Goal: Find specific page/section: Find specific page/section

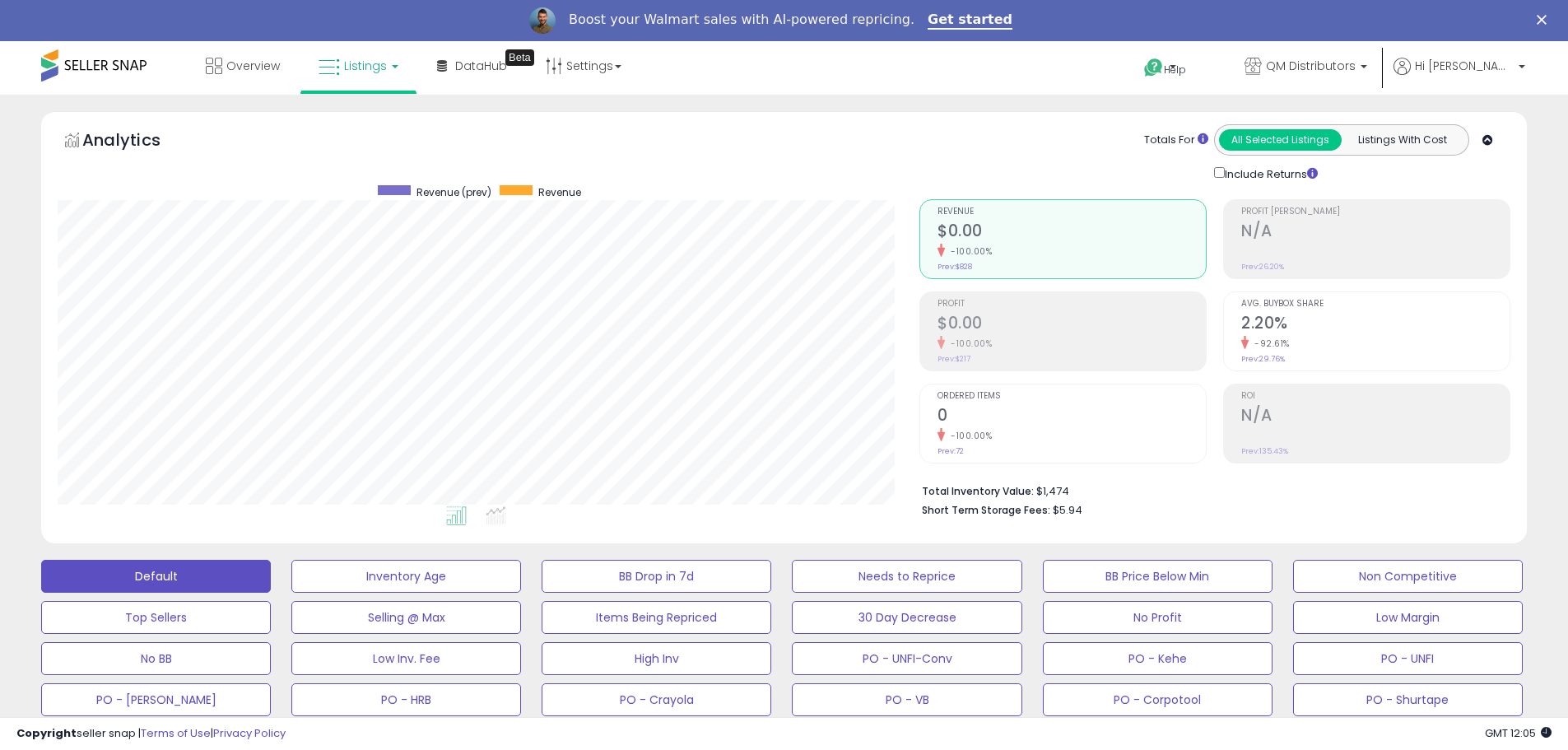
click at [1547, 17] on polygon "Close" at bounding box center [1542, 20] width 10 height 10
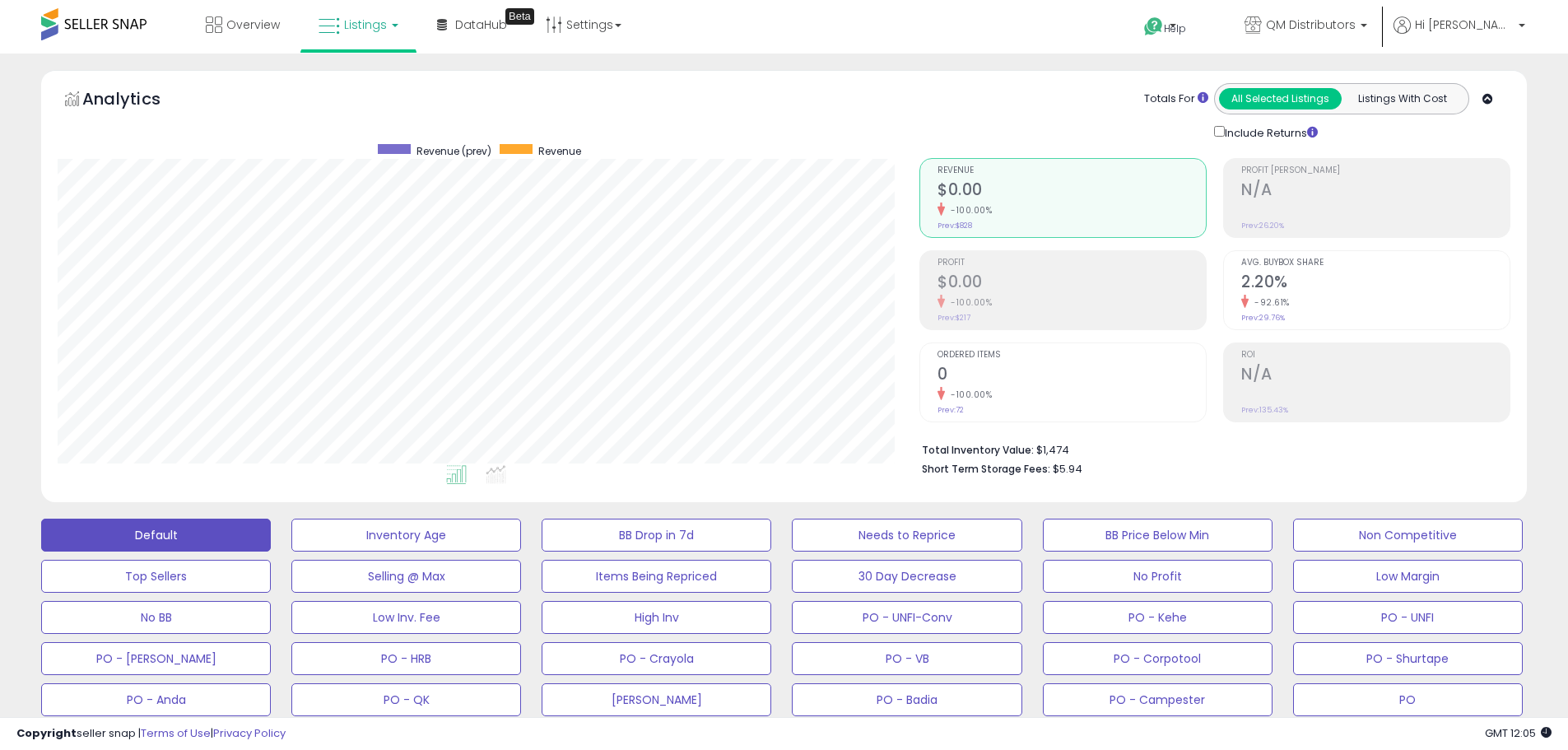
click at [348, 28] on span "Listings" at bounding box center [366, 25] width 43 height 17
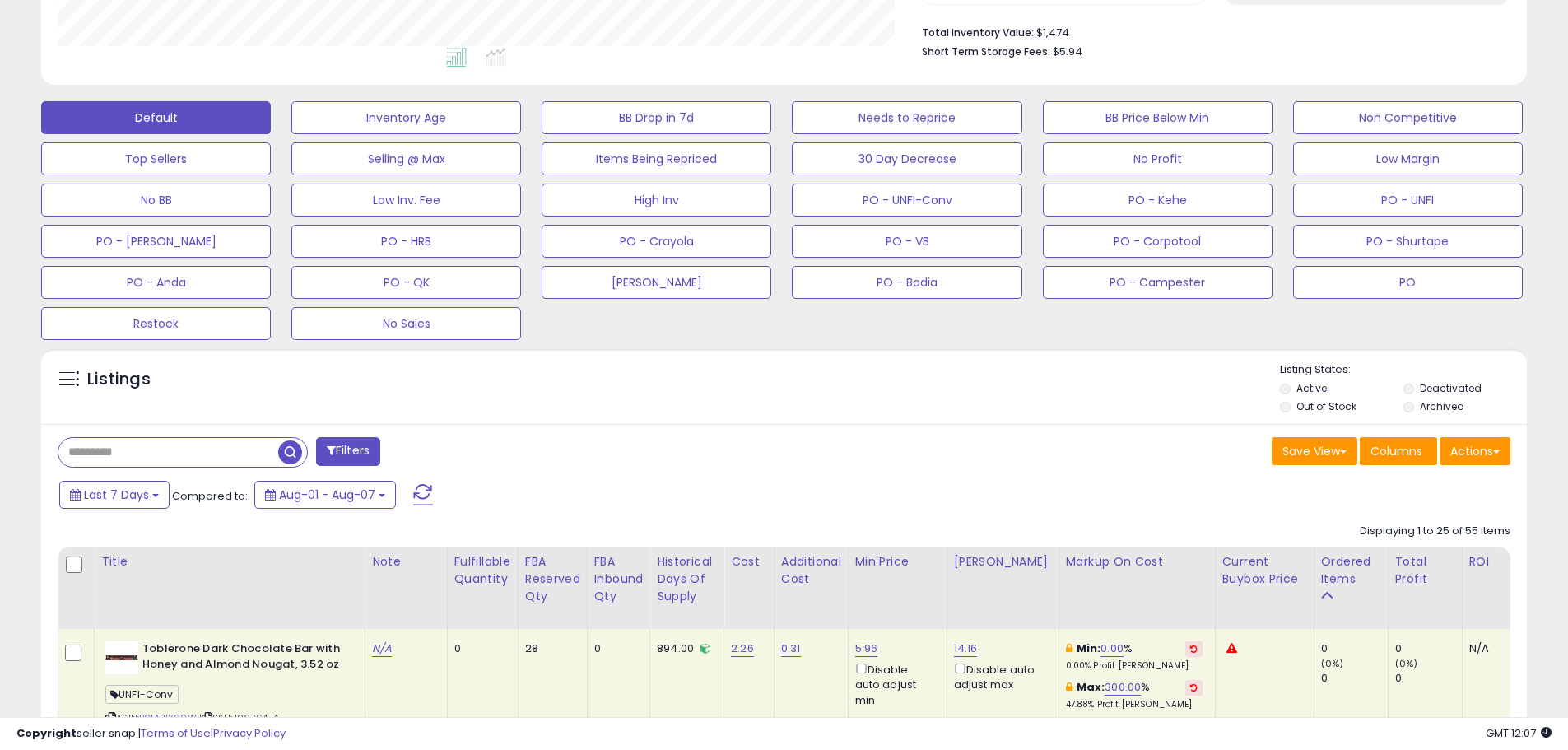
scroll to position [493, 0]
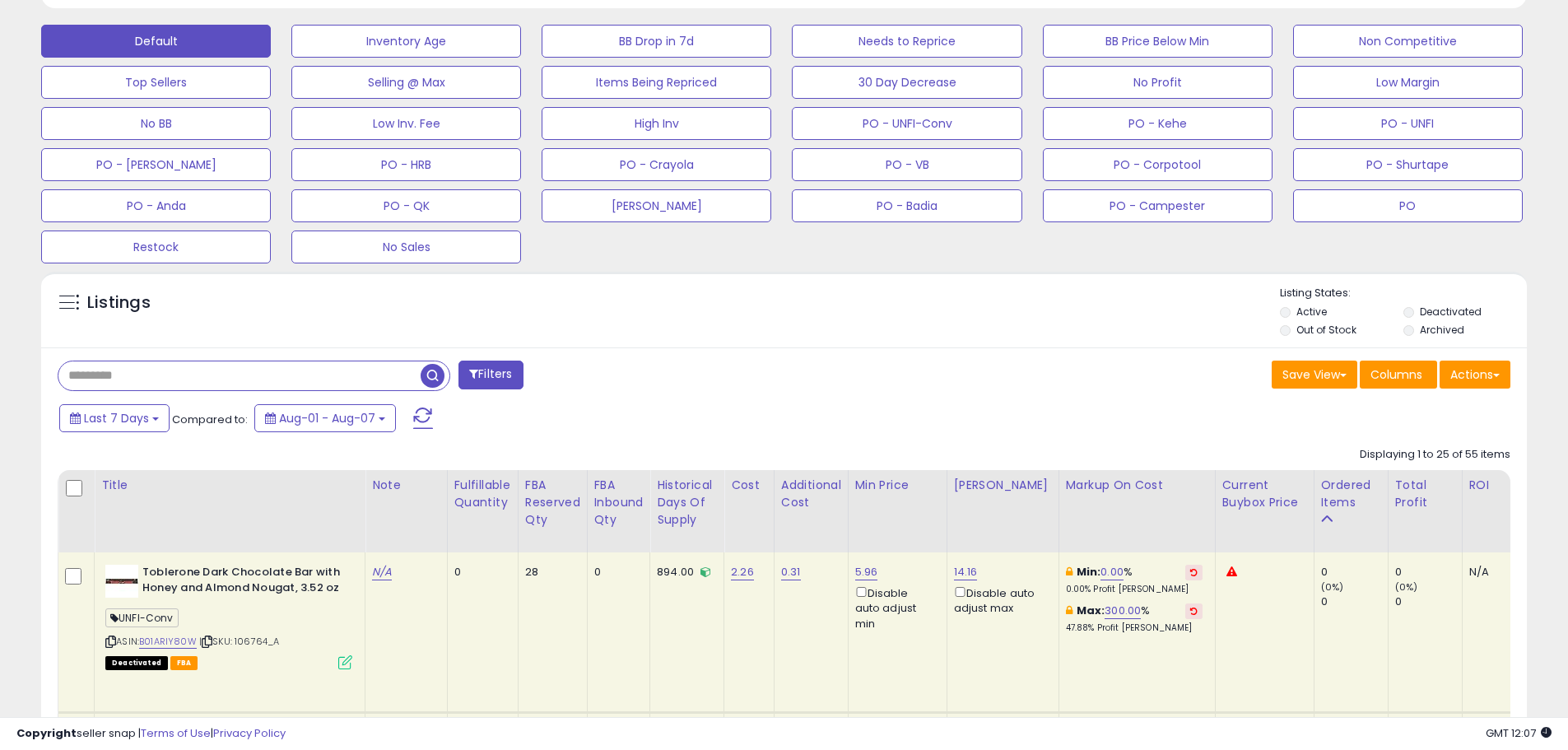
click at [138, 375] on input "text" at bounding box center [239, 375] width 362 height 29
paste input "**********"
type input "**********"
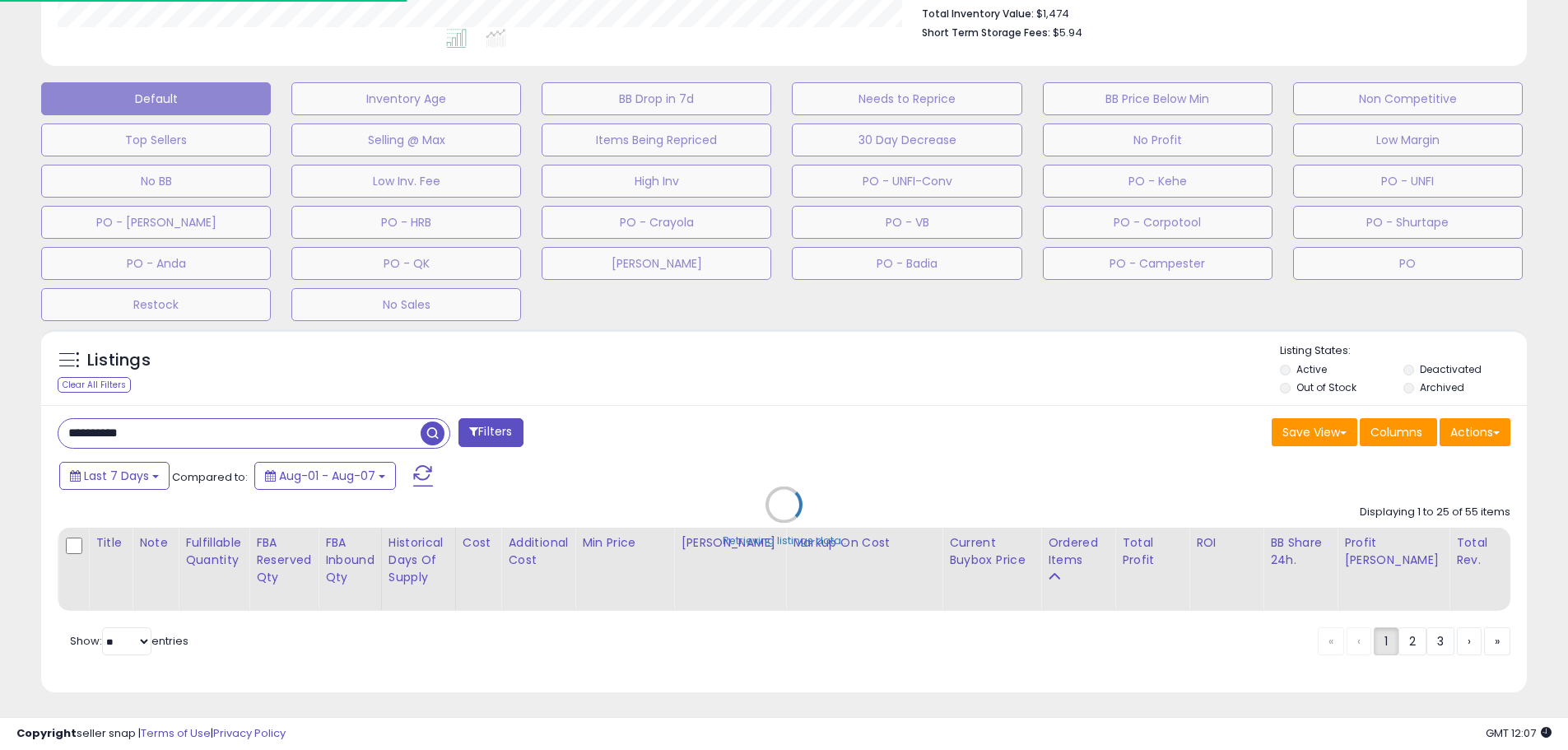
scroll to position [822771, 822421]
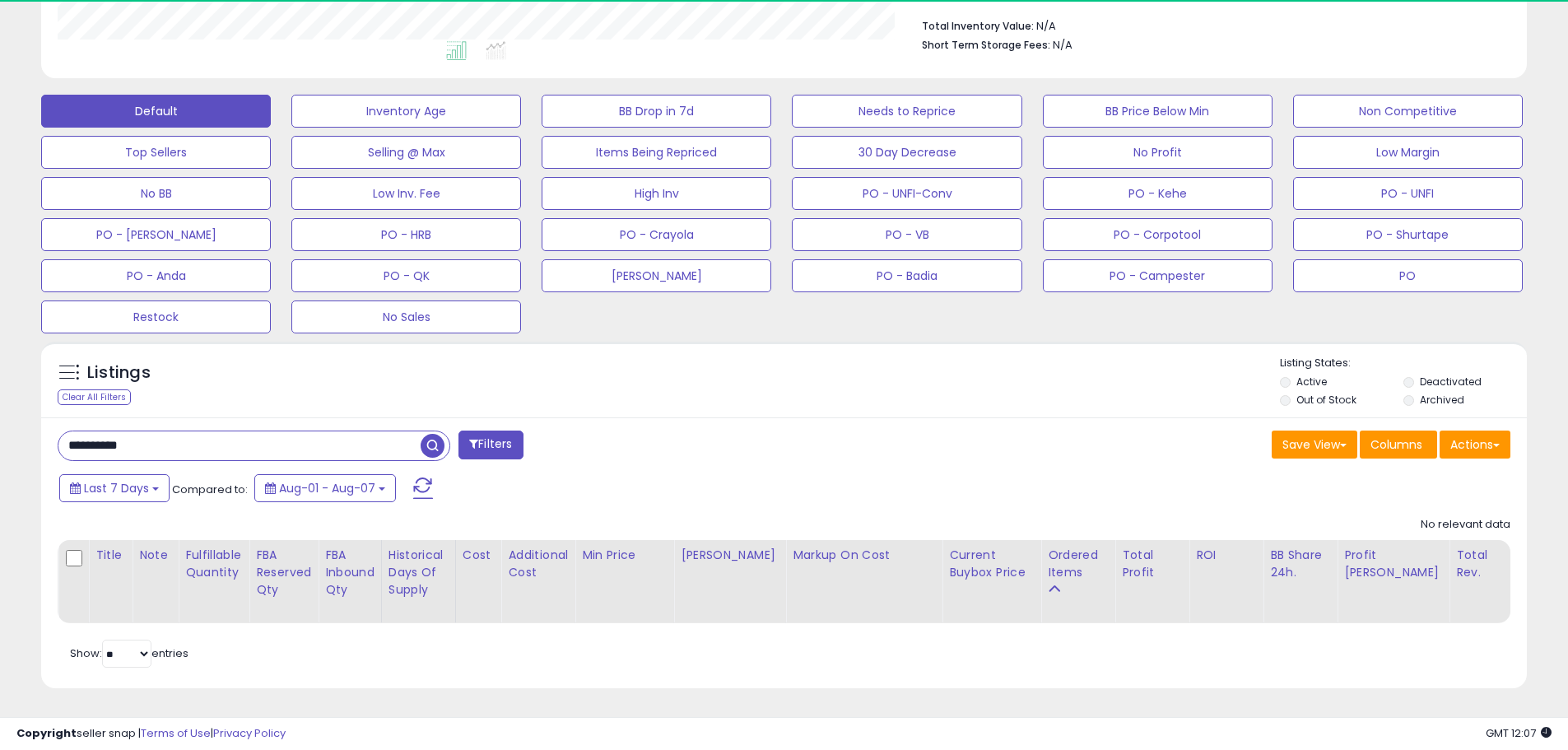
click at [67, 435] on input "**********" at bounding box center [239, 445] width 362 height 29
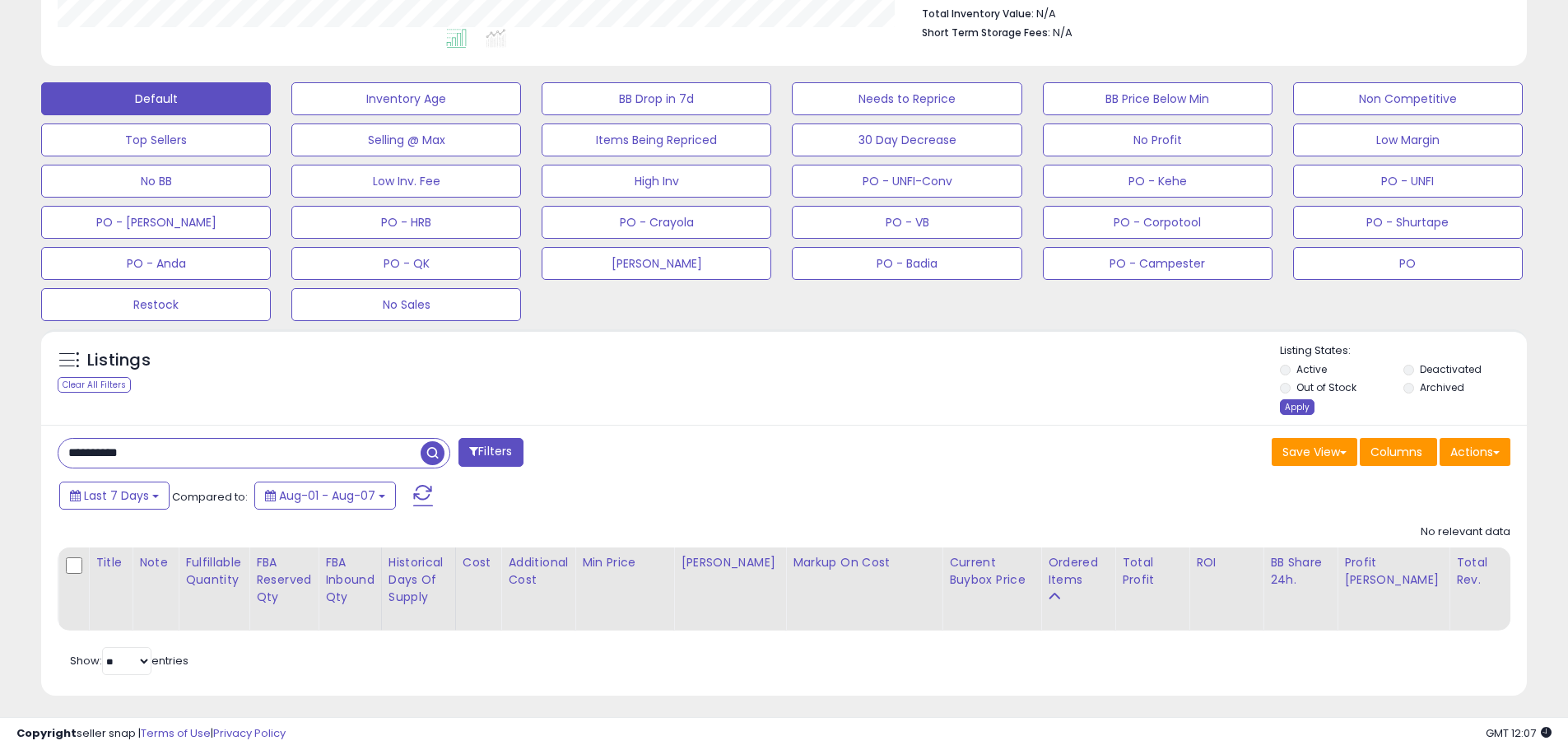
click at [1289, 406] on div "Apply" at bounding box center [1297, 407] width 35 height 16
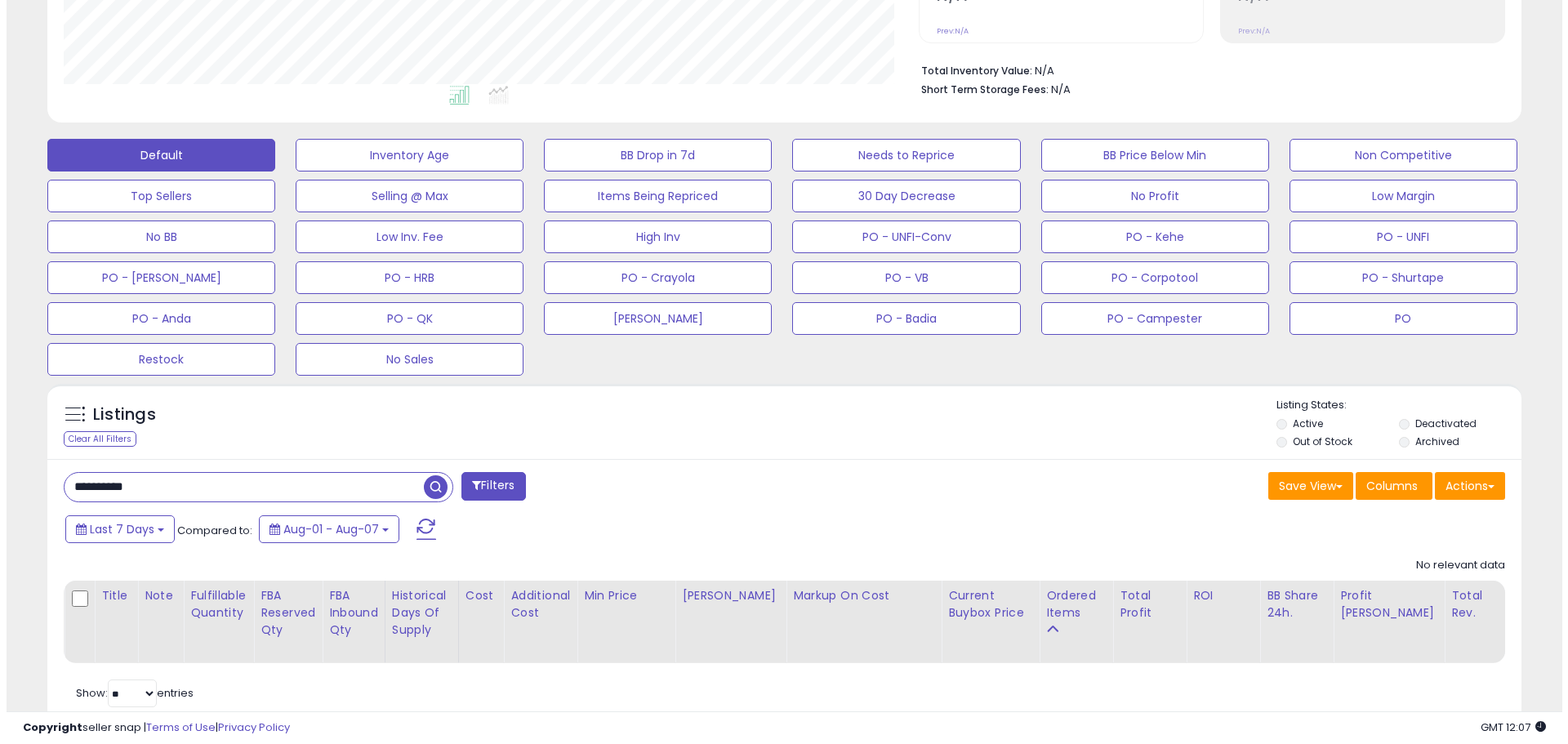
scroll to position [433, 0]
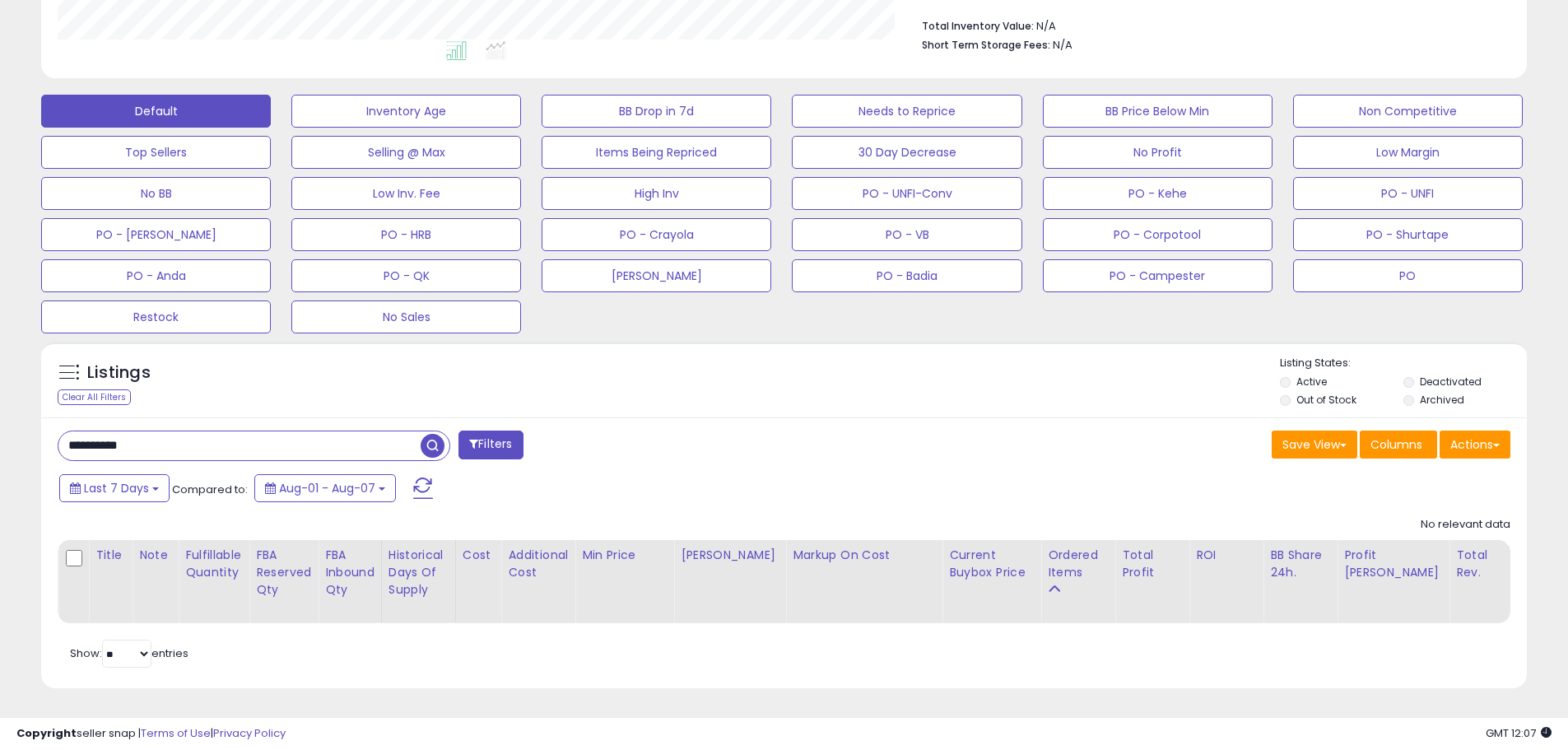
click at [160, 437] on input "**********" at bounding box center [239, 445] width 362 height 29
click at [69, 436] on input "**********" at bounding box center [239, 445] width 362 height 29
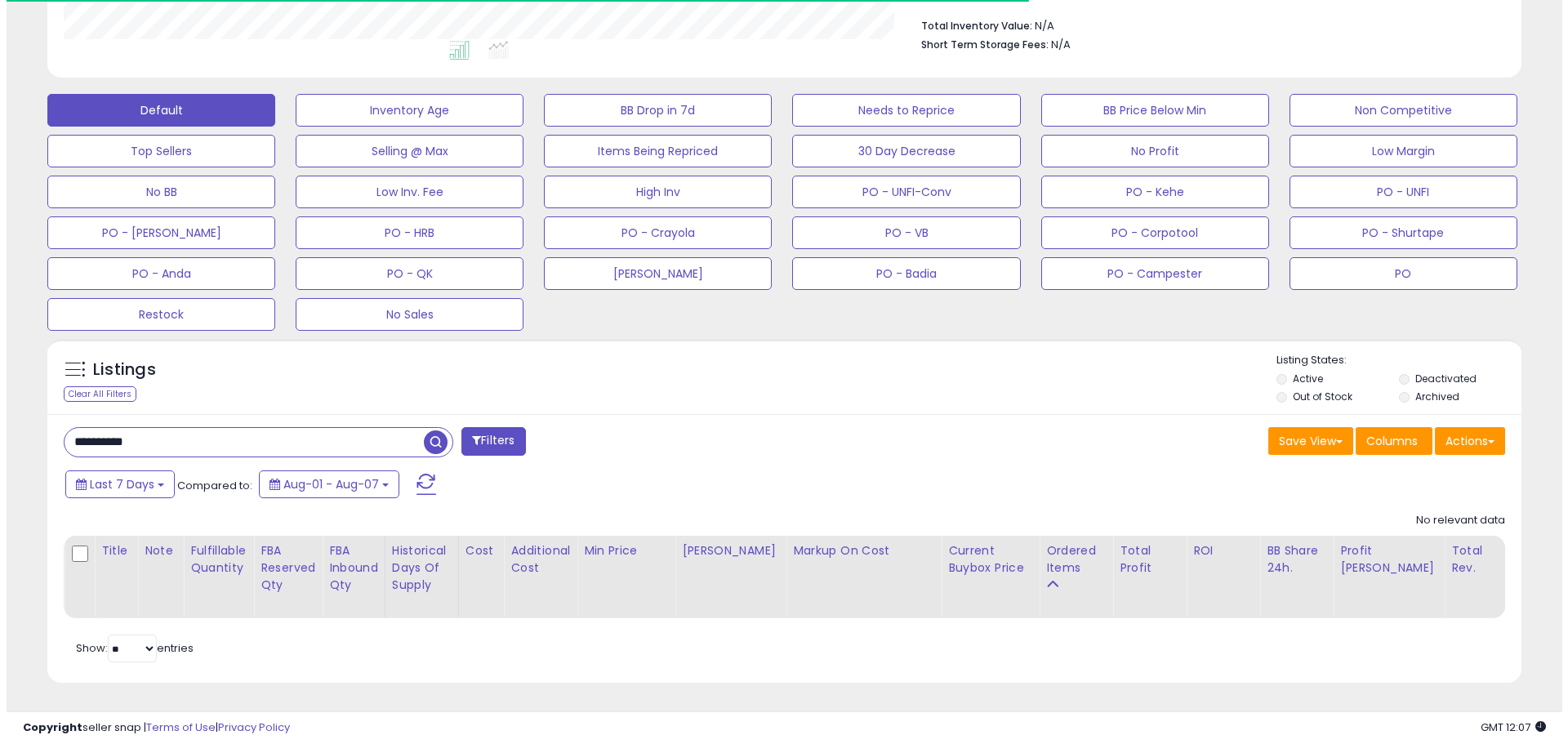
scroll to position [335, 855]
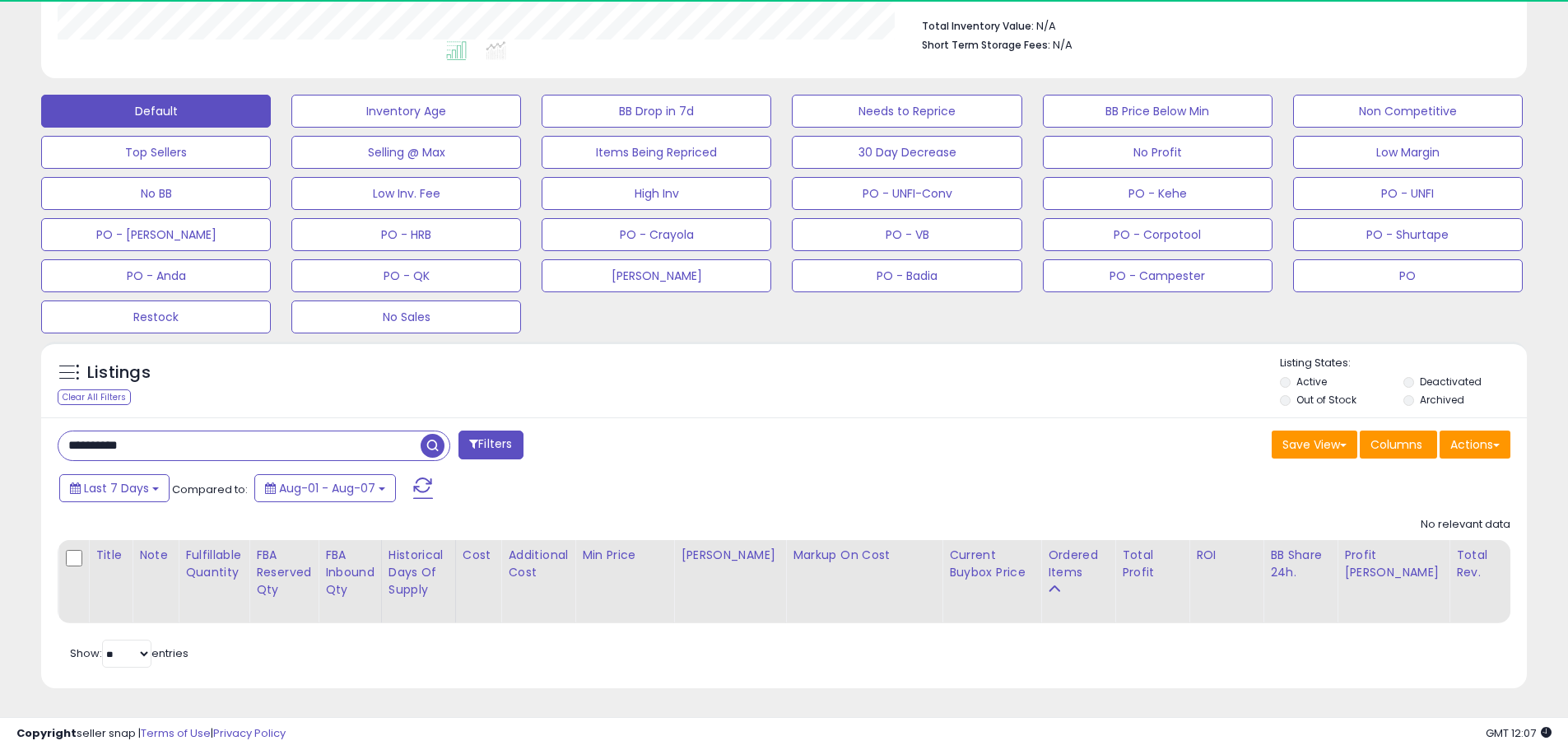
click at [1416, 393] on li "Archived" at bounding box center [1464, 401] width 121 height 18
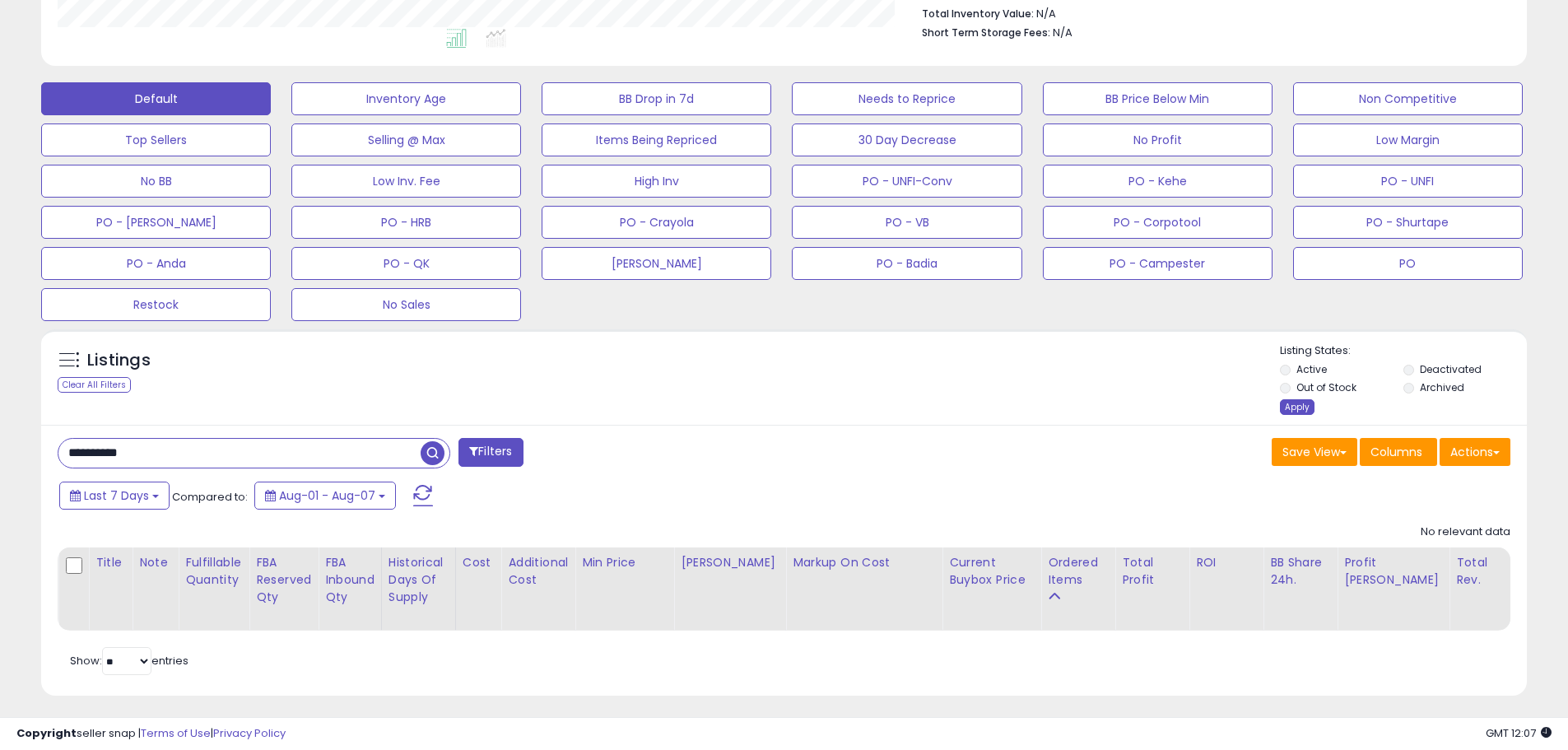
click at [1287, 409] on div "Apply" at bounding box center [1297, 407] width 35 height 16
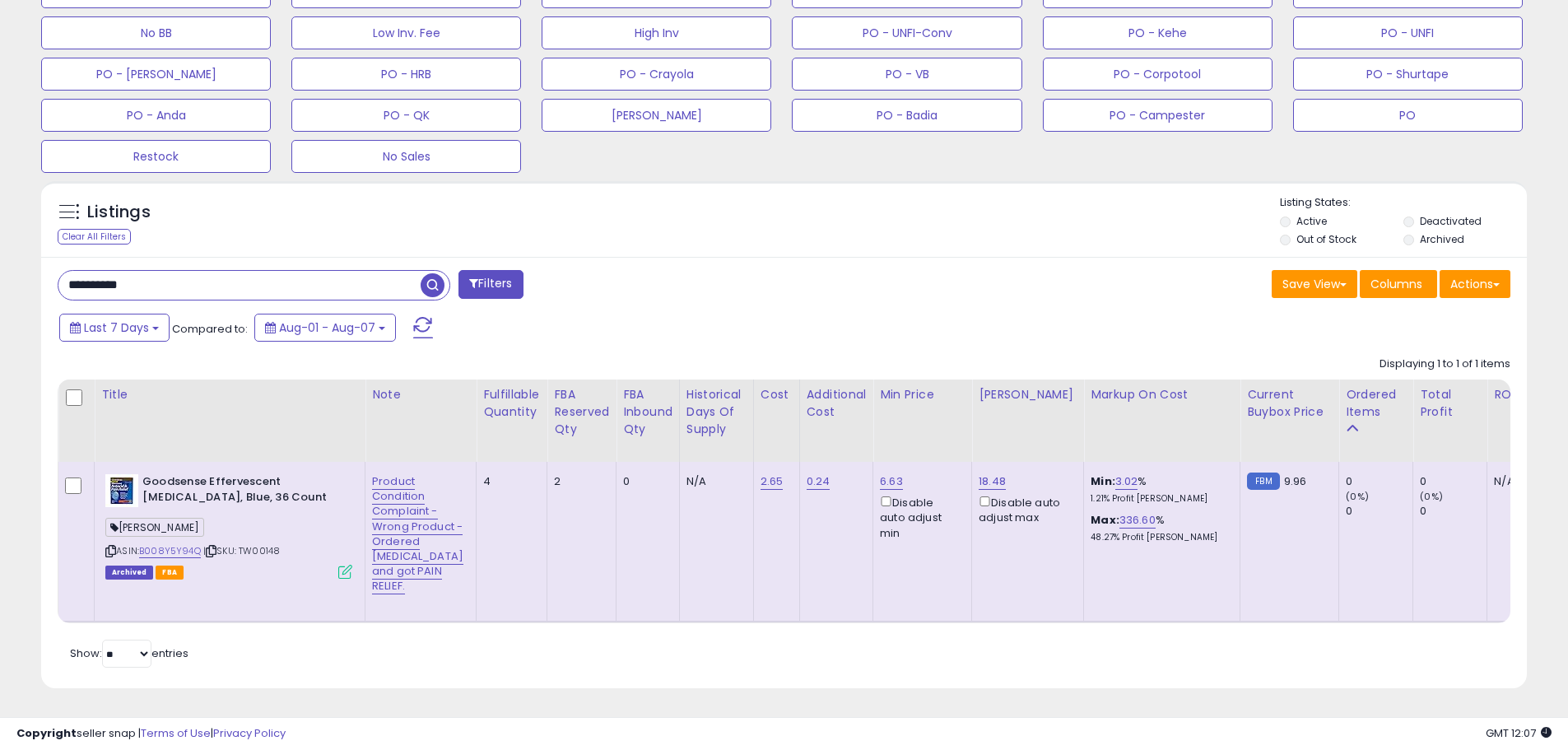
click at [776, 311] on div "Last 7 Days Compared to: Aug-01 - Aug-07" at bounding box center [601, 329] width 1090 height 37
click at [714, 279] on div "**********" at bounding box center [415, 286] width 739 height 33
click at [260, 544] on span "| SKU: TW00148" at bounding box center [241, 551] width 76 height 13
click at [785, 257] on div "**********" at bounding box center [784, 473] width 1486 height 432
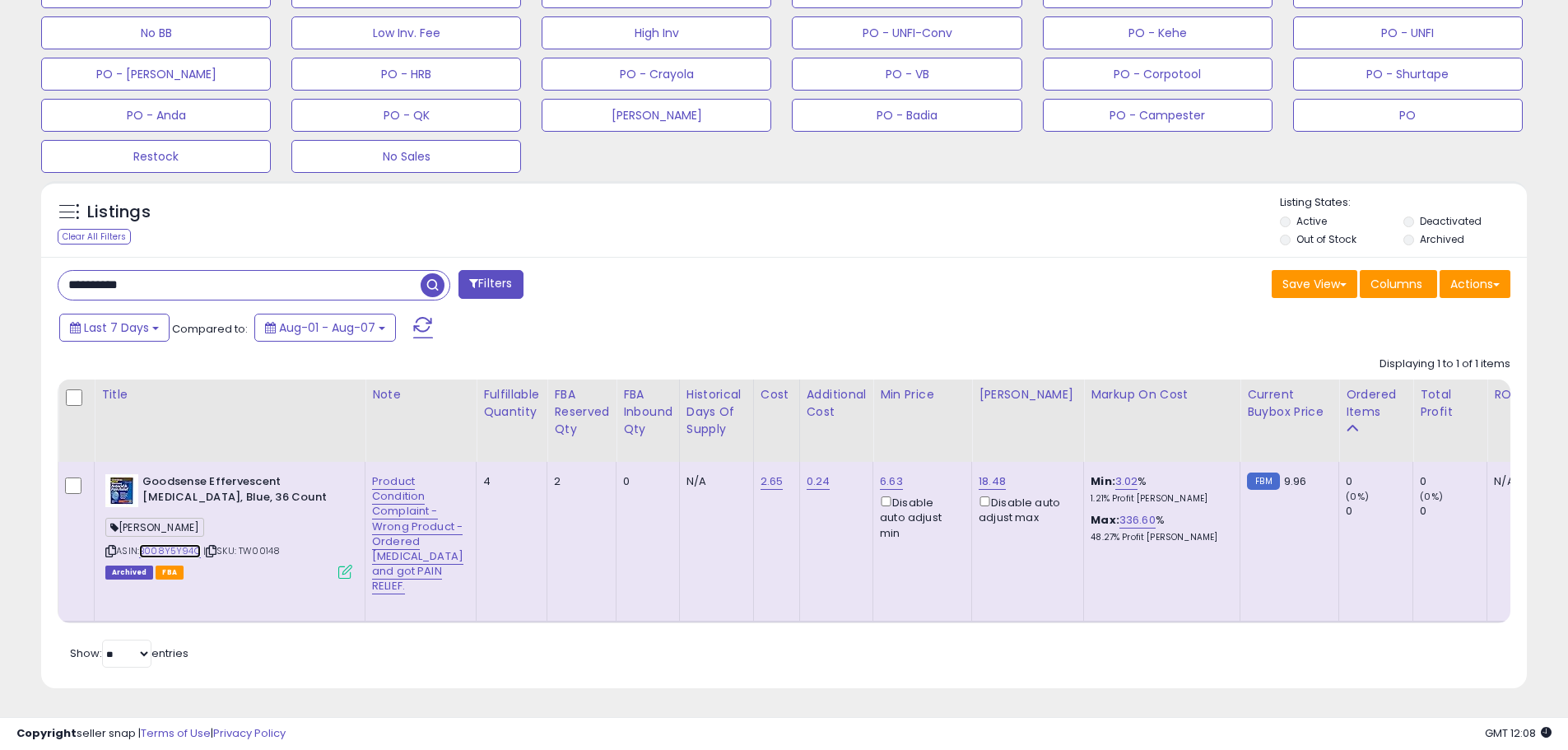
click at [182, 544] on link "B008Y5Y94Q" at bounding box center [170, 551] width 62 height 14
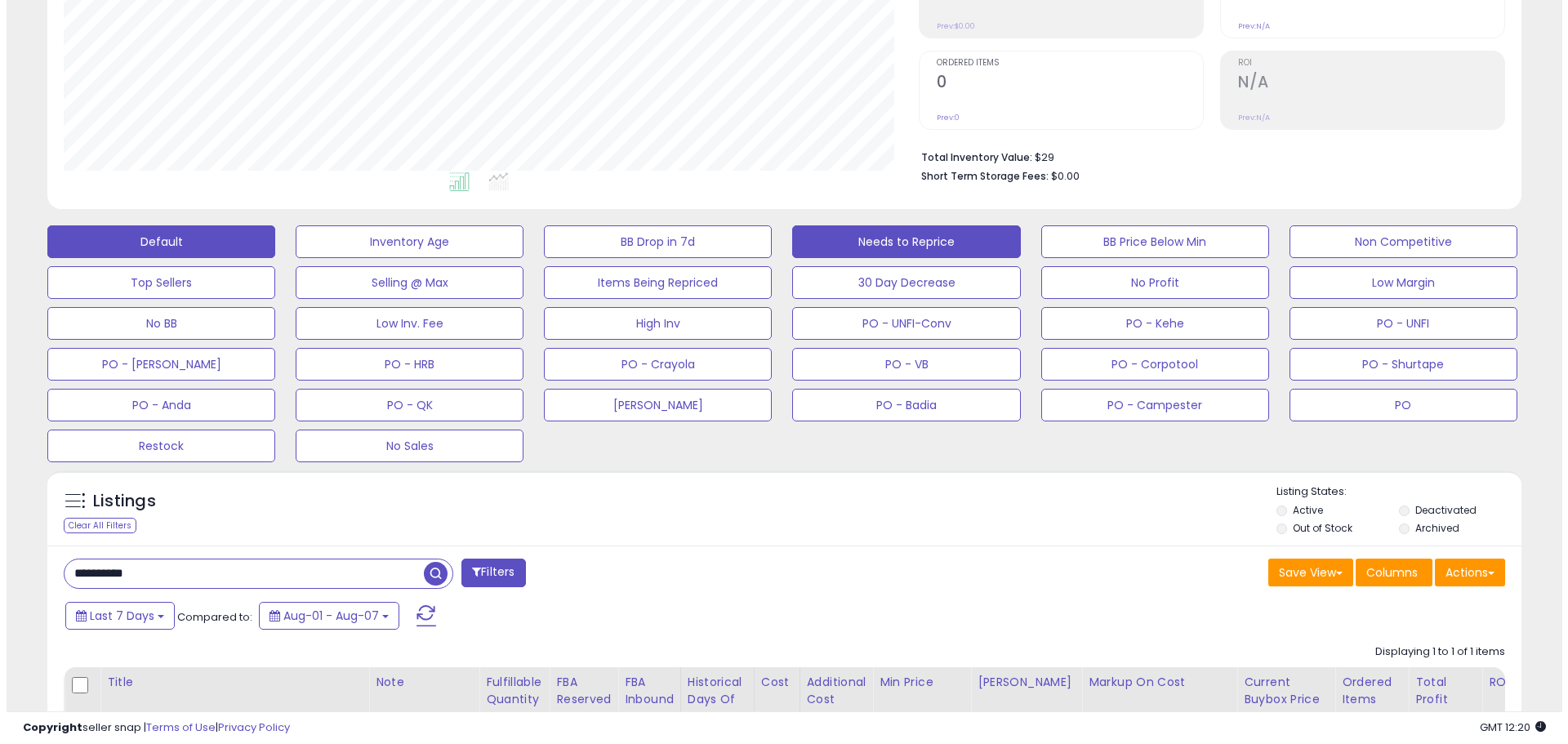
scroll to position [275, 0]
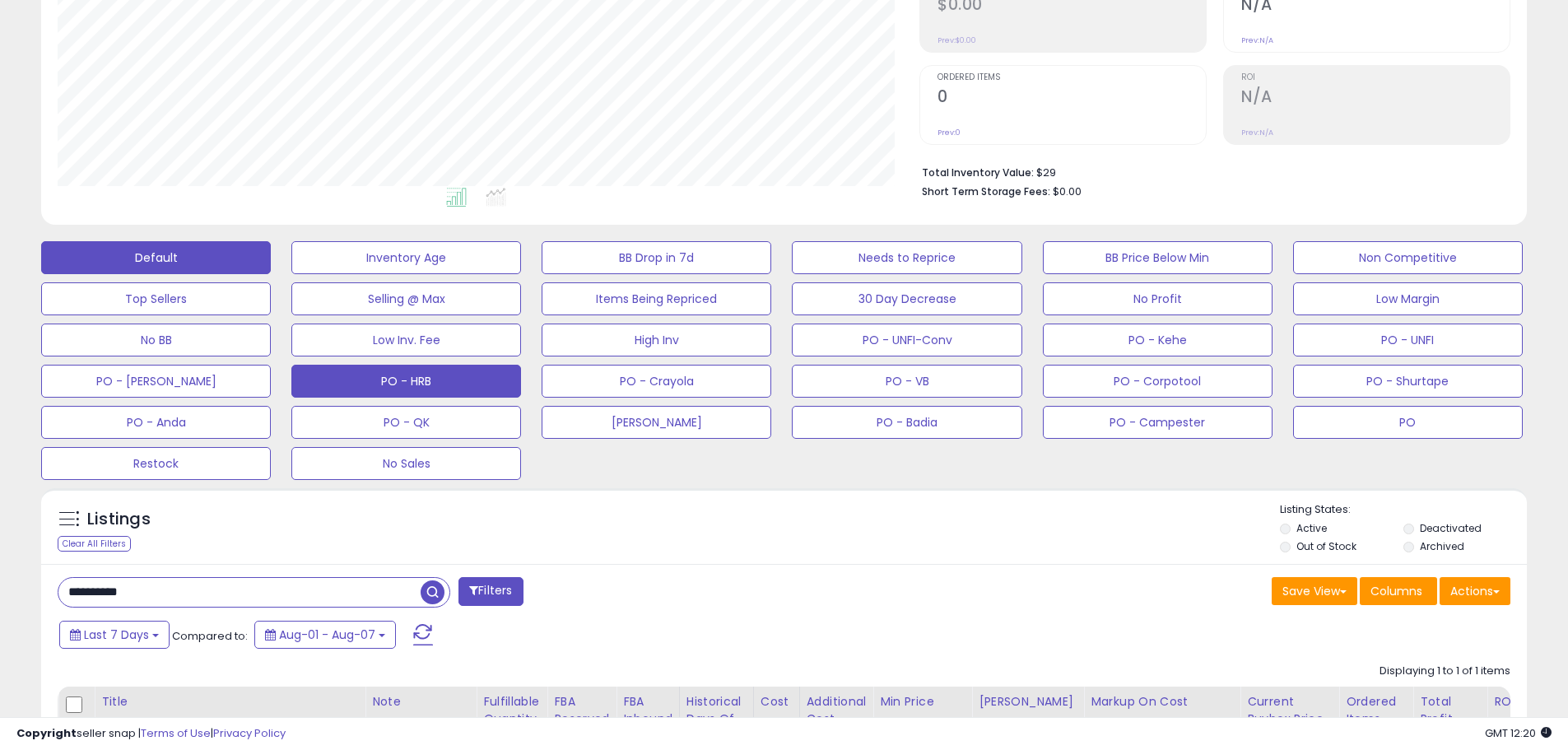
click at [461, 274] on button "PO - HRB" at bounding box center [406, 258] width 229 height 33
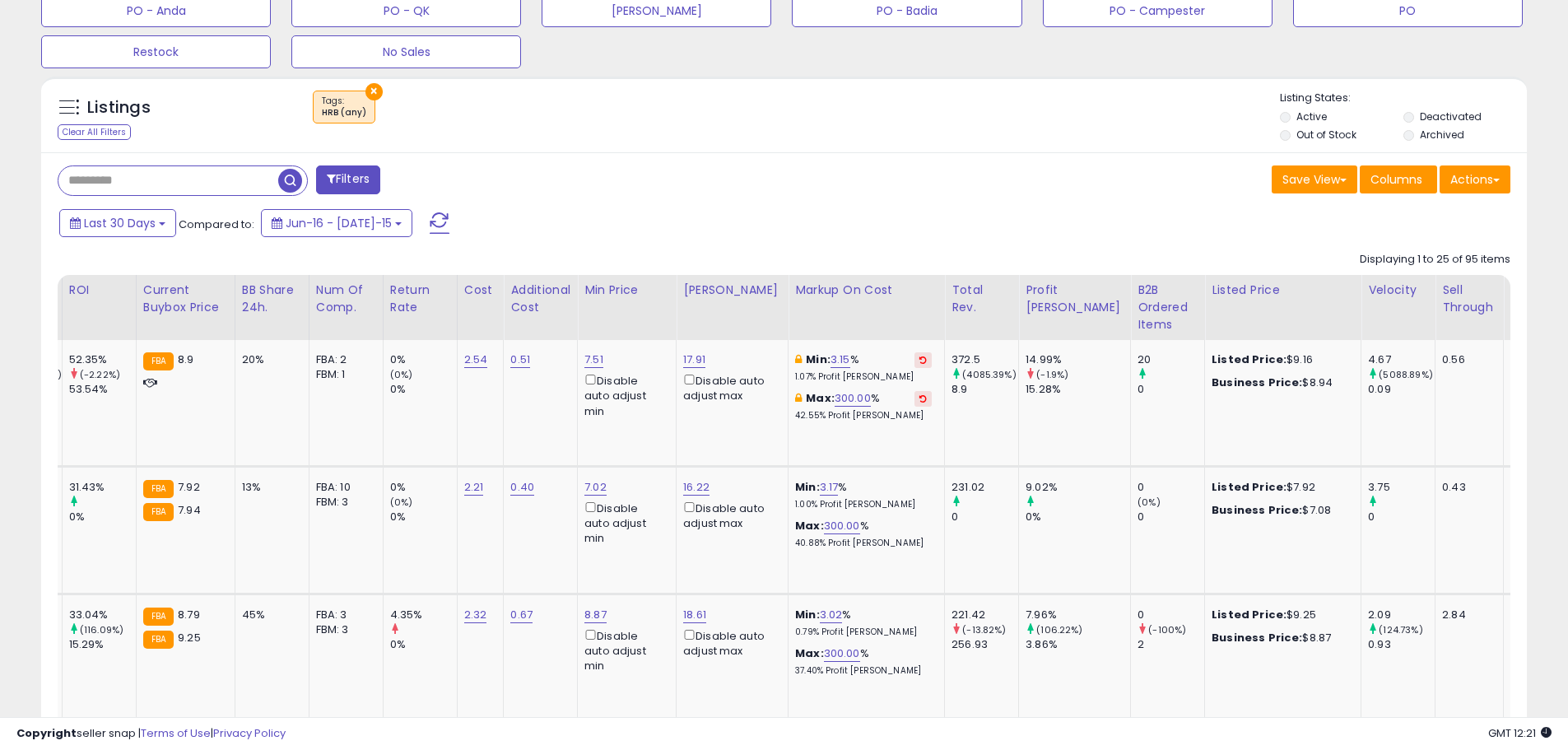
scroll to position [0, 858]
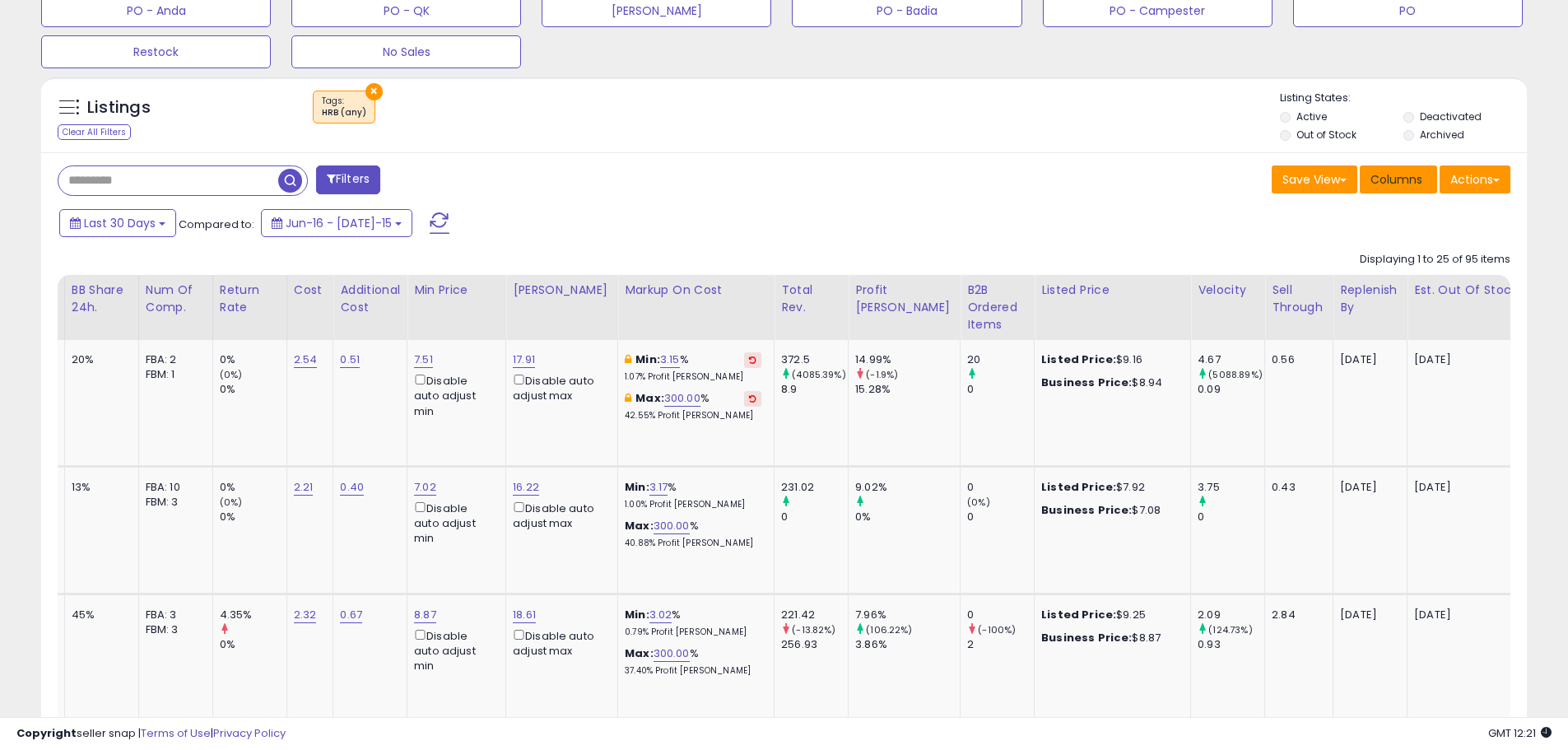
click at [1394, 189] on button "Columns" at bounding box center [1399, 180] width 77 height 28
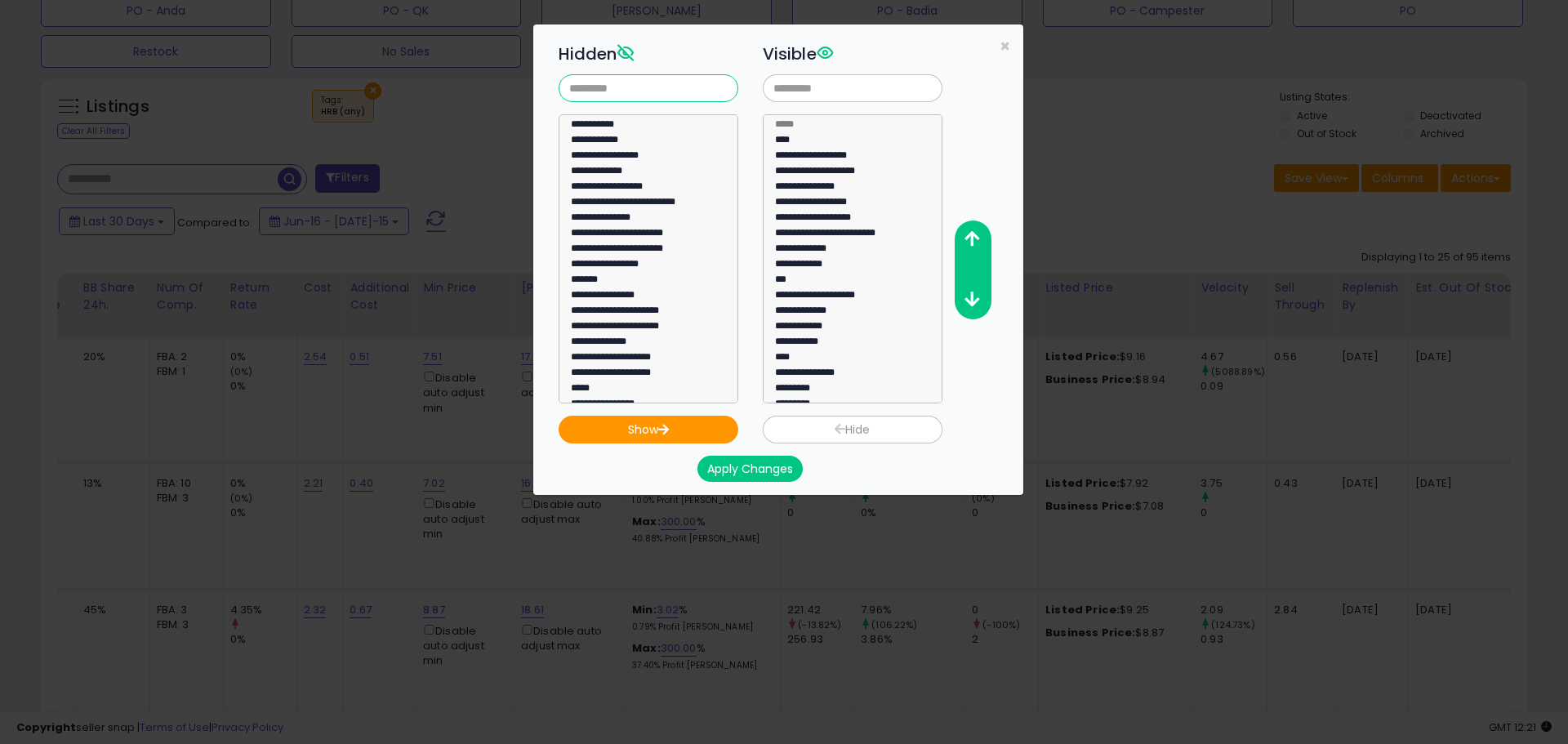
click at [654, 93] on input "text" at bounding box center [648, 89] width 180 height 28
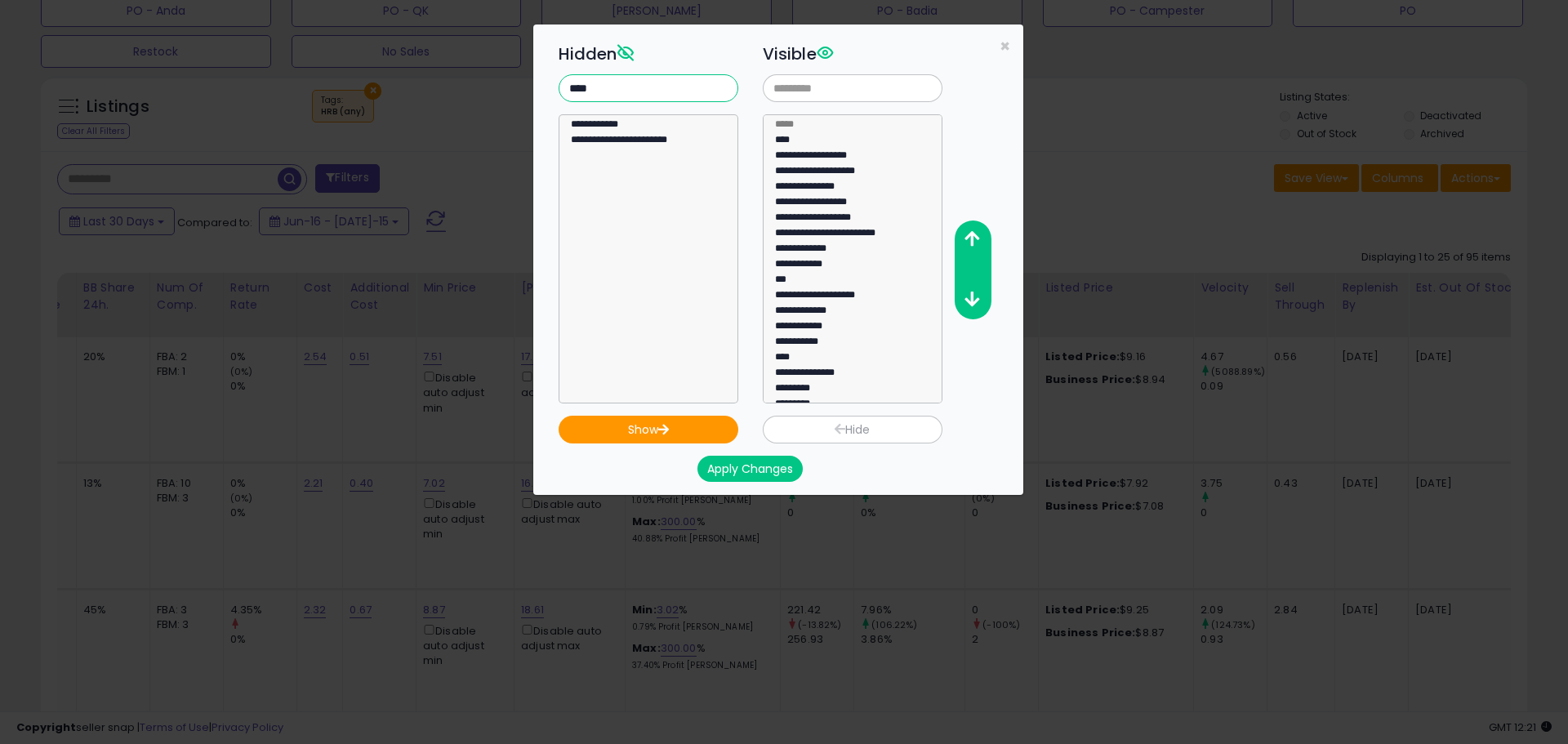
type input "****"
select select "**********"
click at [623, 119] on option "**********" at bounding box center [641, 127] width 146 height 16
click at [700, 424] on button "Show" at bounding box center [648, 430] width 180 height 28
select select
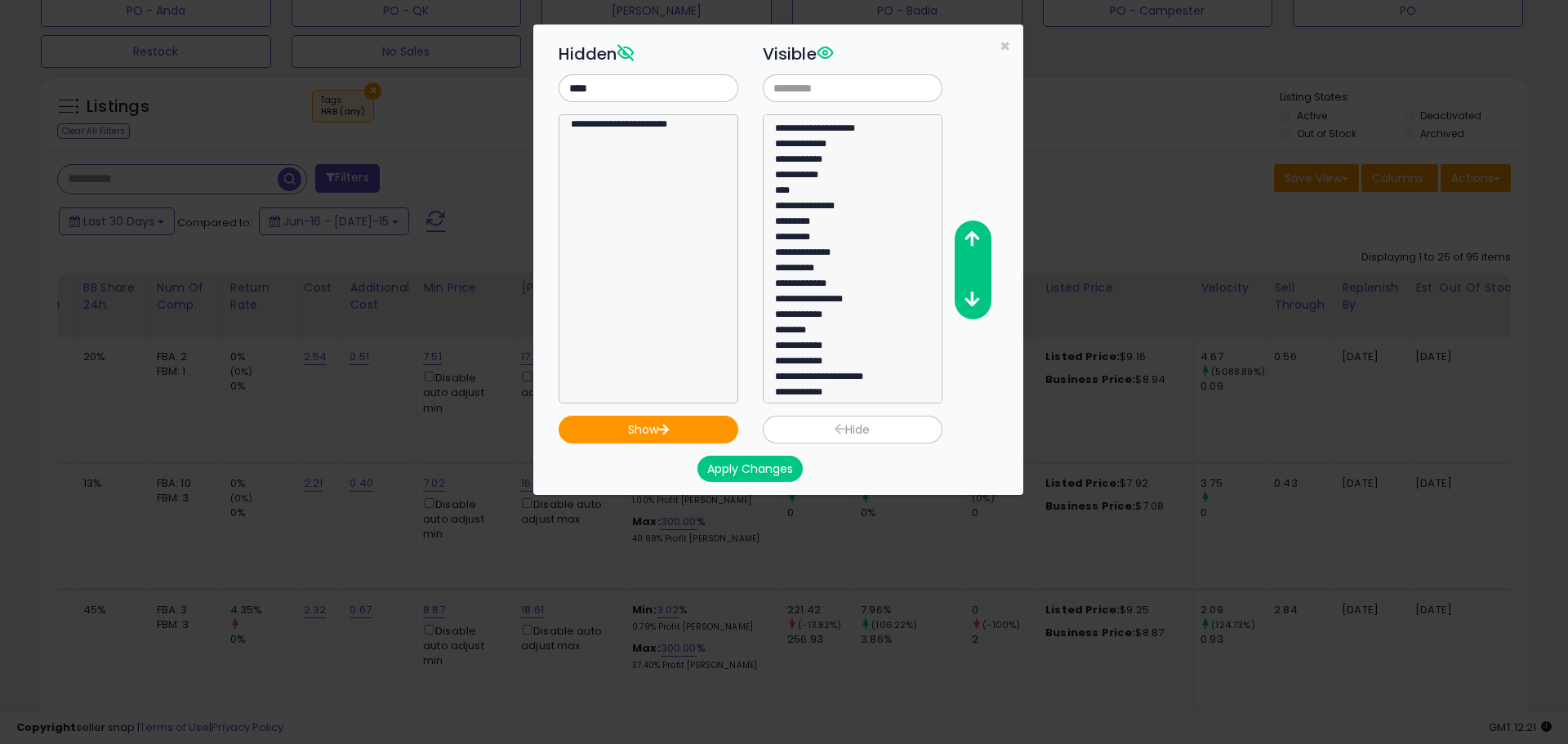
click at [728, 473] on button "Apply Changes" at bounding box center [750, 469] width 105 height 26
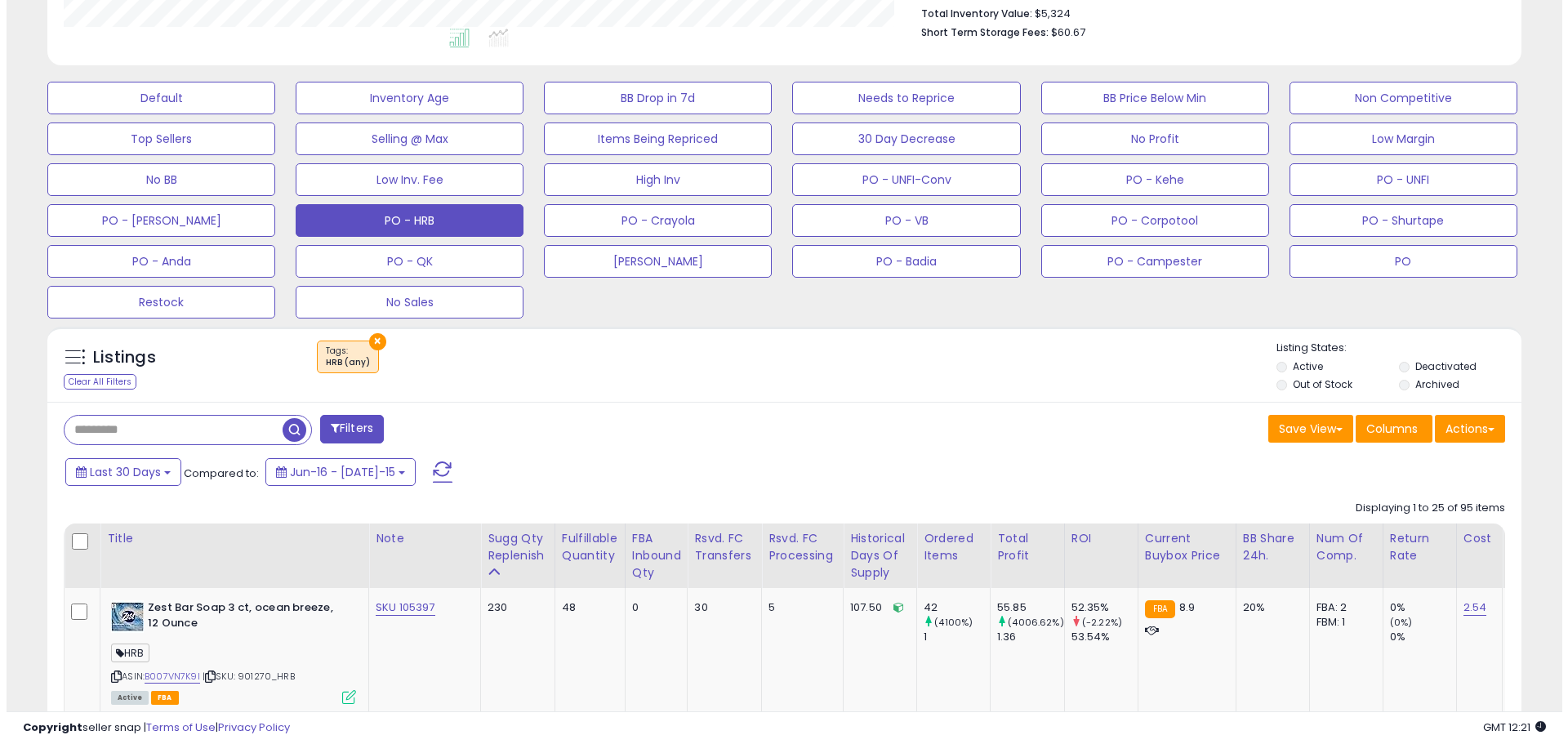
scroll to position [335, 855]
click at [1385, 431] on span "Columns" at bounding box center [1384, 429] width 51 height 17
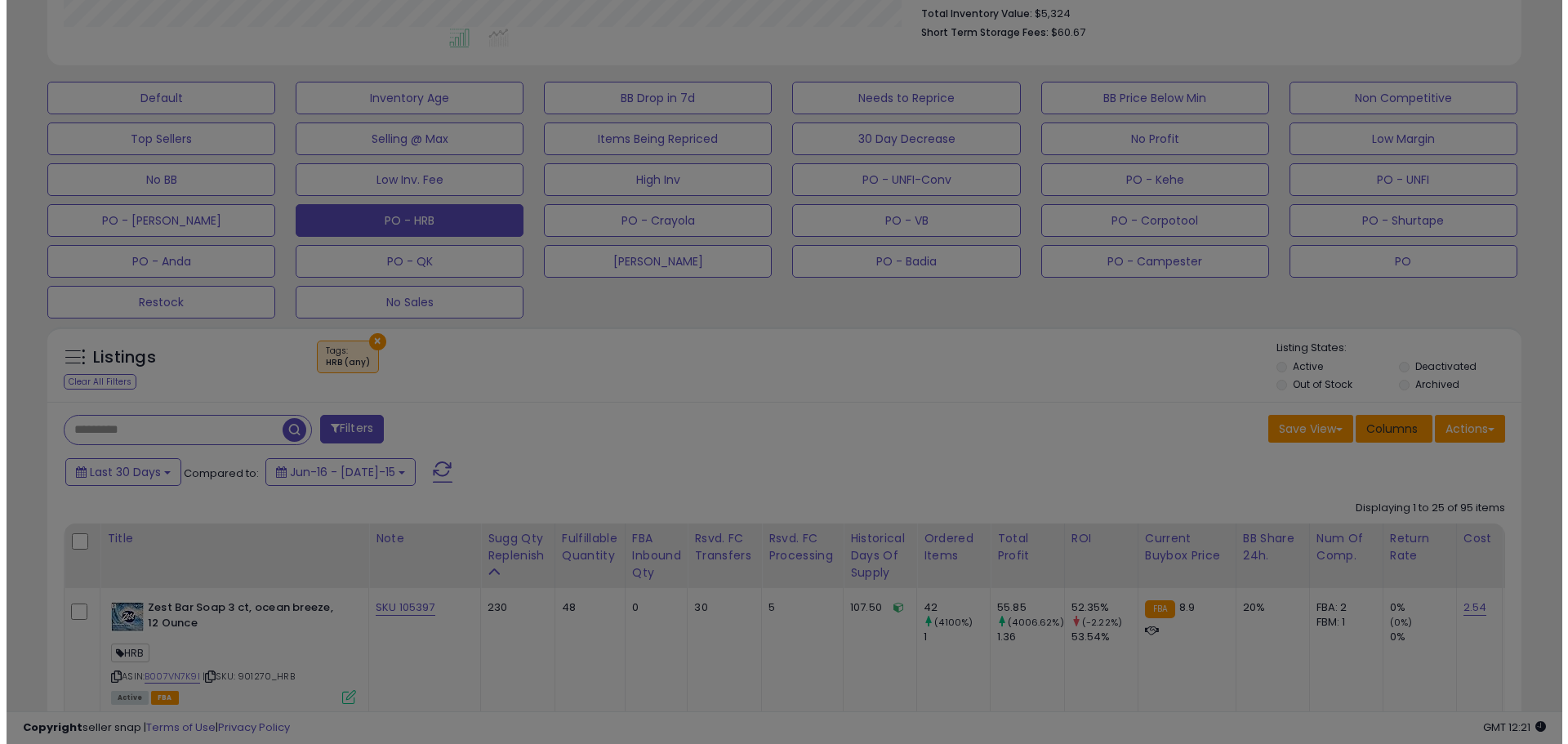
scroll to position [335, 862]
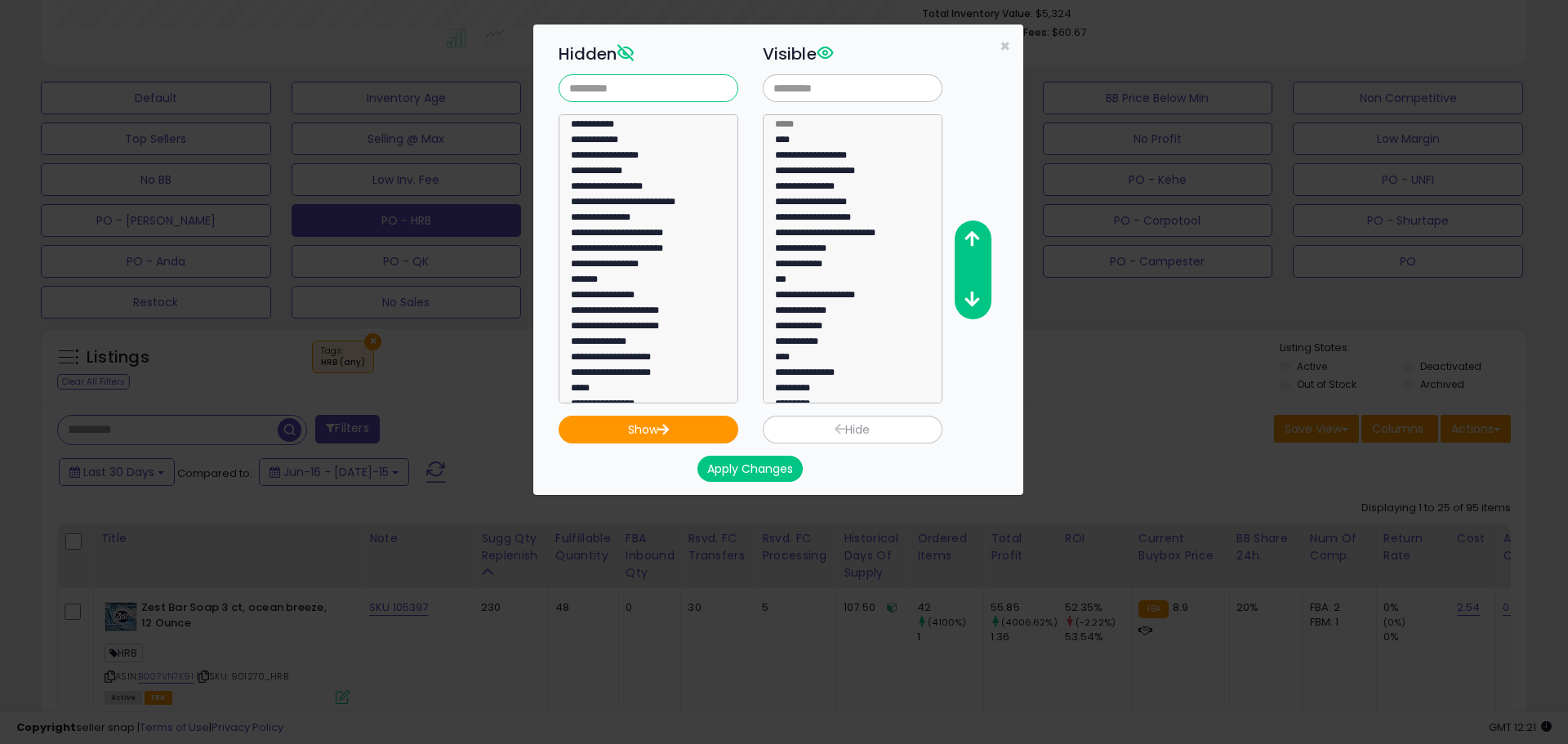
click at [582, 90] on input "text" at bounding box center [648, 89] width 180 height 28
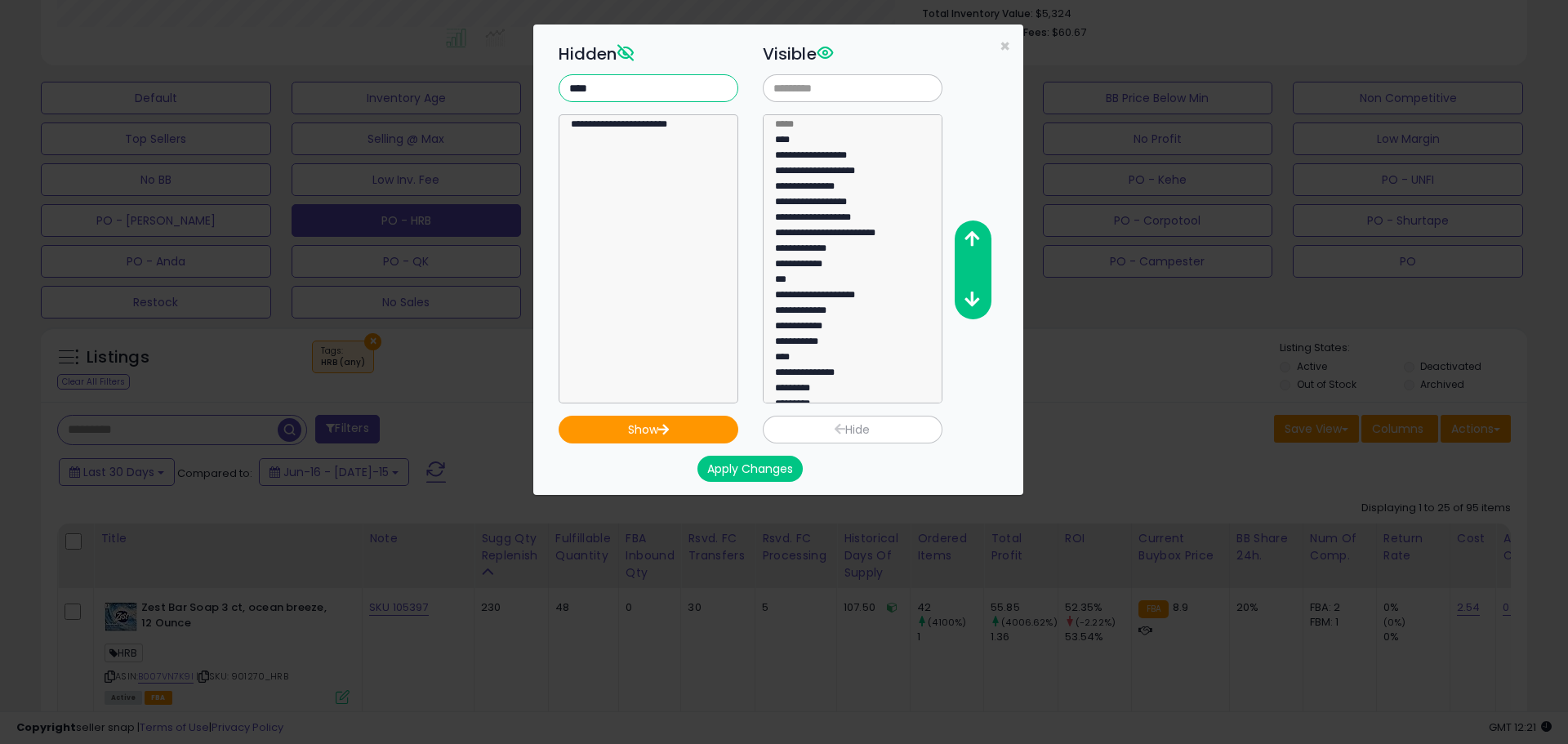
type input "****"
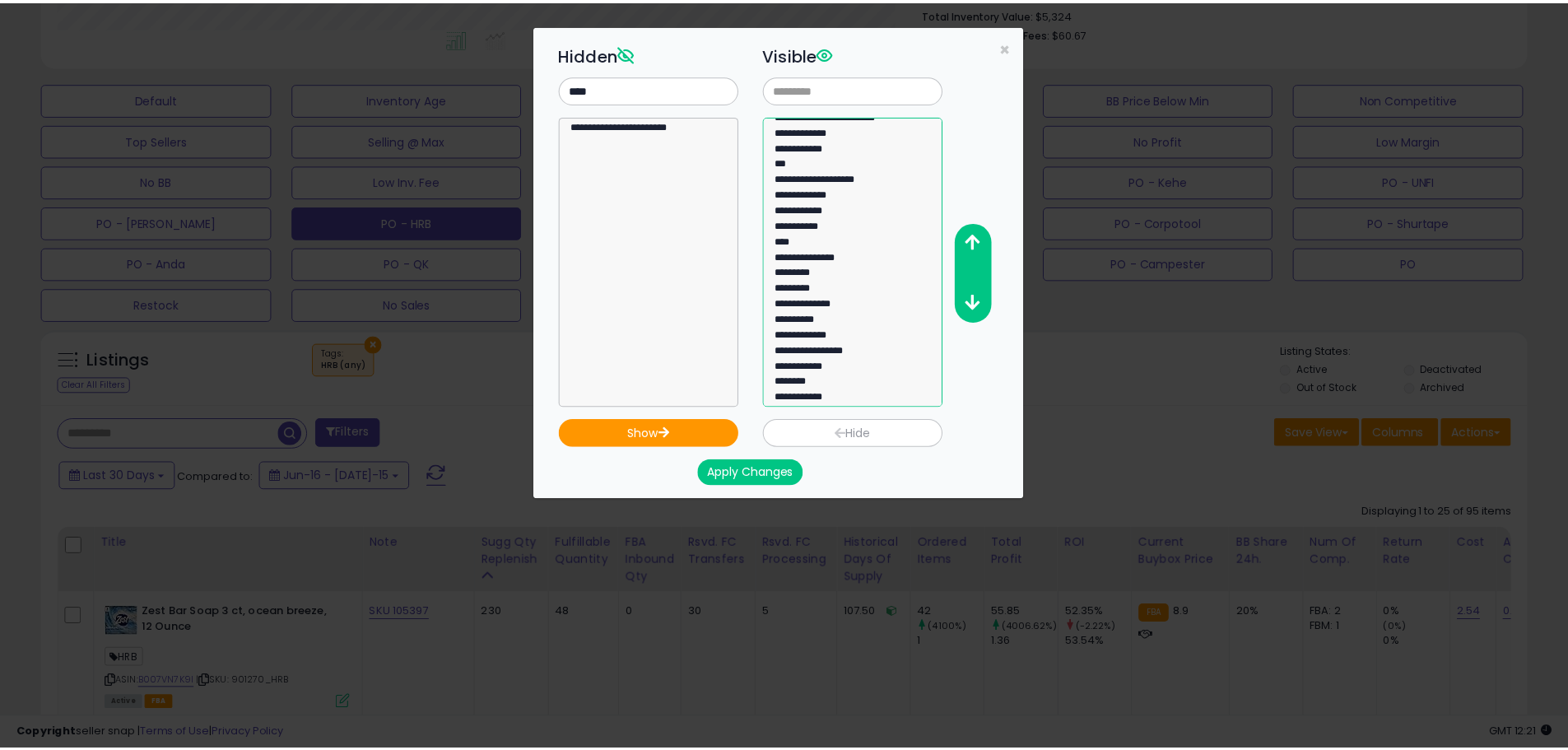
scroll to position [172, 0]
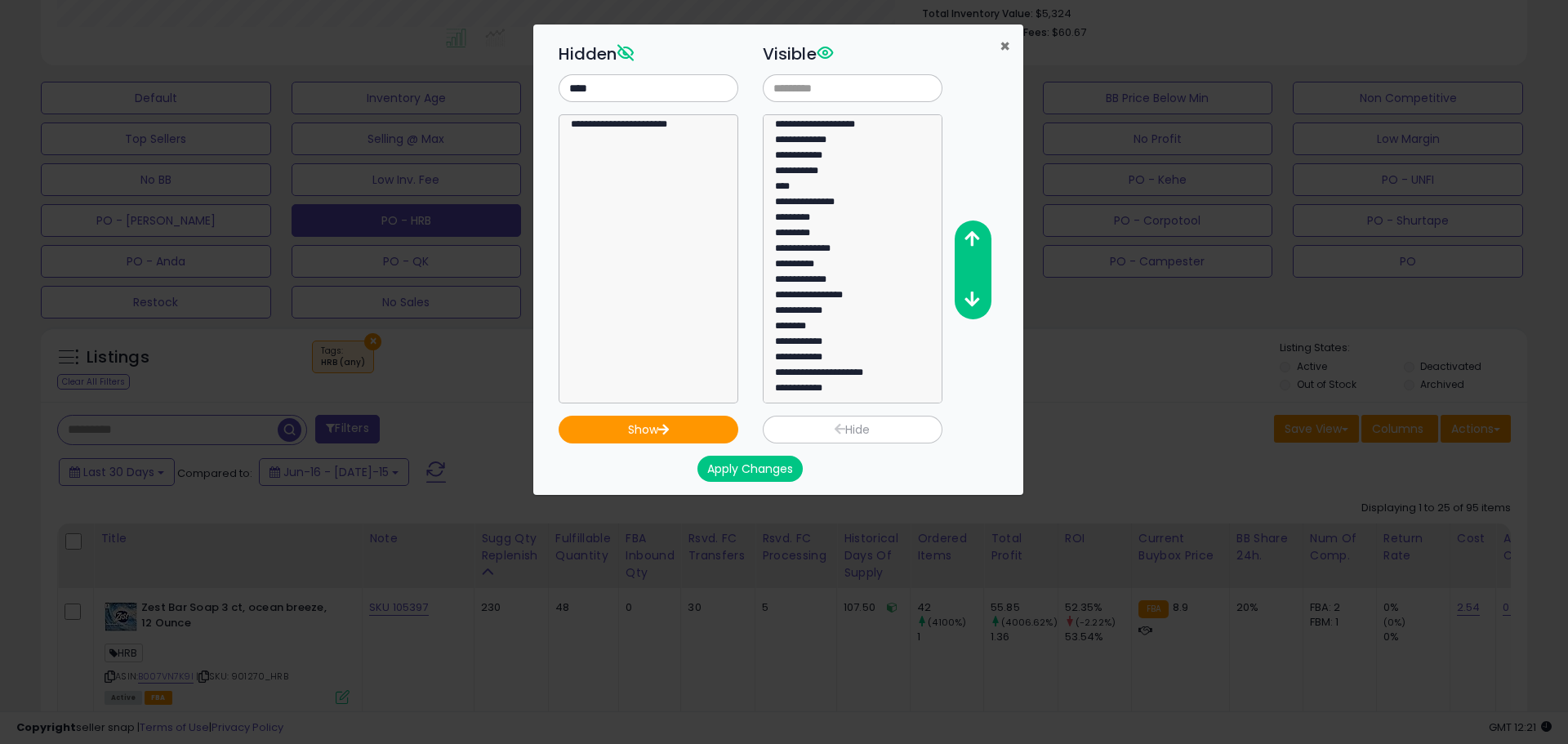
click at [1000, 42] on span "×" at bounding box center [1004, 46] width 10 height 23
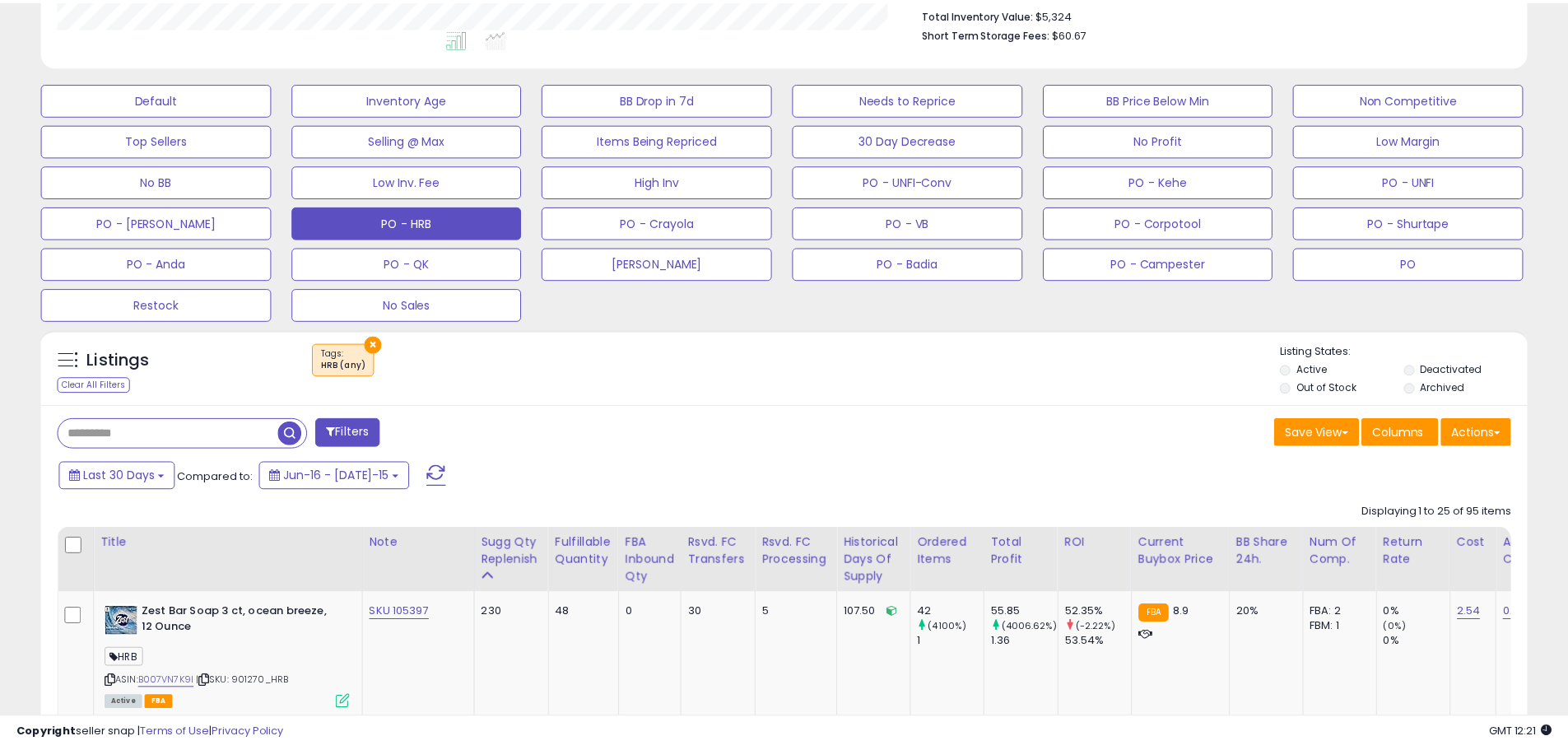
scroll to position [822771, 822421]
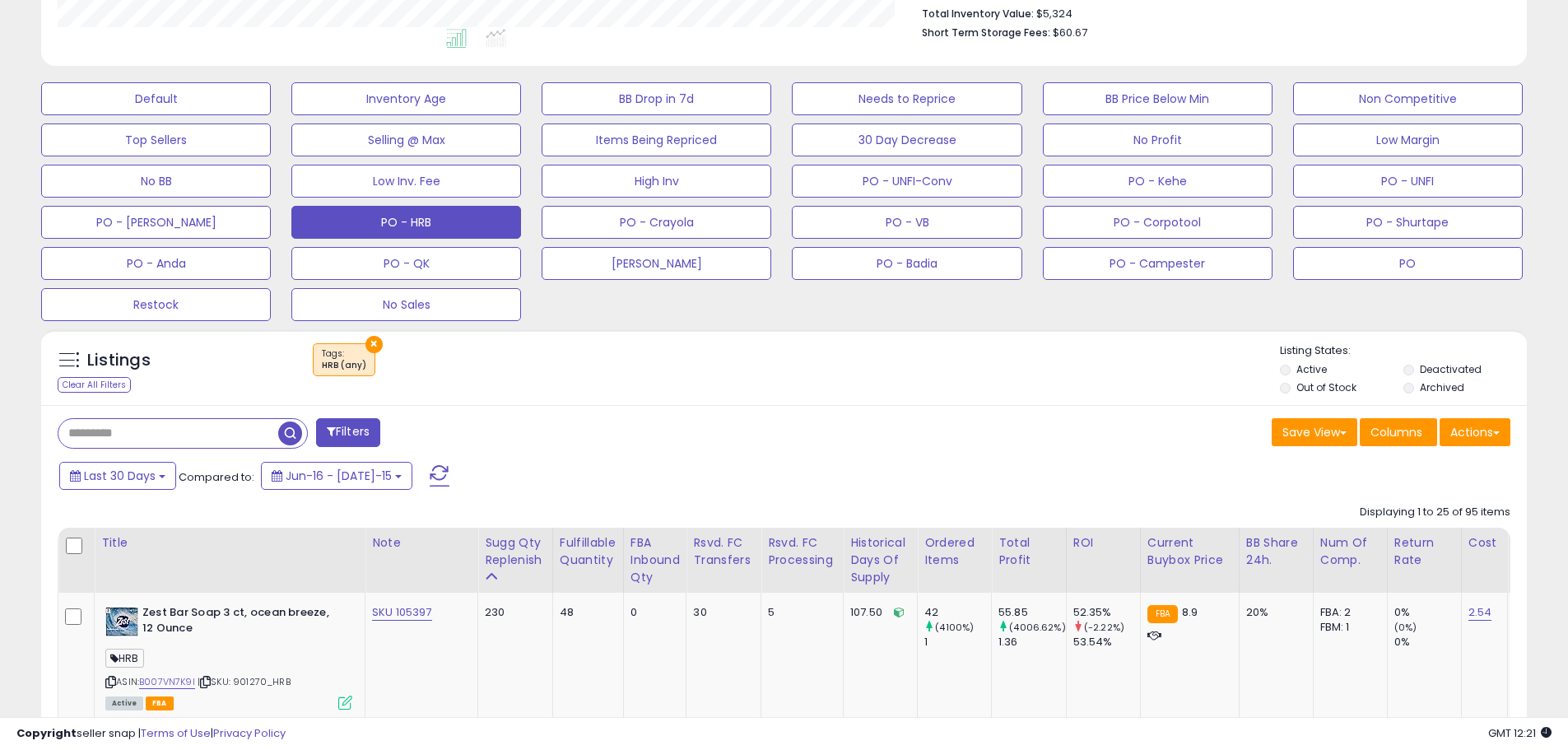
click at [1037, 371] on div "× Tags" at bounding box center [786, 366] width 988 height 46
click at [1316, 430] on button "Save View" at bounding box center [1314, 432] width 86 height 28
click at [1264, 494] on link "Update Current View" at bounding box center [1264, 495] width 176 height 25
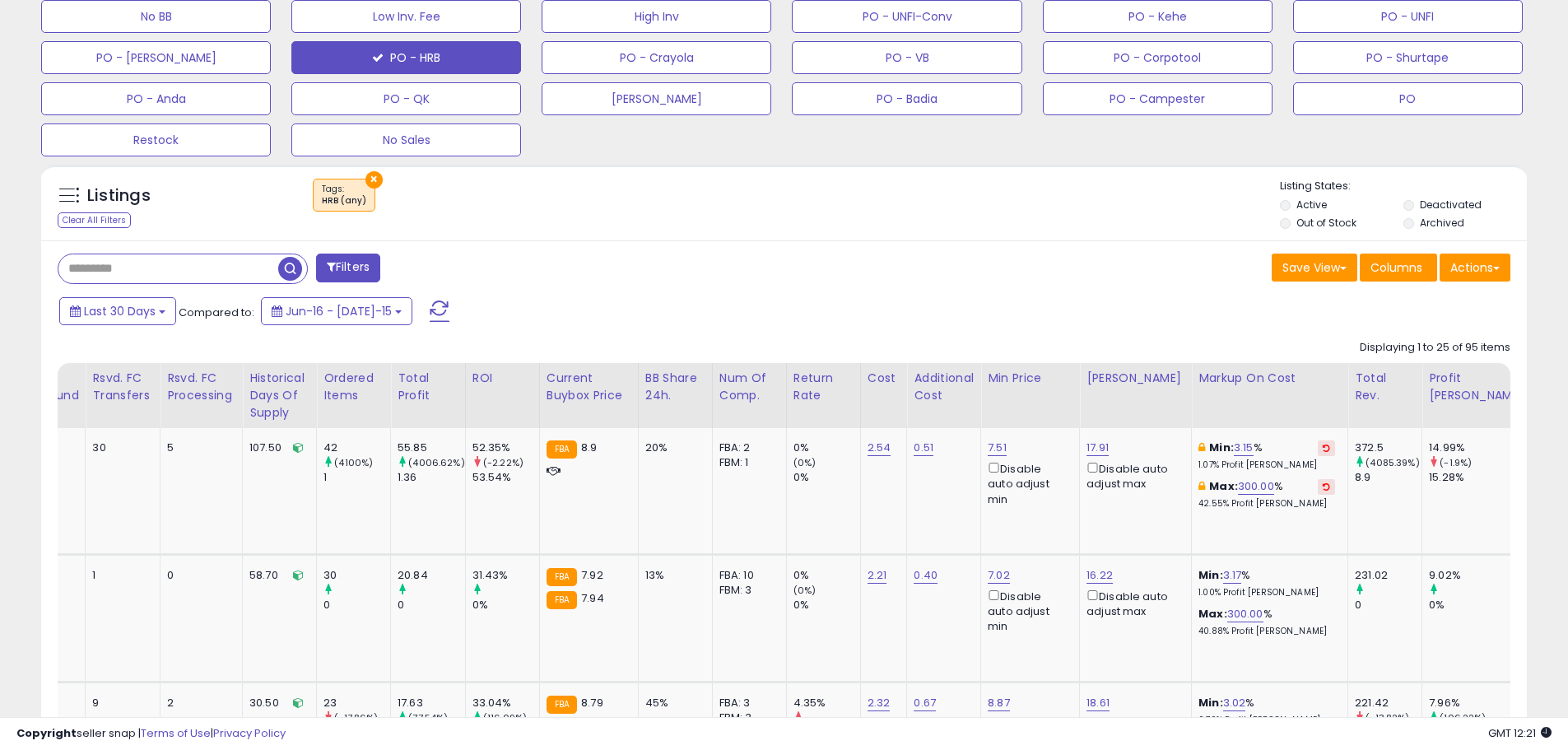
scroll to position [0, 1261]
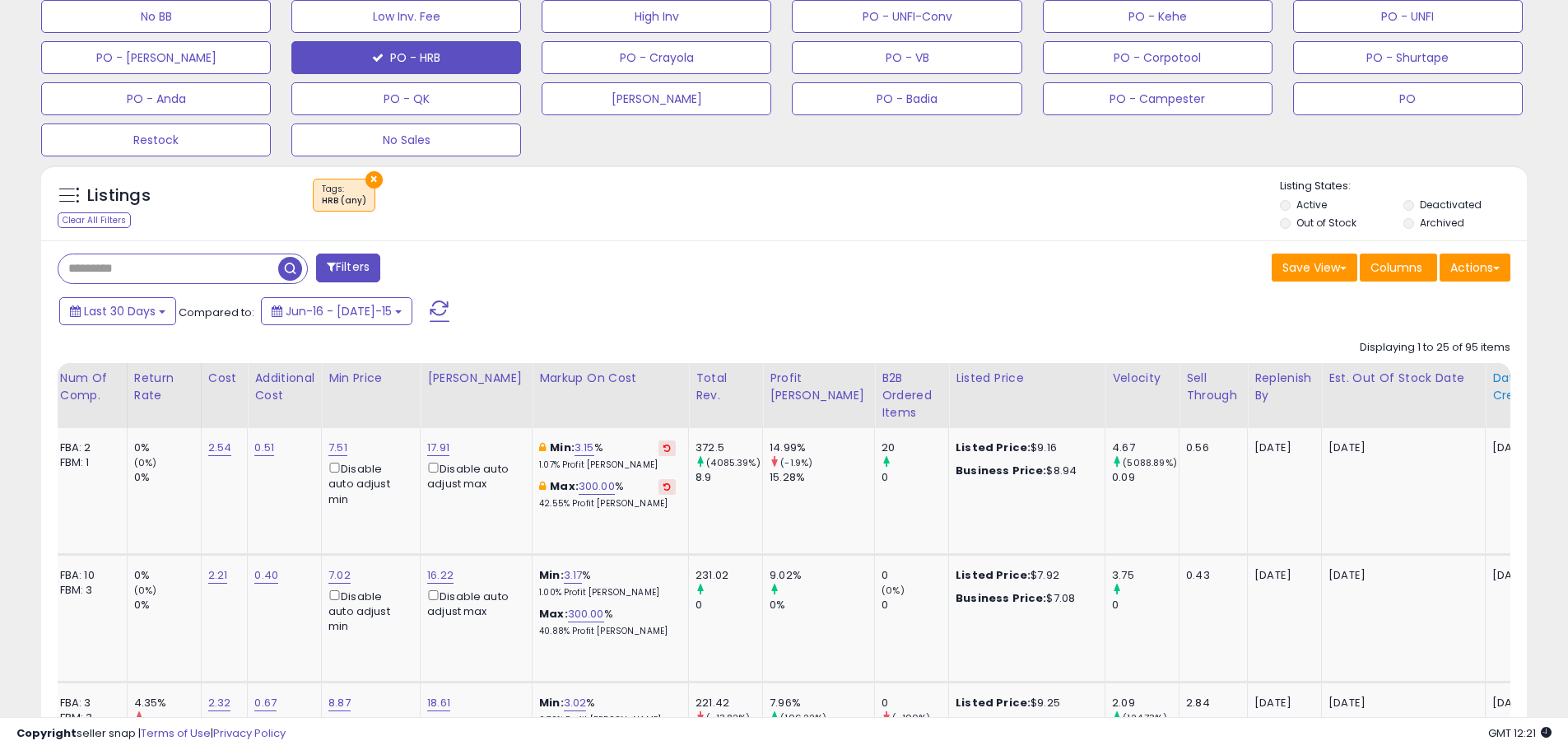
click at [1493, 398] on div "Date Created" at bounding box center [1529, 386] width 71 height 35
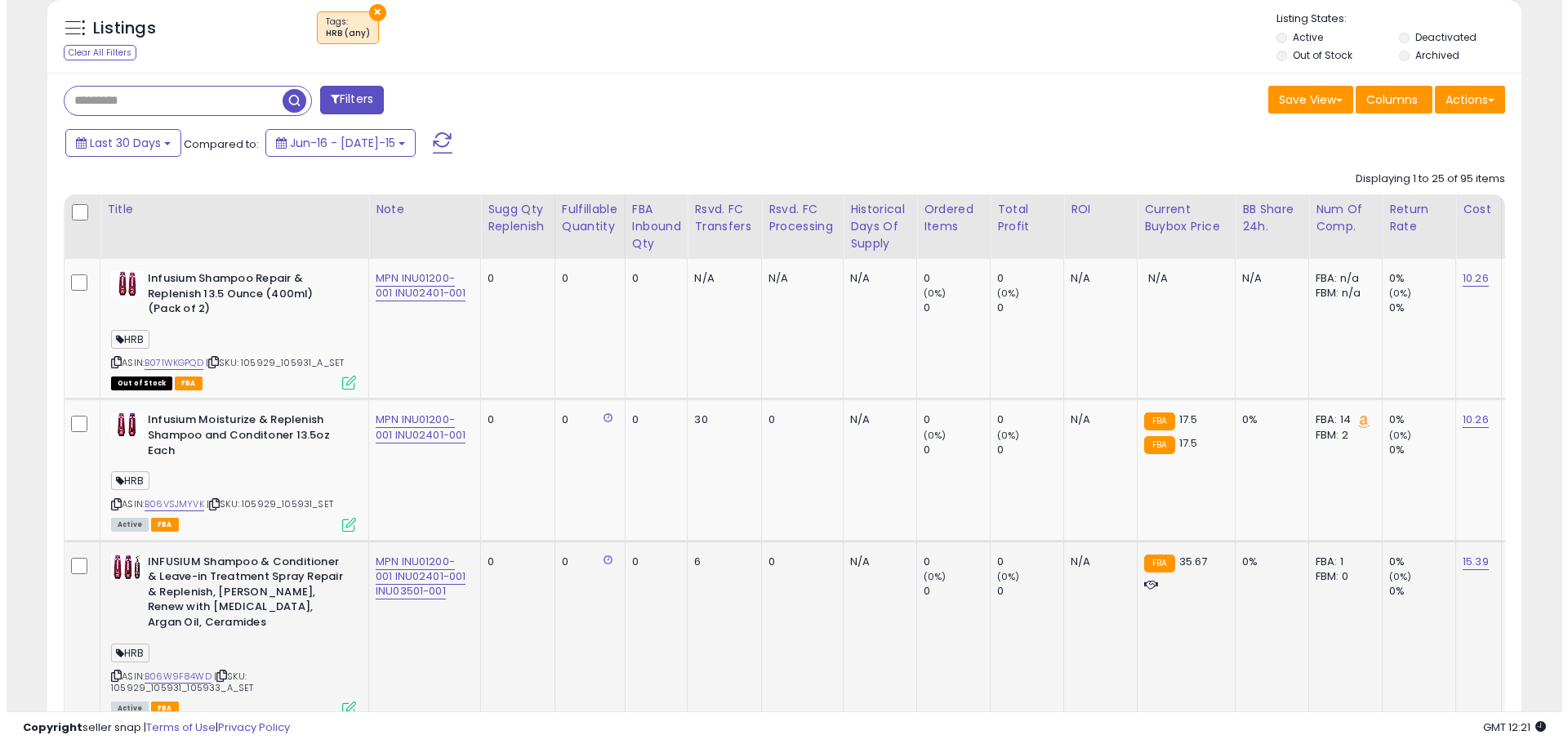
scroll to position [759, 0]
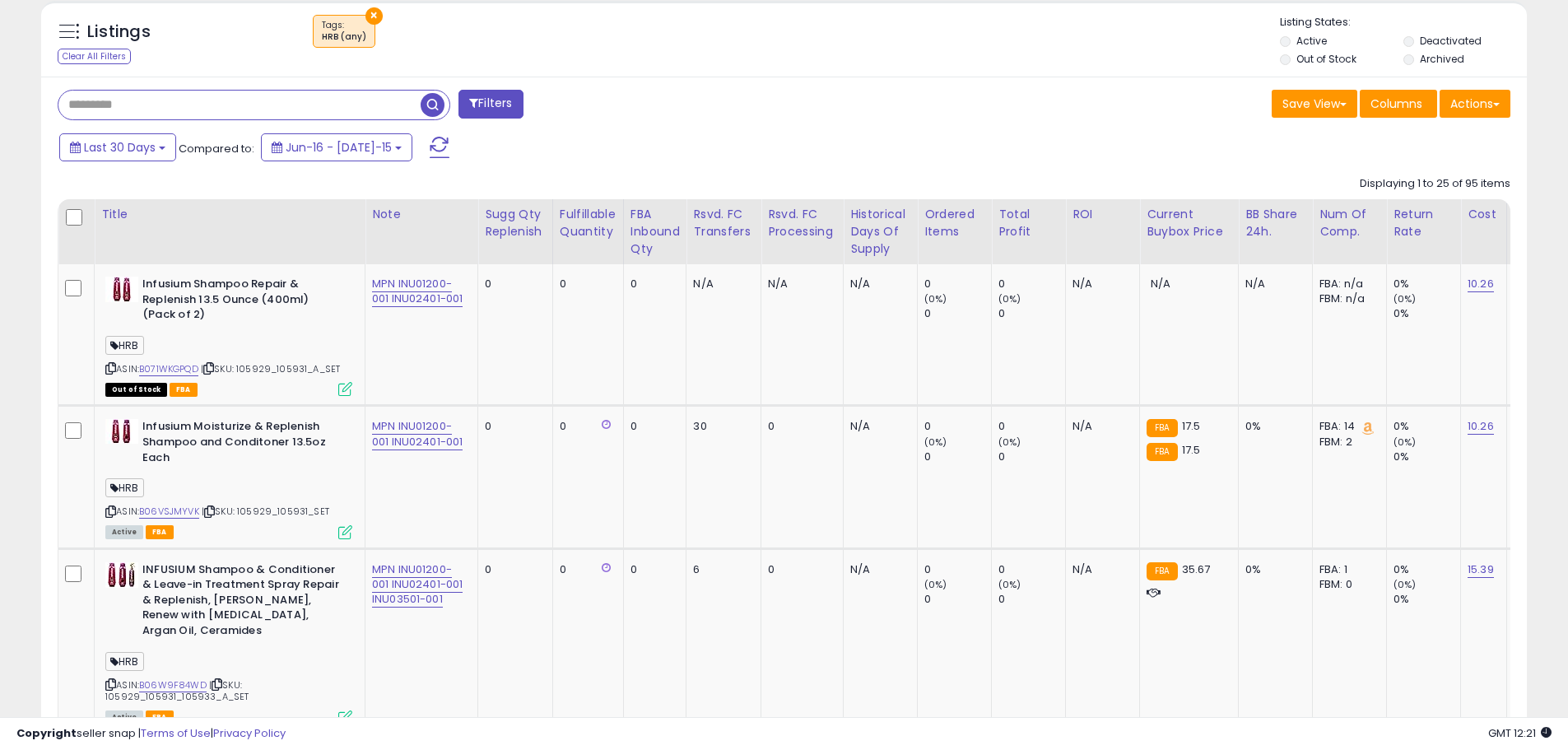
click at [158, 116] on input "text" at bounding box center [239, 104] width 362 height 29
type input "******"
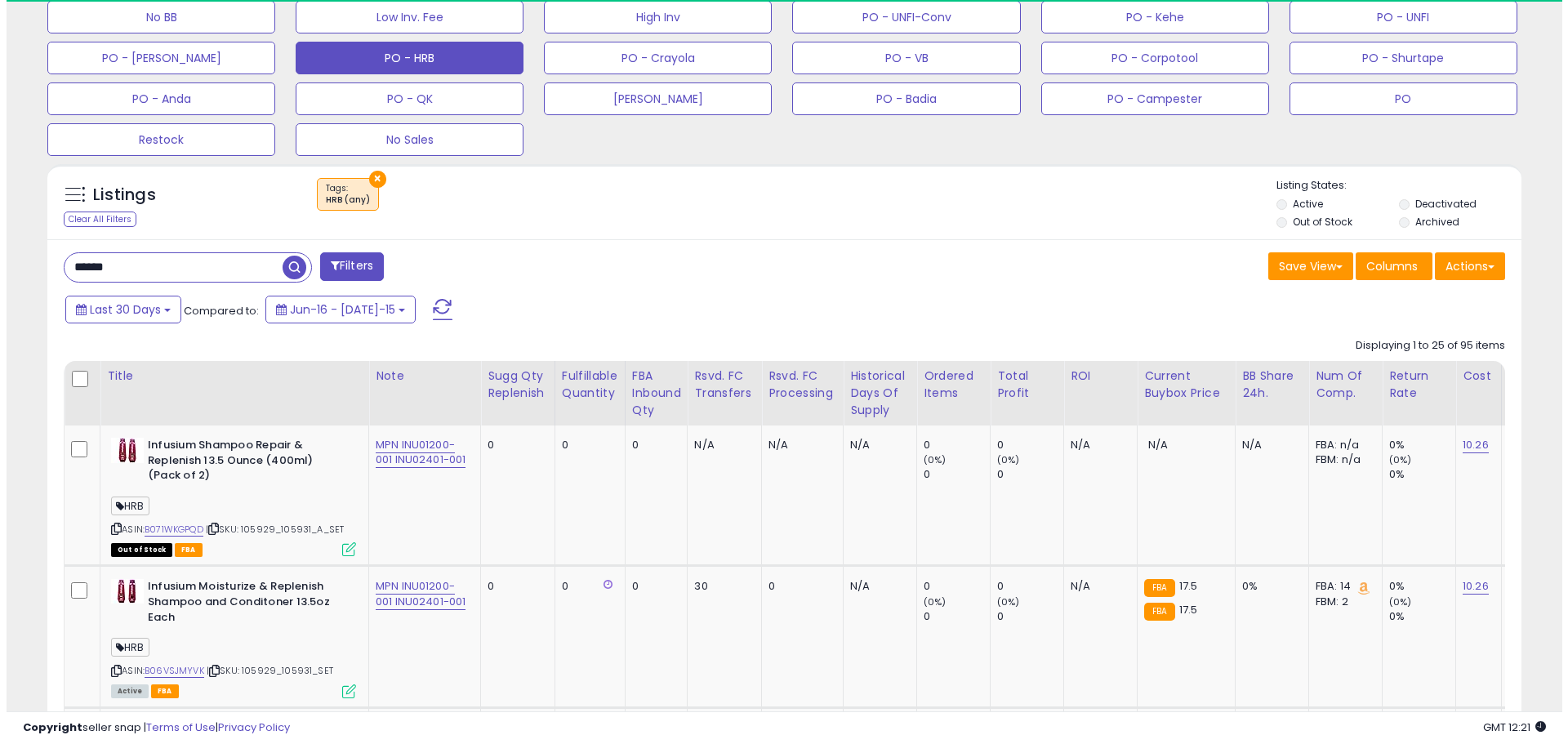
scroll to position [335, 855]
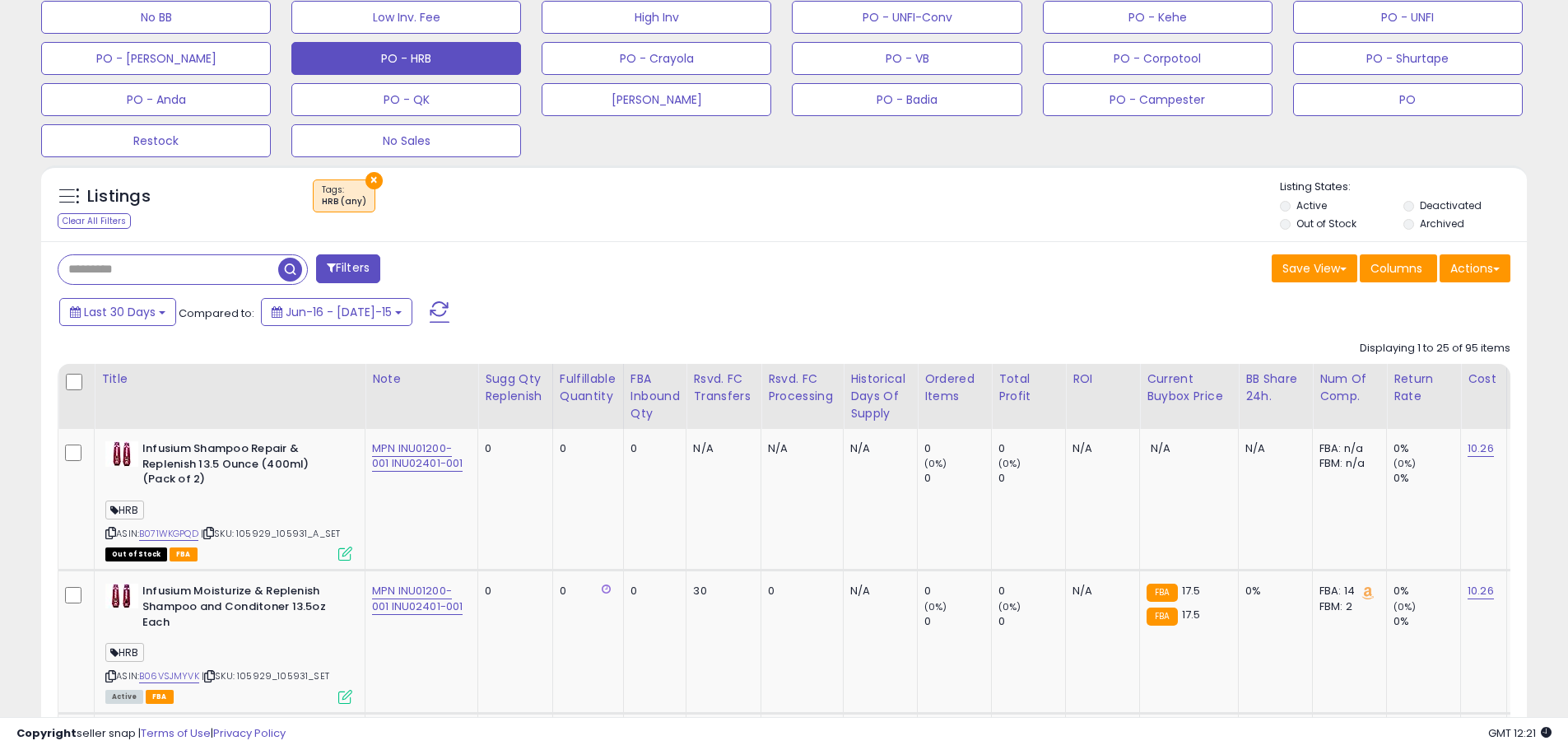
click at [430, 307] on span at bounding box center [439, 312] width 20 height 22
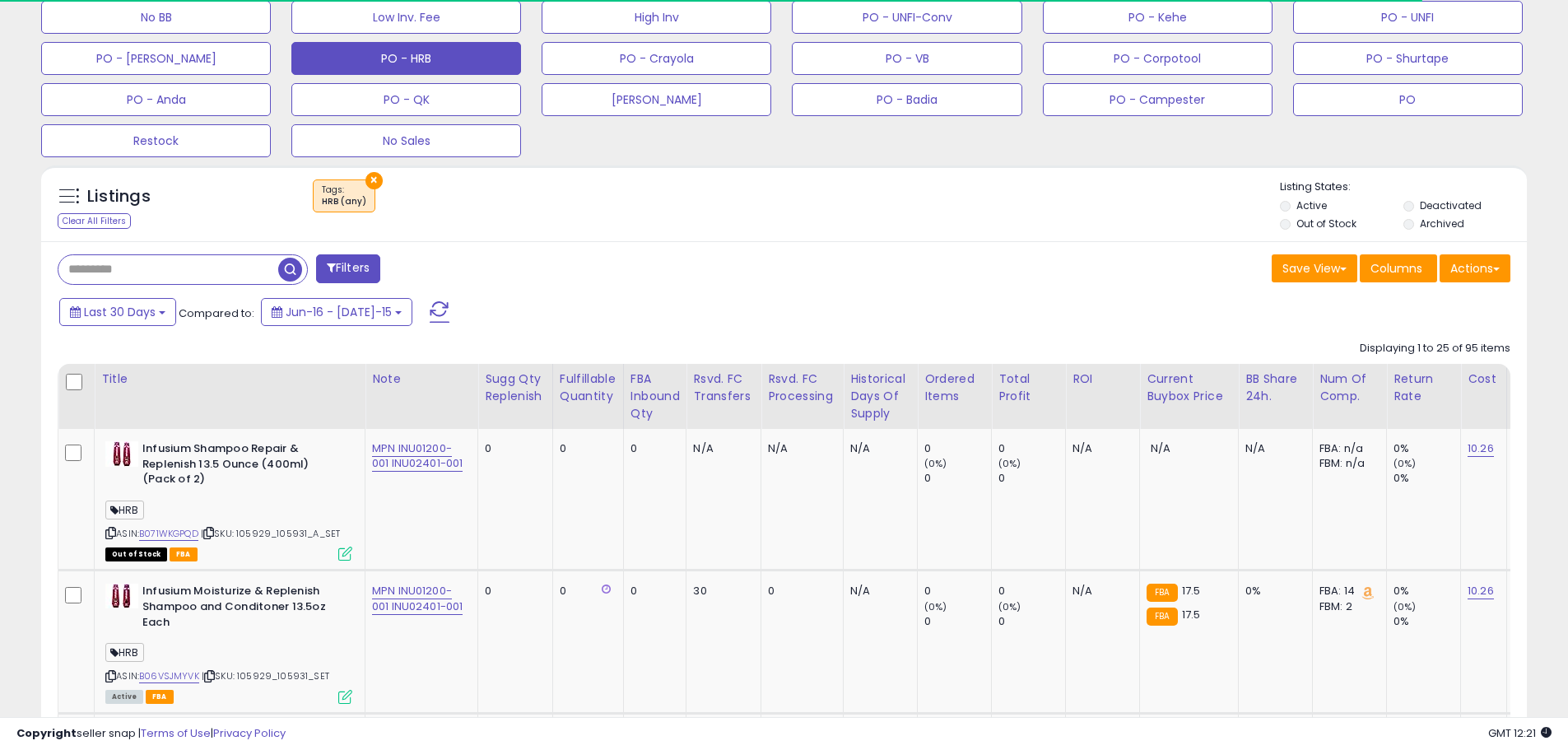
scroll to position [822771, 822421]
click at [129, 283] on input "text" at bounding box center [168, 269] width 220 height 29
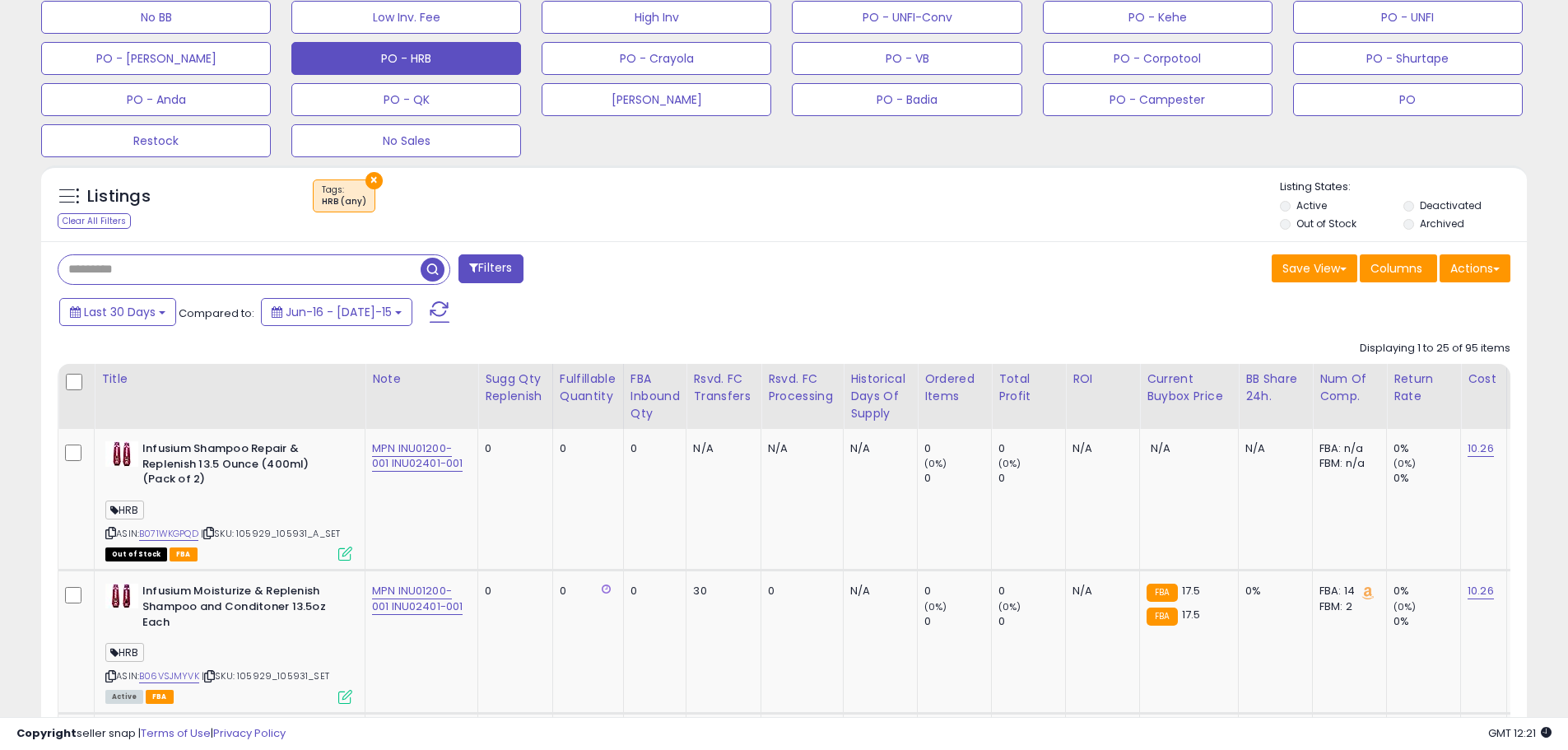
scroll to position [337, 862]
type input "******"
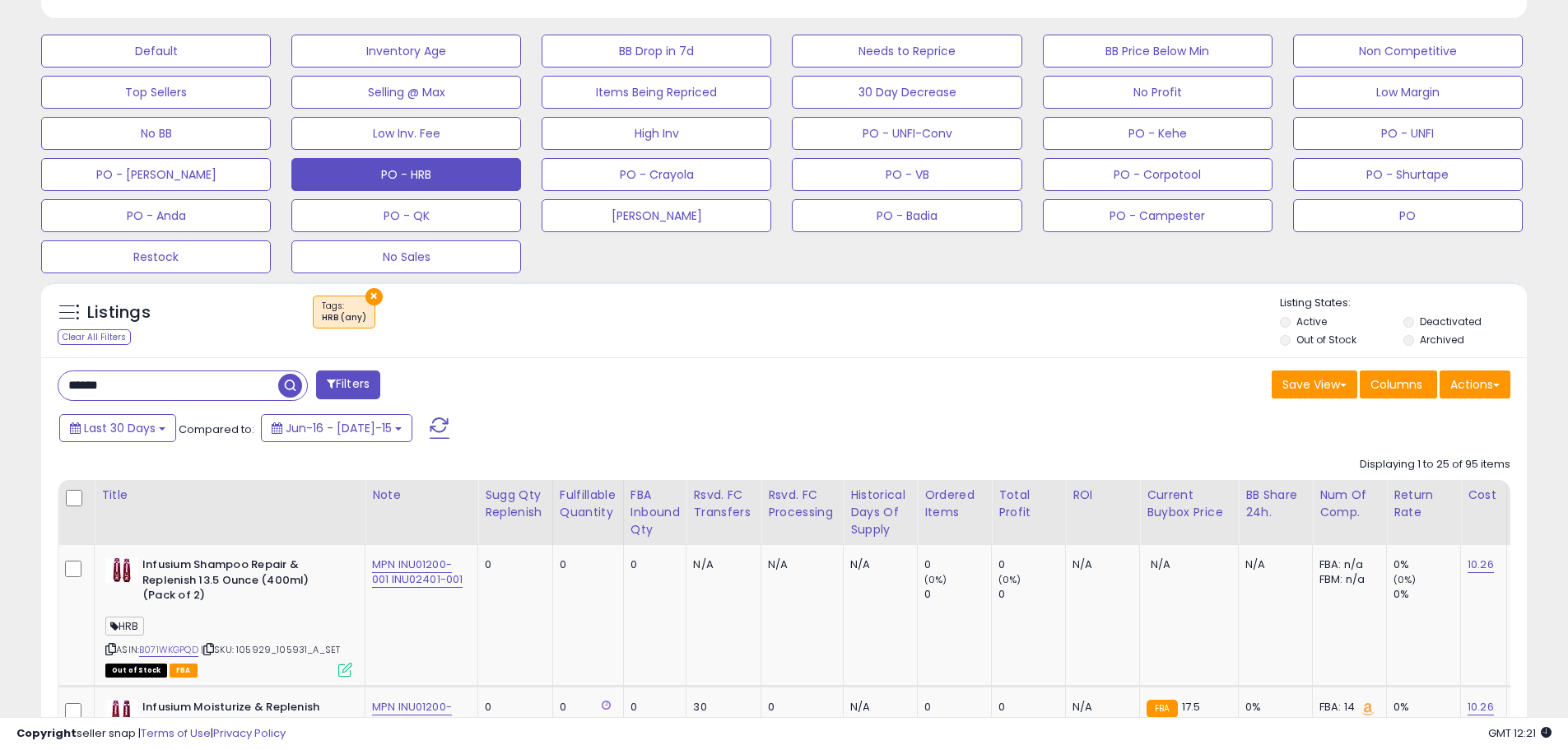
scroll to position [435, 0]
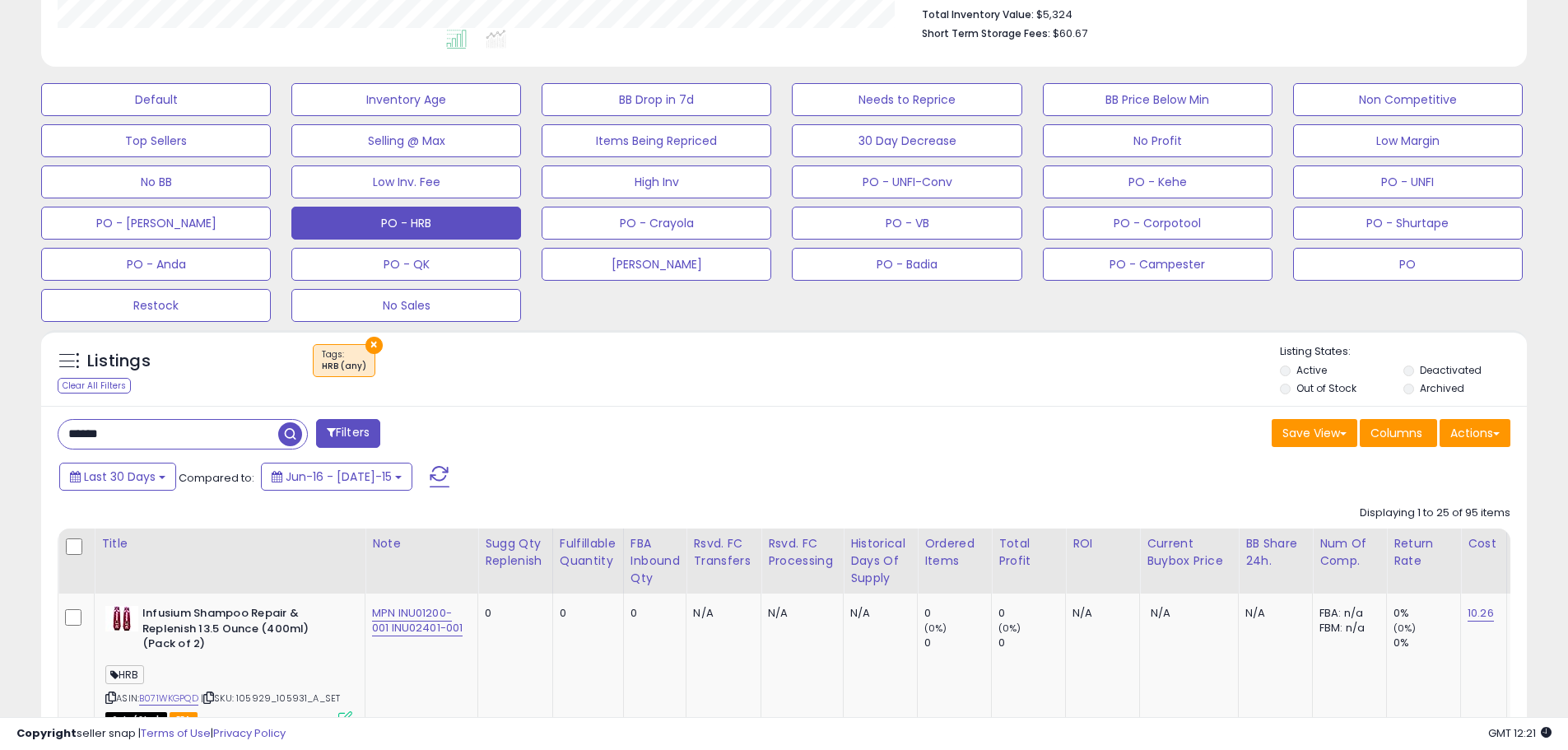
click at [154, 429] on input "******" at bounding box center [168, 434] width 220 height 29
click at [152, 434] on input "******" at bounding box center [168, 434] width 220 height 29
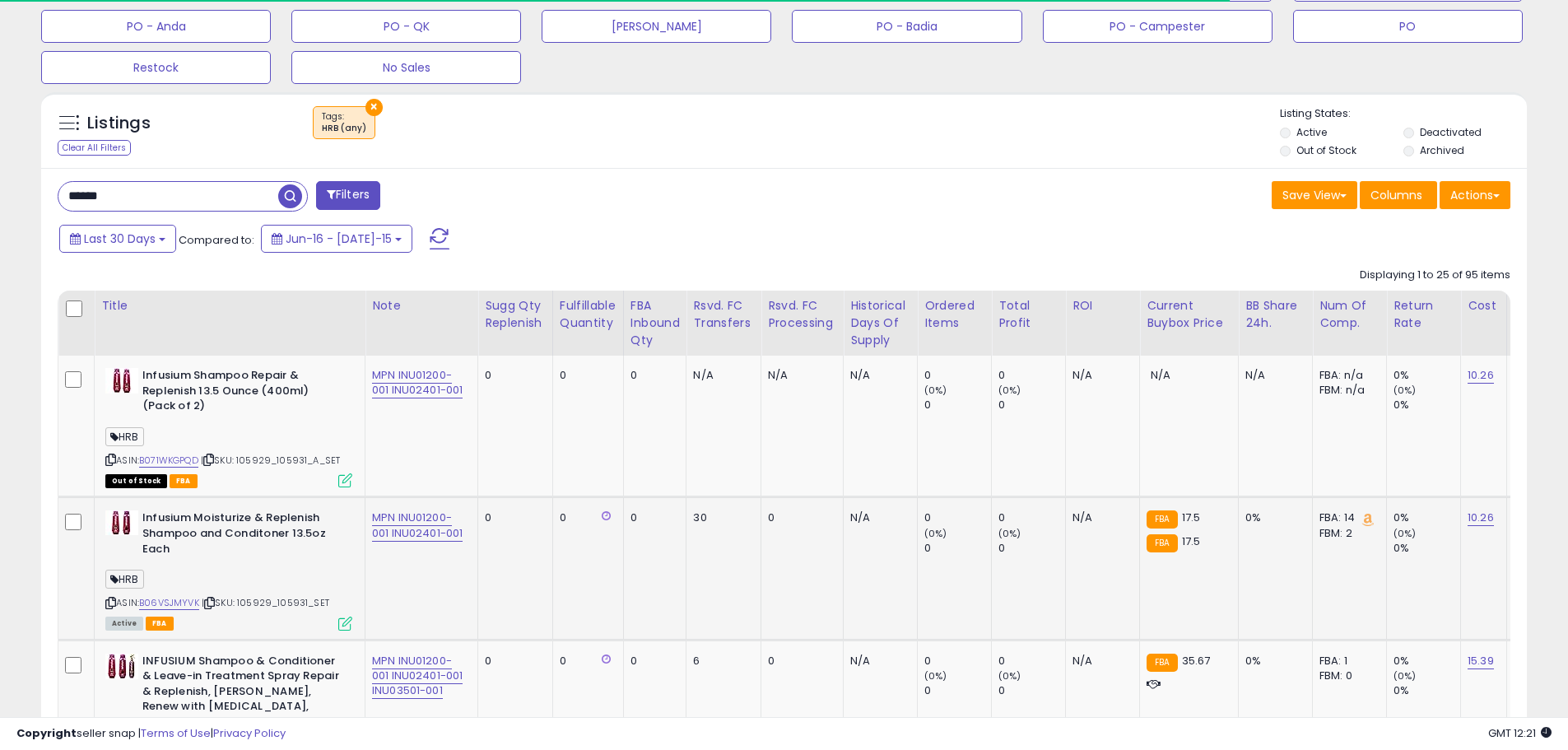
scroll to position [682, 0]
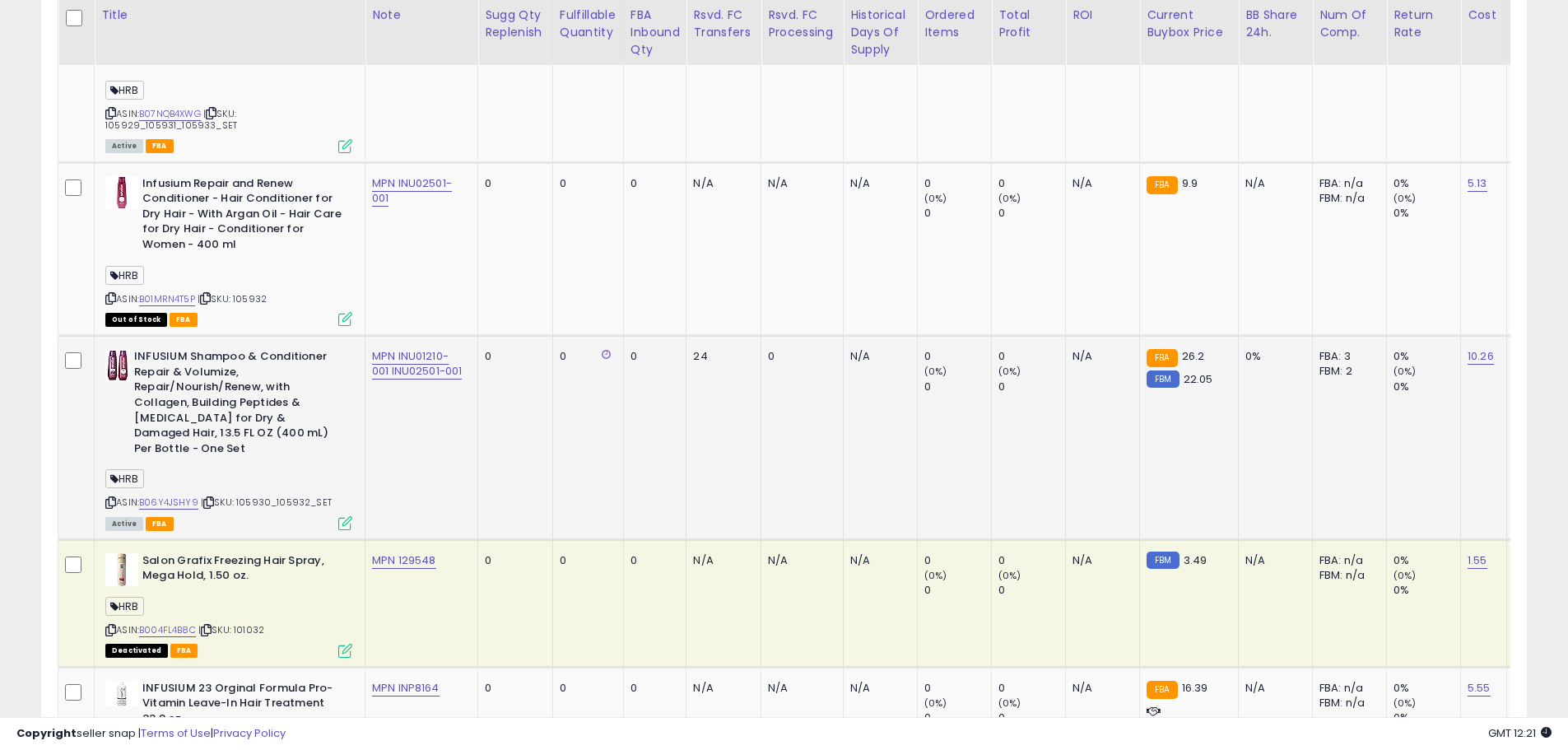
click at [347, 516] on icon at bounding box center [345, 523] width 14 height 14
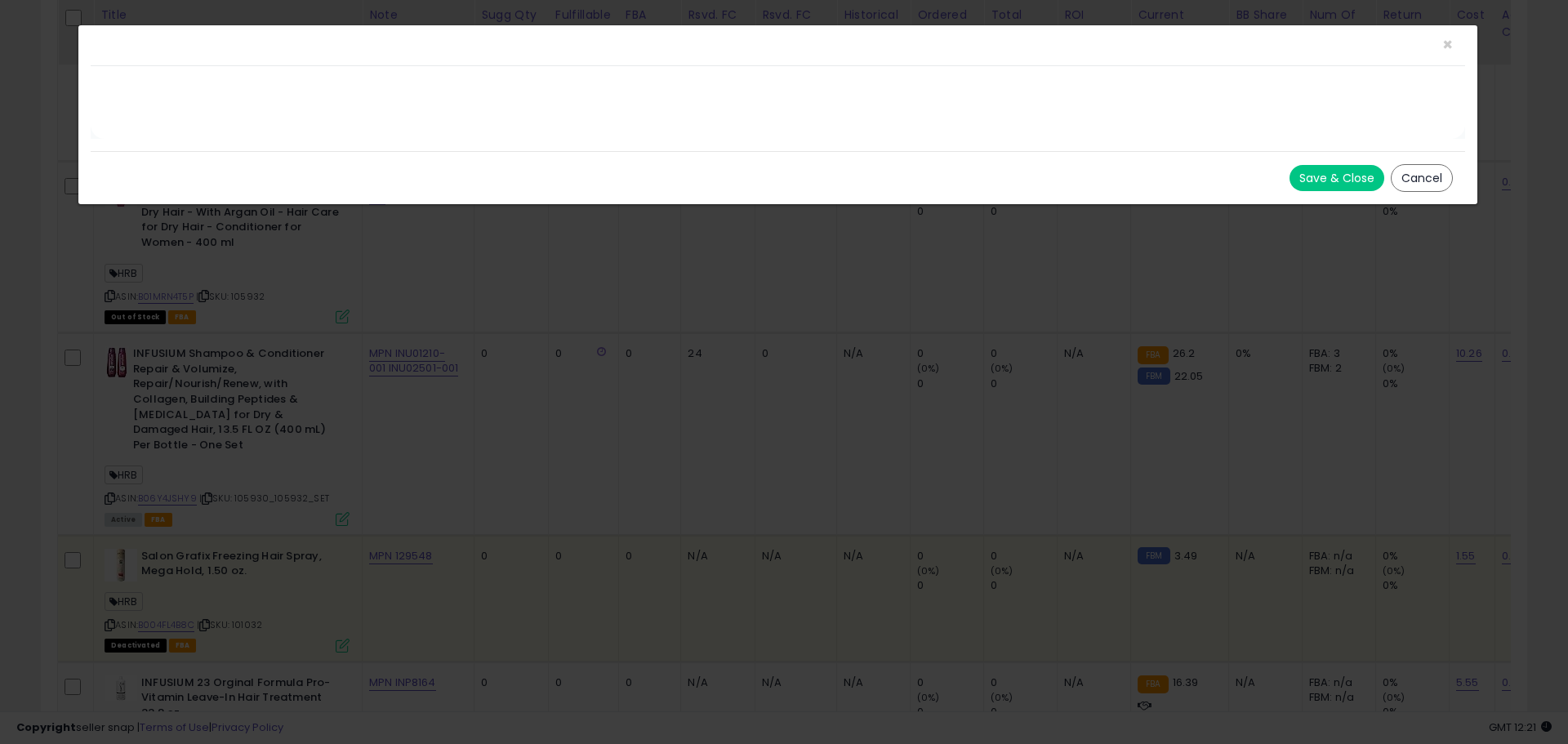
click at [1419, 179] on button "Cancel" at bounding box center [1421, 178] width 62 height 28
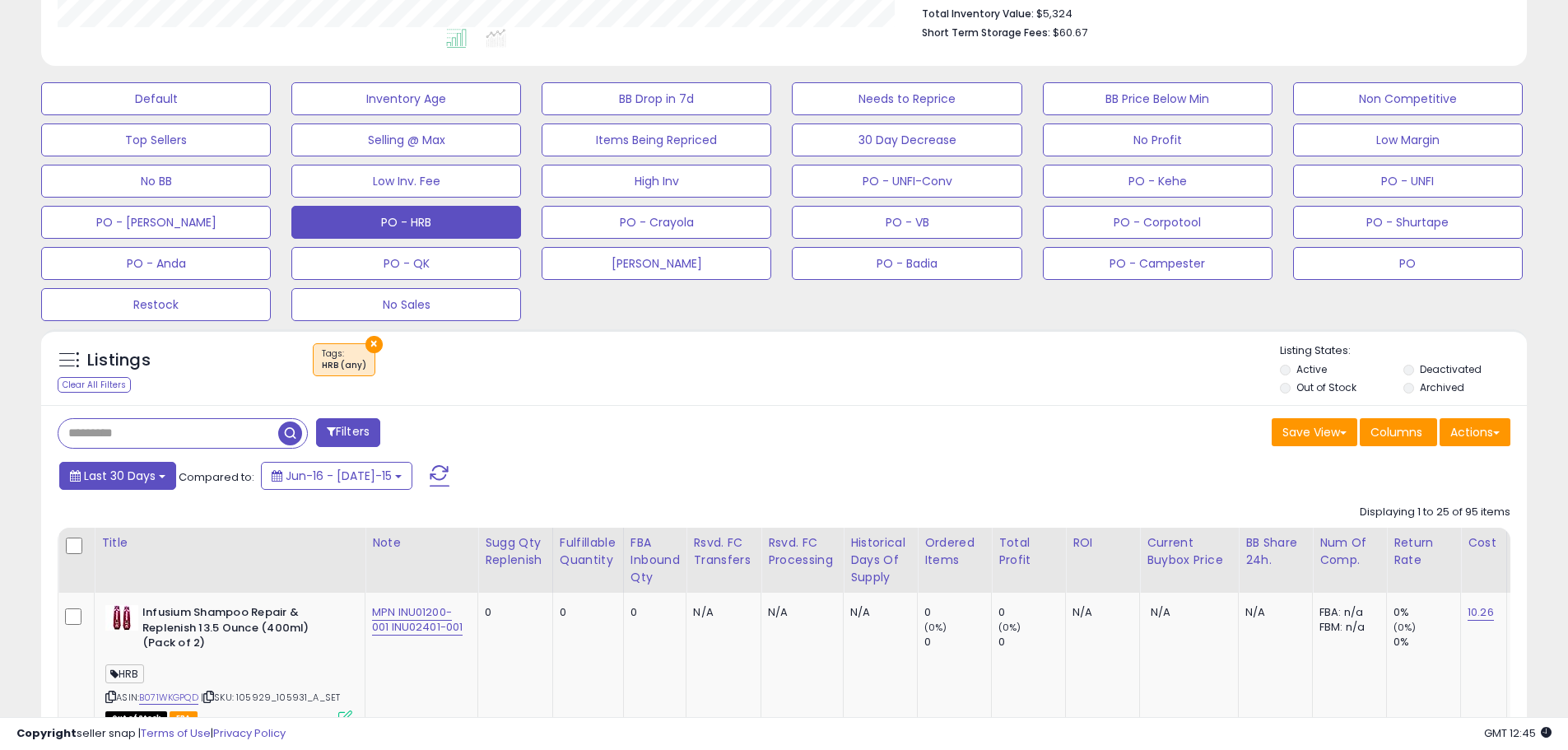
scroll to position [337, 862]
click at [169, 441] on input "text" at bounding box center [168, 433] width 220 height 29
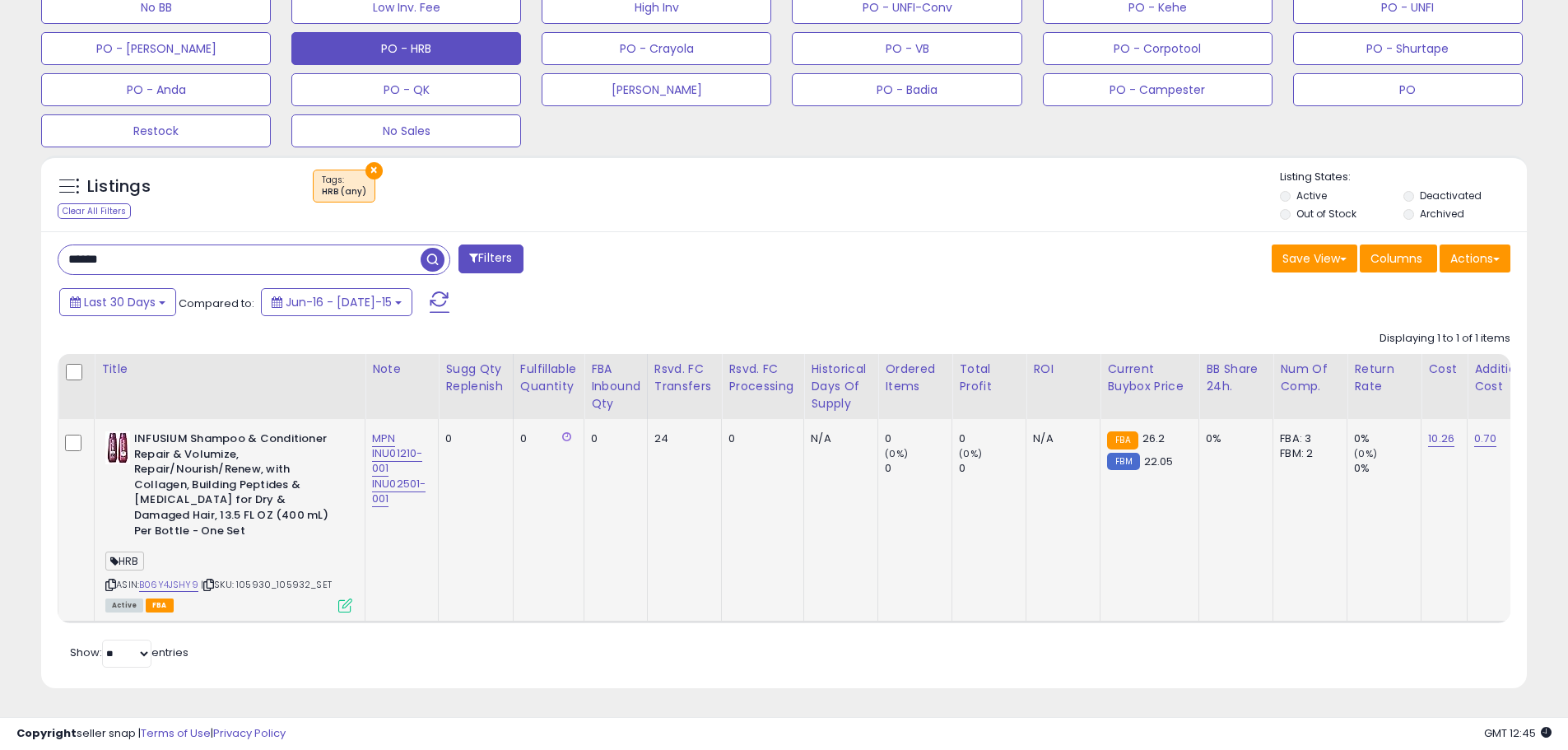
click at [347, 599] on icon at bounding box center [345, 605] width 14 height 14
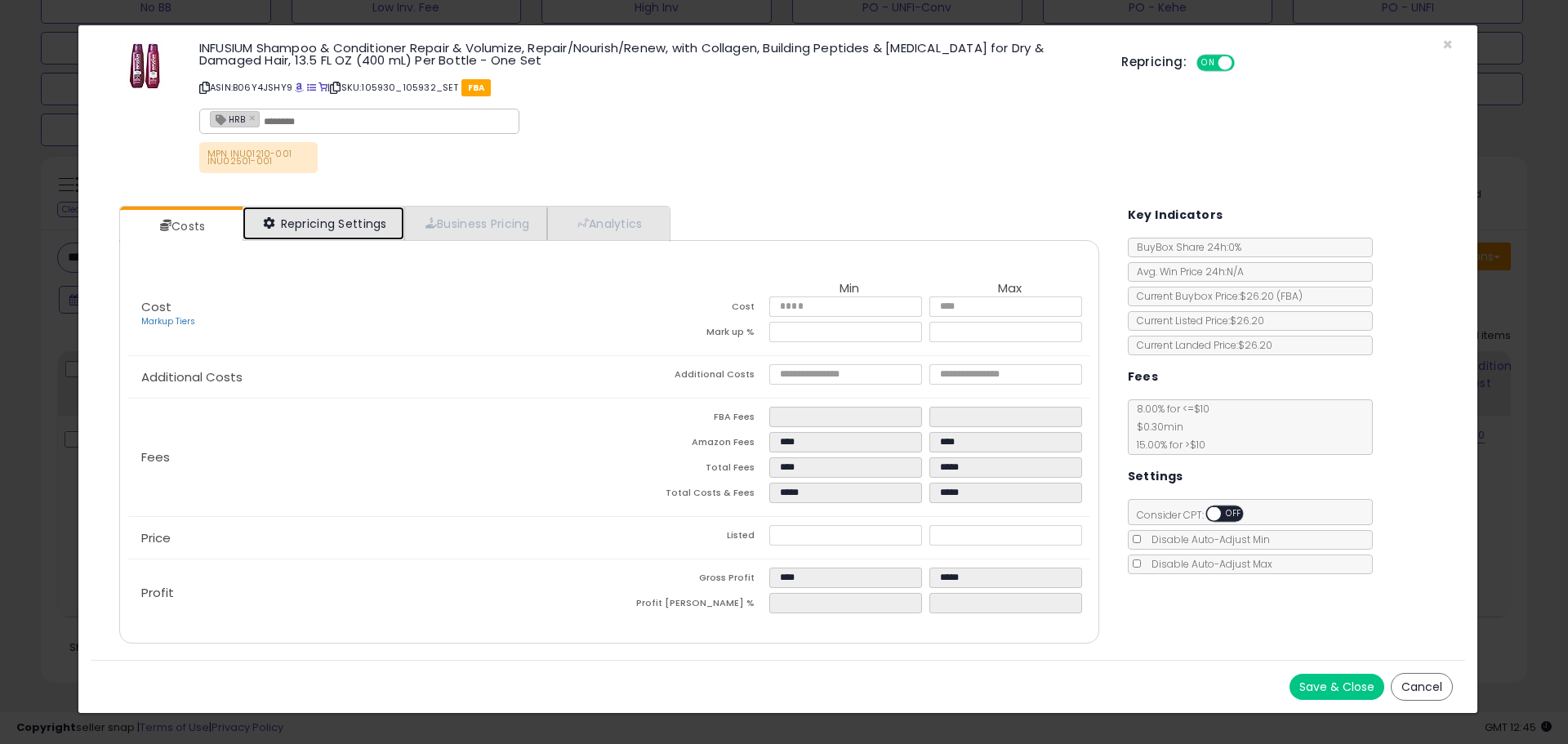
click at [364, 230] on link "Repricing Settings" at bounding box center [323, 224] width 161 height 34
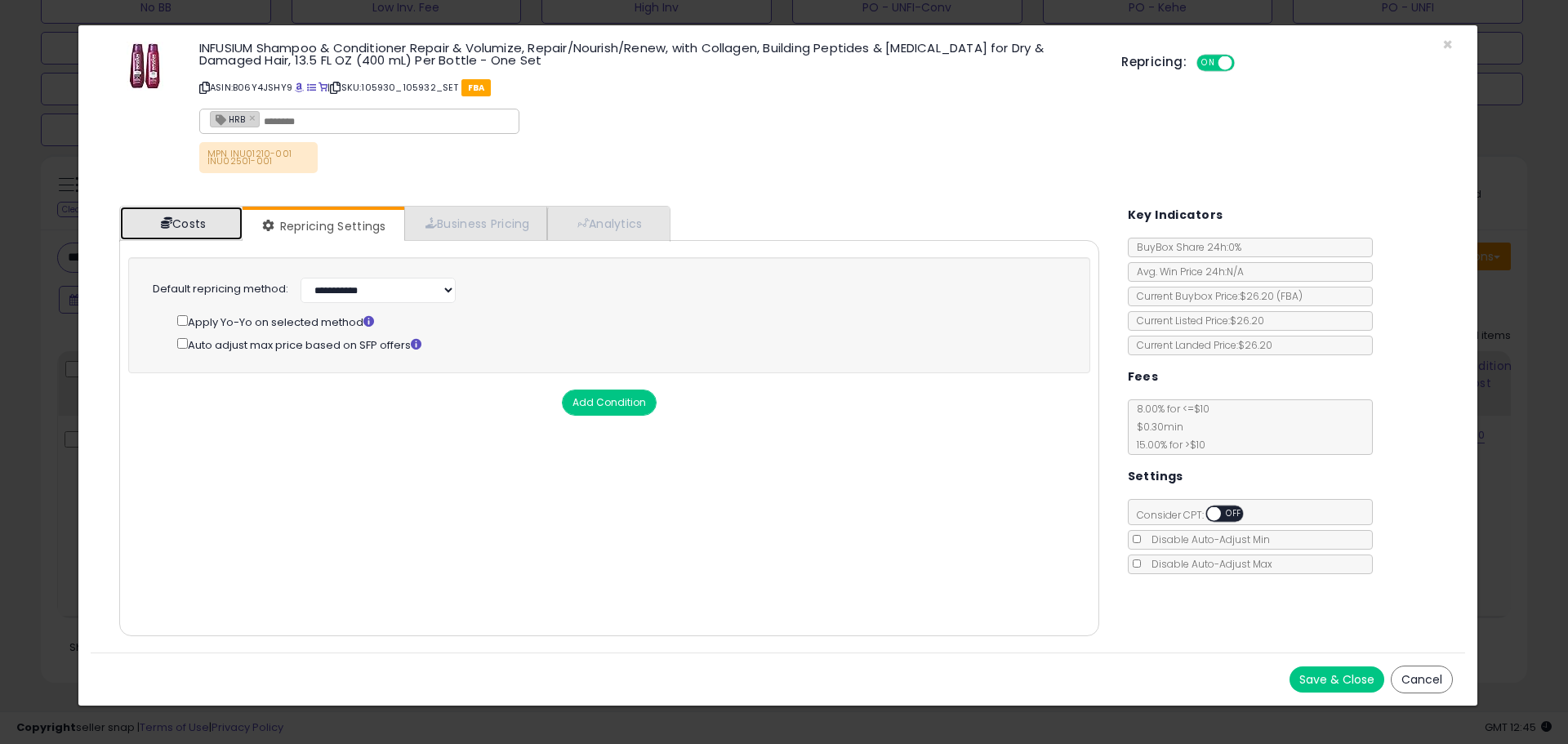
click at [206, 228] on link "Costs" at bounding box center [181, 224] width 122 height 34
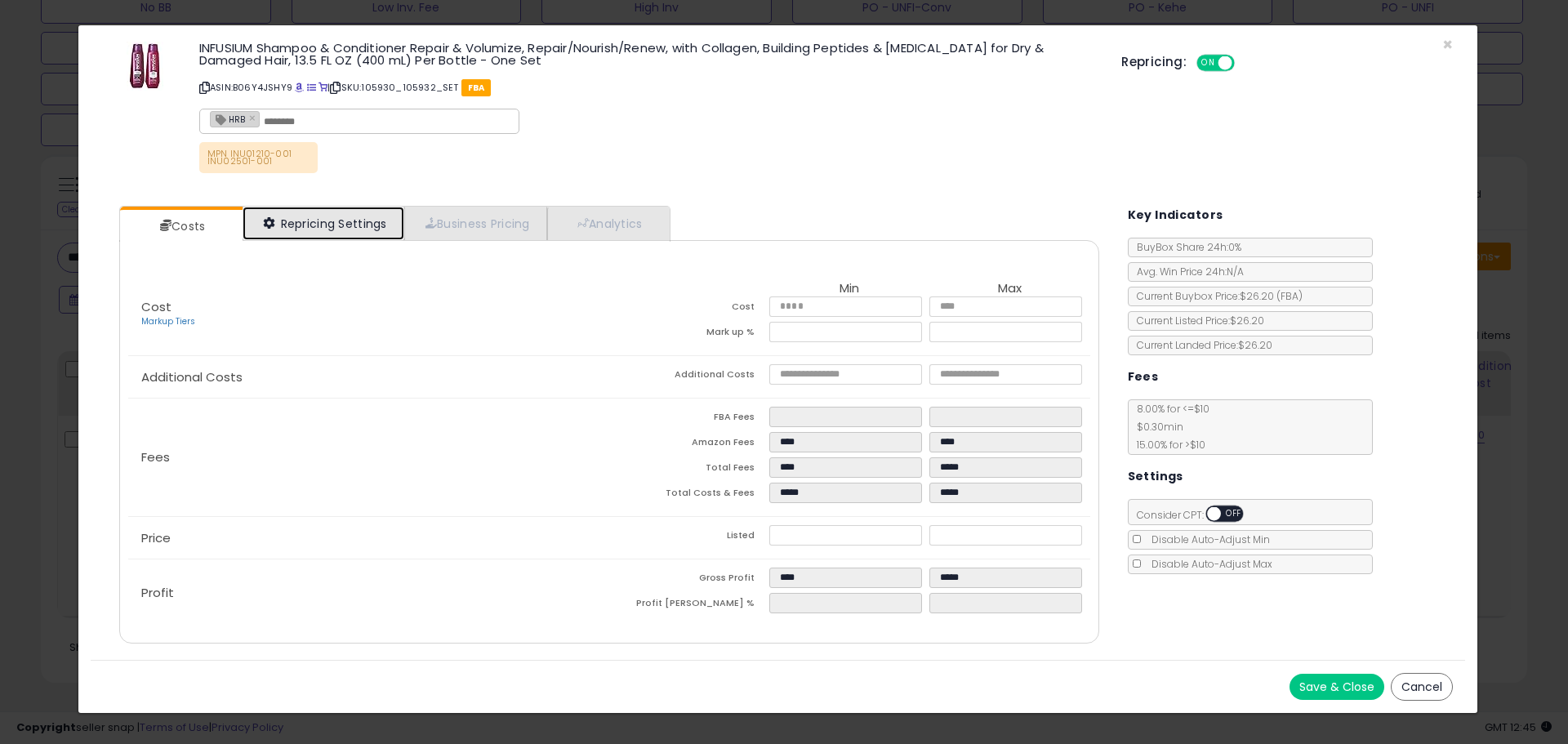
click at [371, 220] on link "Repricing Settings" at bounding box center [323, 224] width 161 height 34
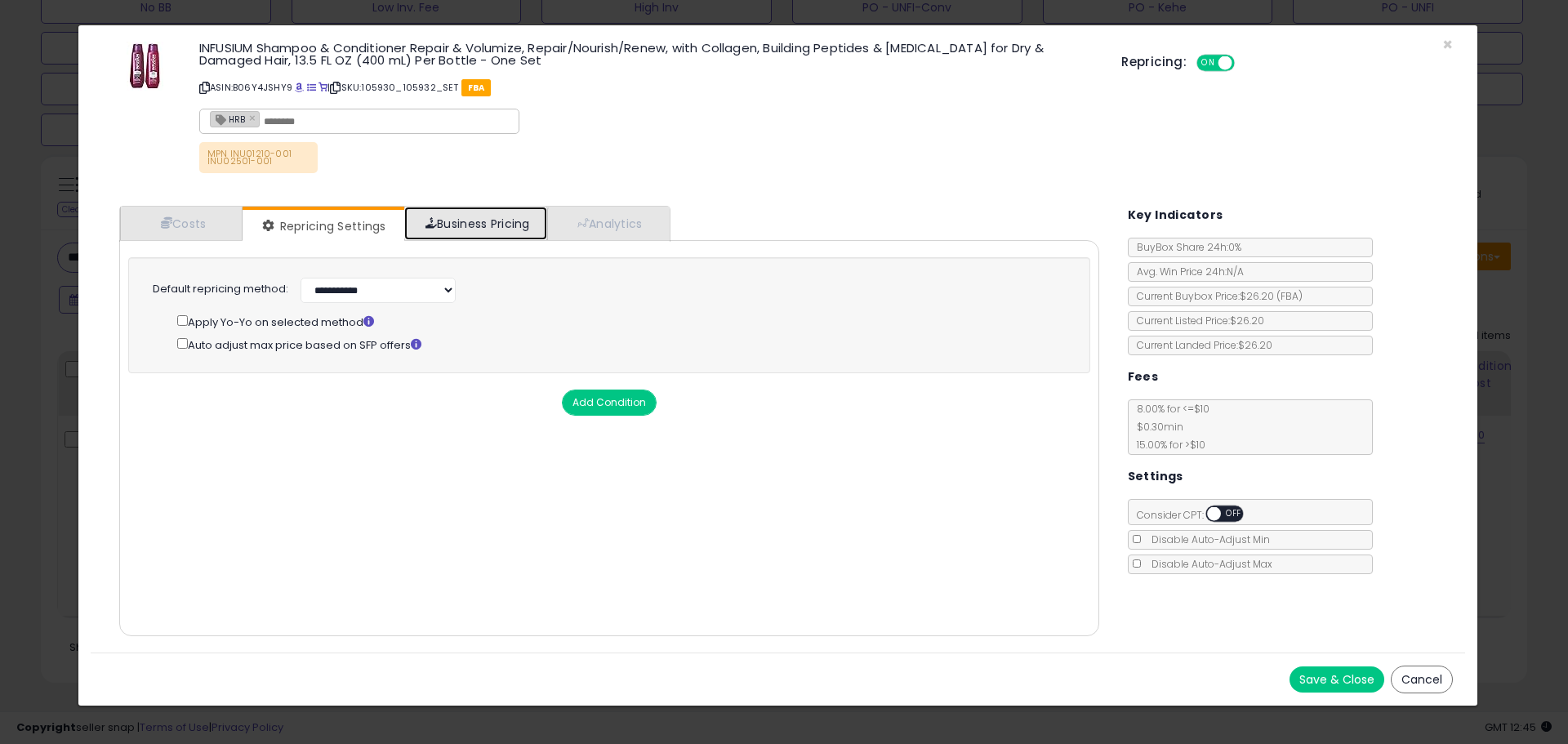
click at [462, 224] on link "Business Pricing" at bounding box center [475, 224] width 143 height 34
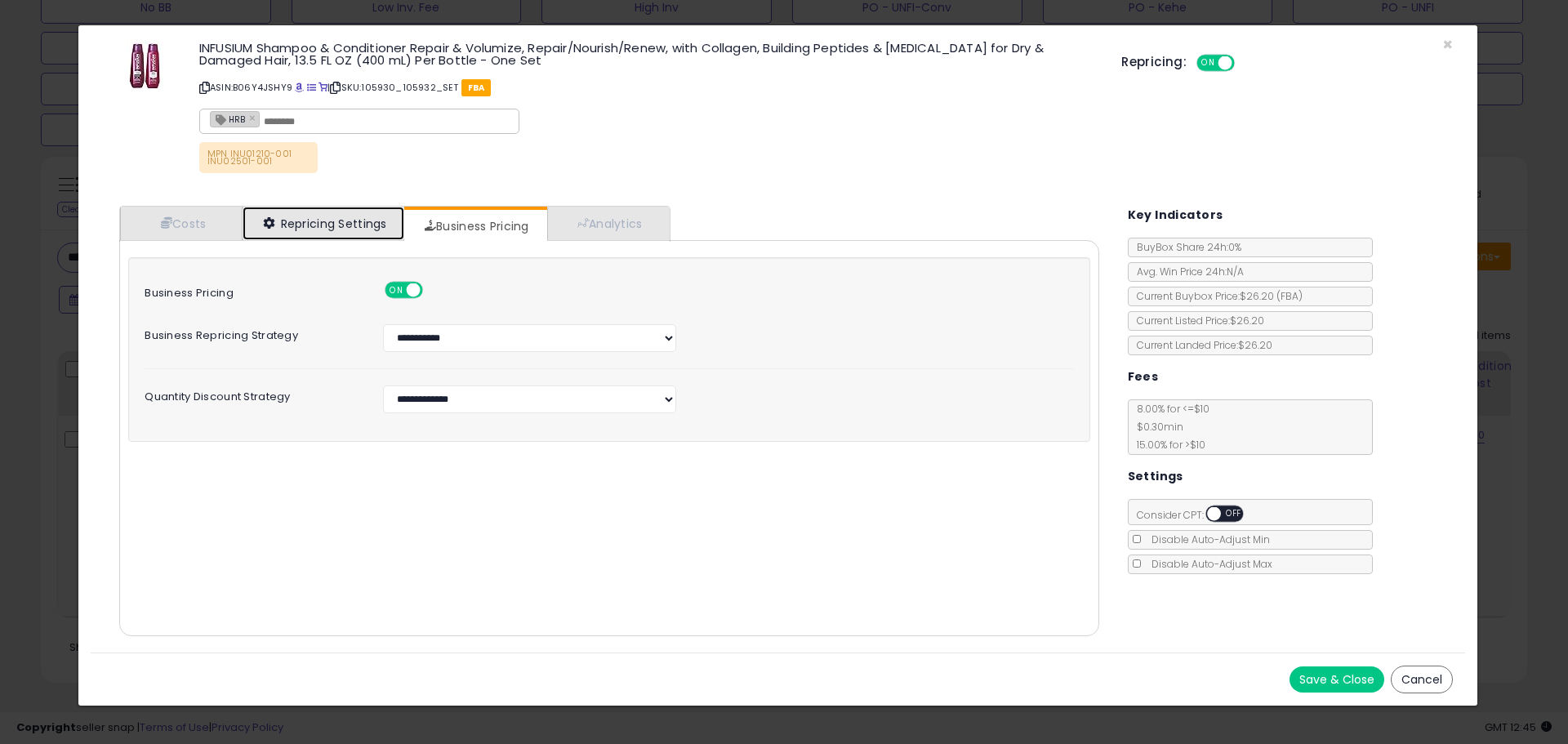
click at [325, 227] on link "Repricing Settings" at bounding box center [323, 224] width 161 height 34
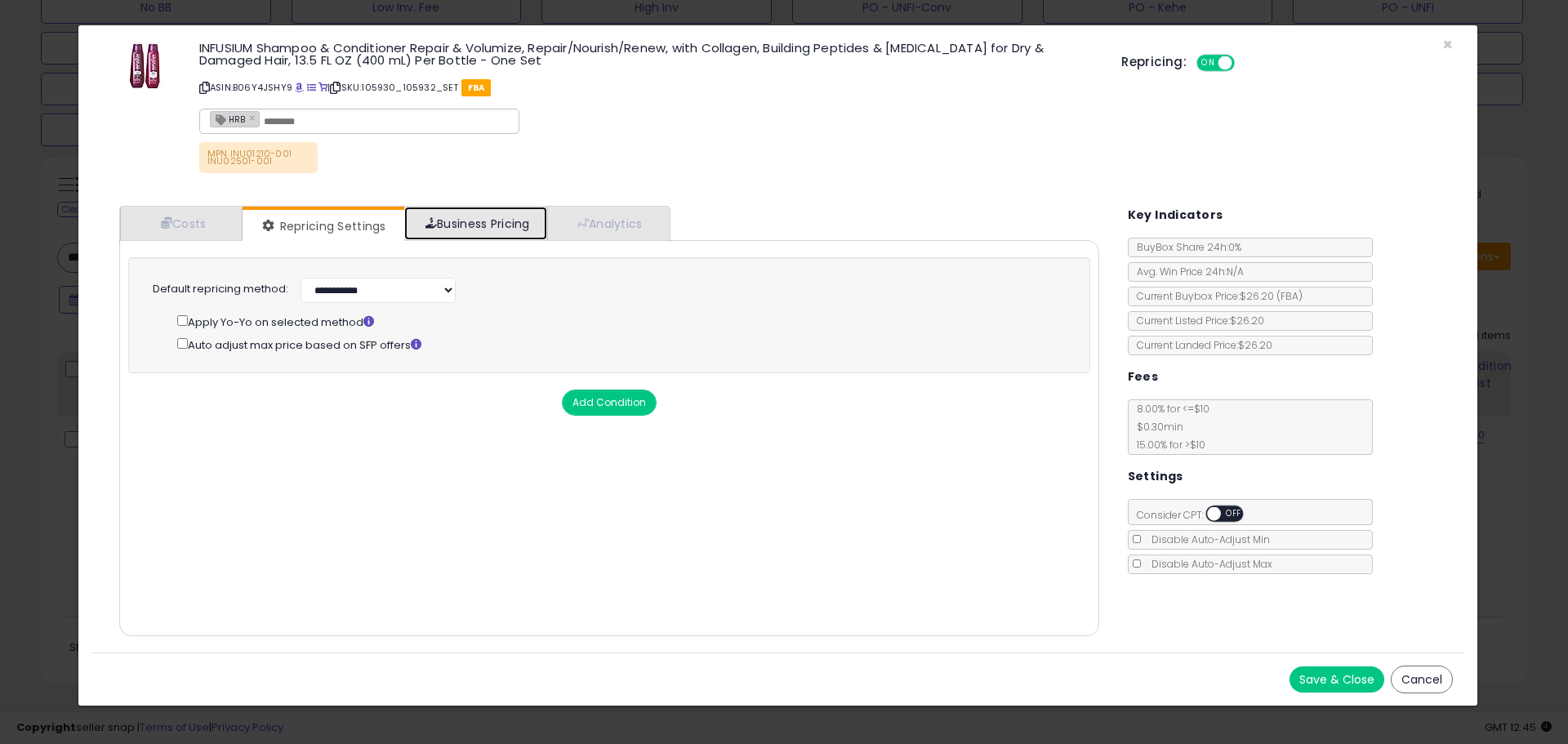
click at [475, 233] on link "Business Pricing" at bounding box center [475, 224] width 143 height 34
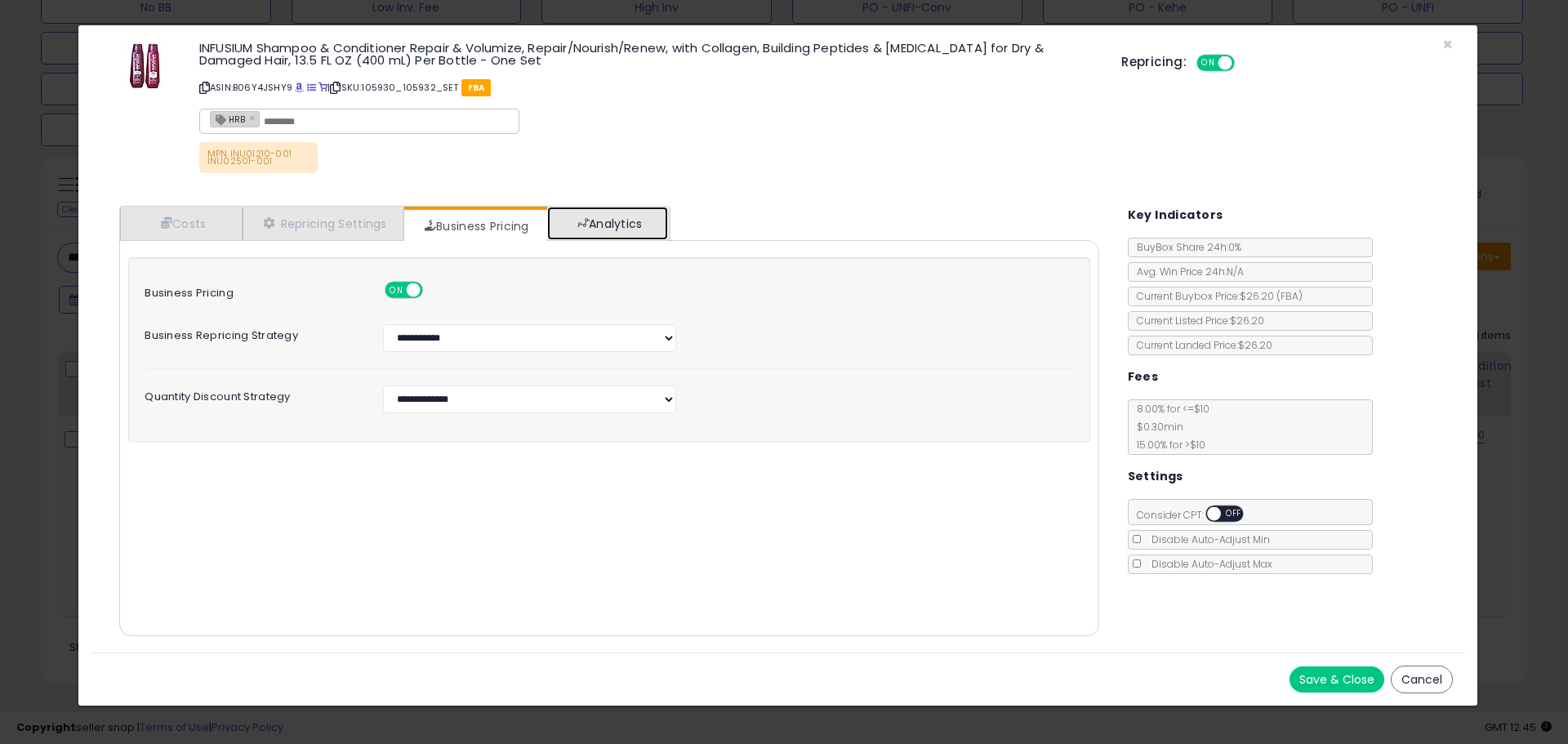
click at [608, 228] on link "Analytics" at bounding box center [608, 224] width 121 height 34
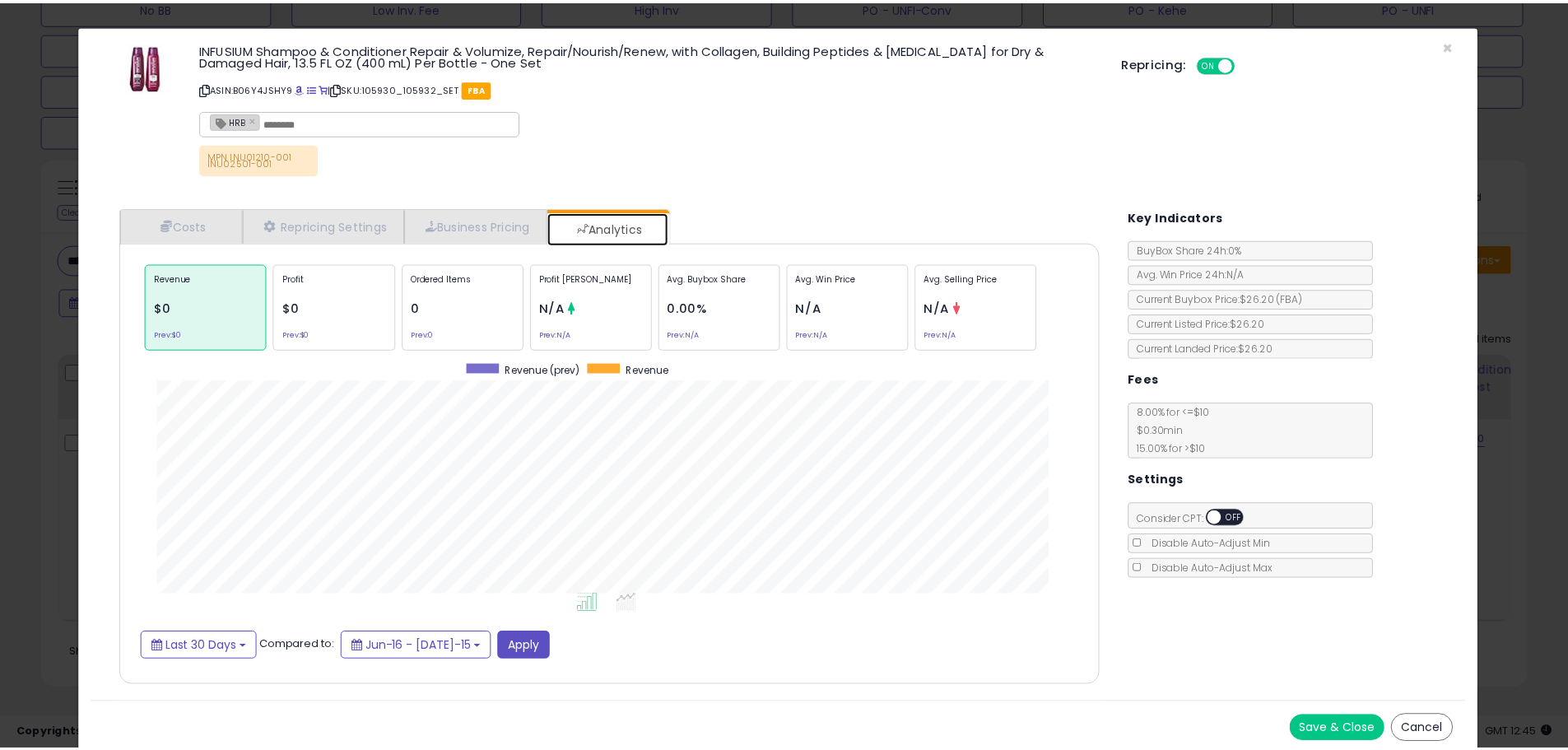
scroll to position [507, 1012]
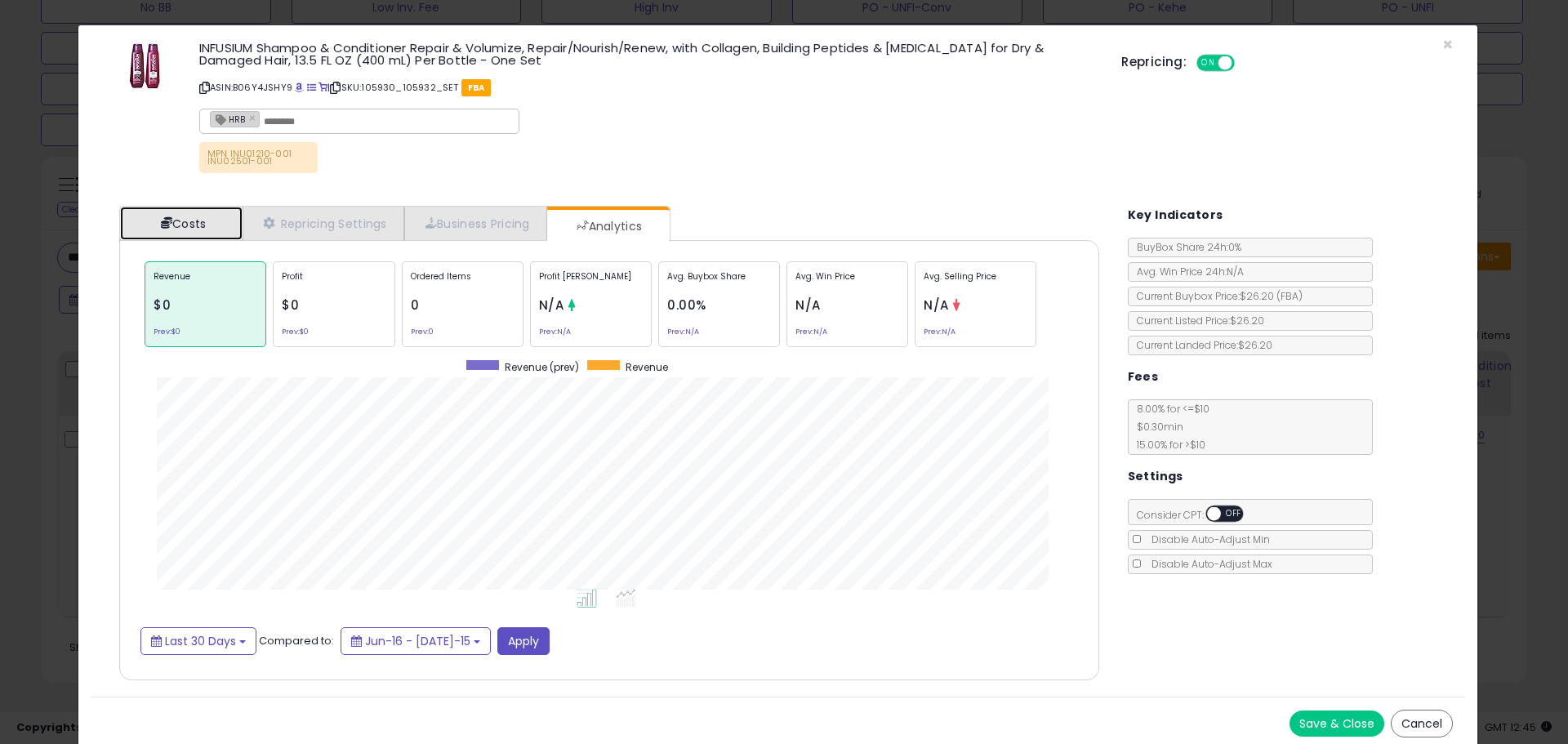
click at [161, 231] on link "Costs" at bounding box center [181, 224] width 122 height 34
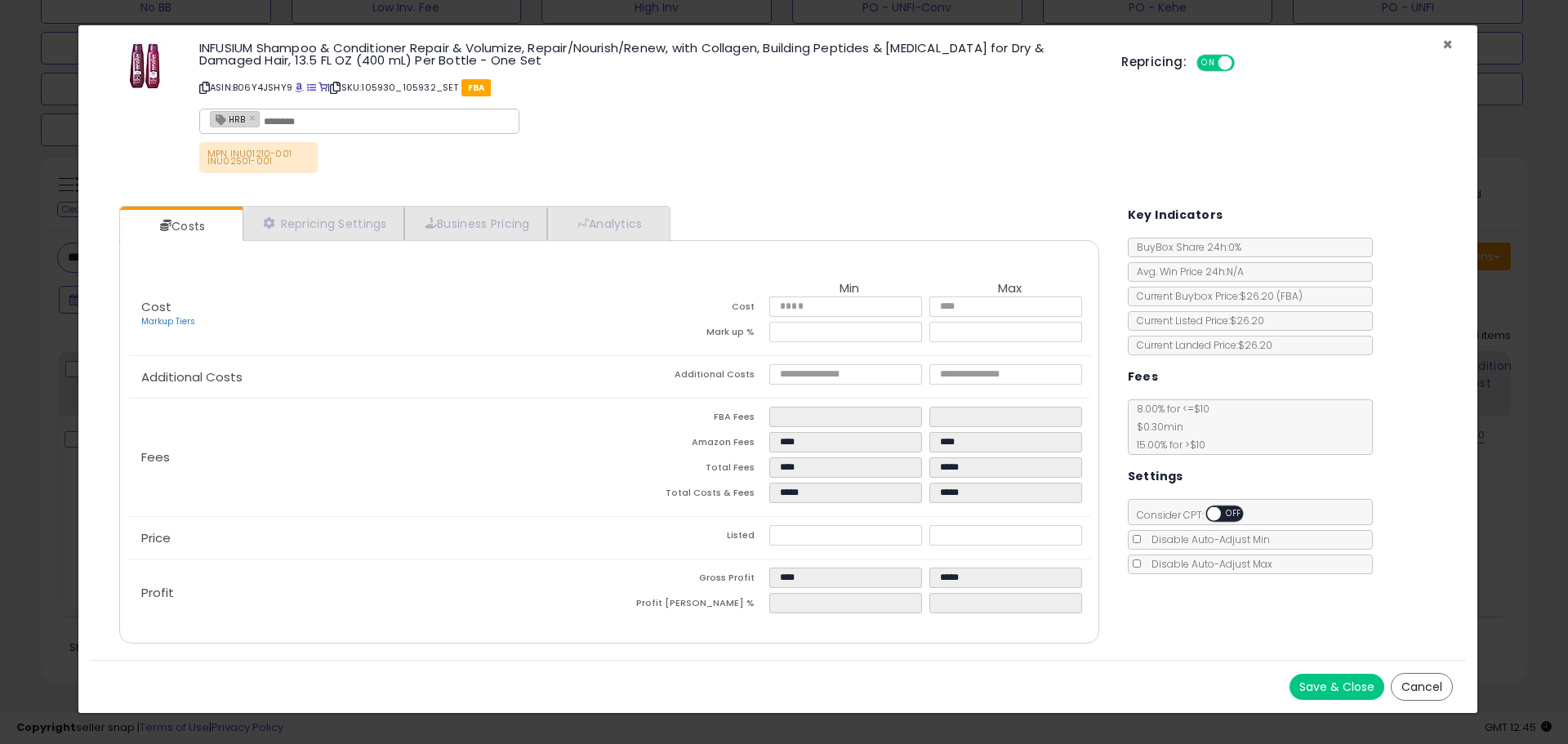
click at [1449, 47] on span "×" at bounding box center [1447, 44] width 10 height 23
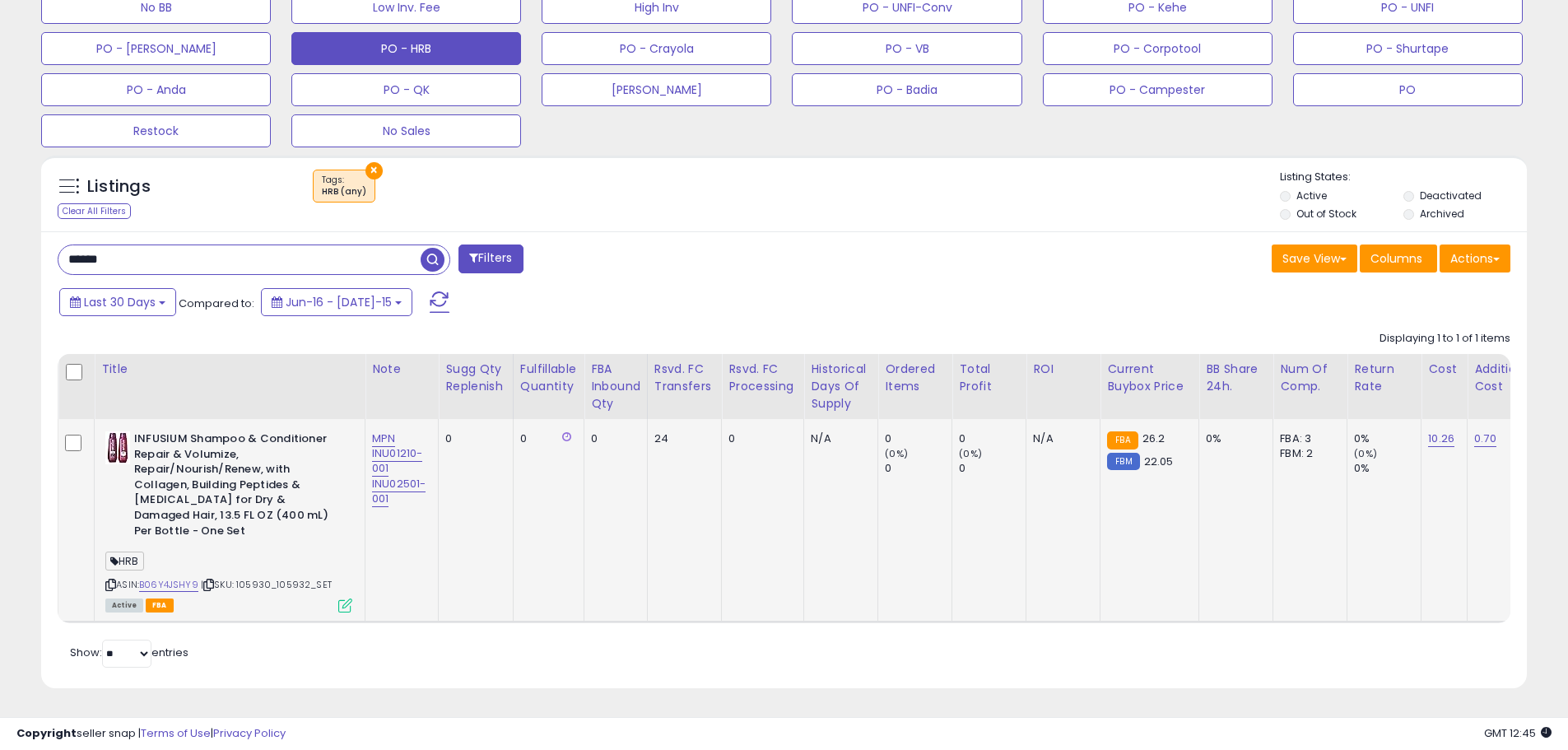
scroll to position [822771, 822421]
click at [269, 578] on span "| SKU: 105930_105932_SET" at bounding box center [266, 585] width 131 height 13
copy span "105930_105932_SET"
drag, startPoint x: 148, startPoint y: 249, endPoint x: -30, endPoint y: 238, distance: 178.3
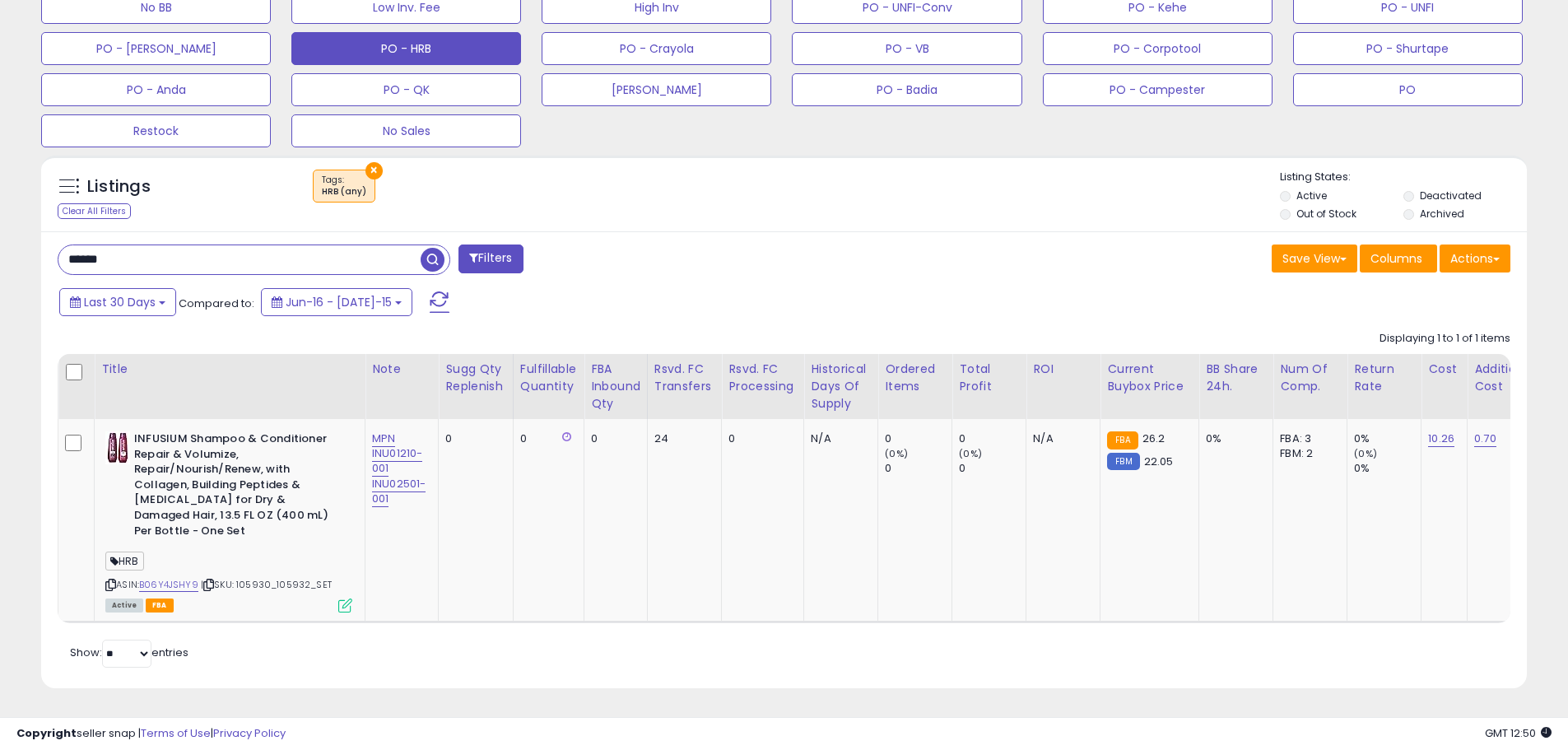
paste input "****"
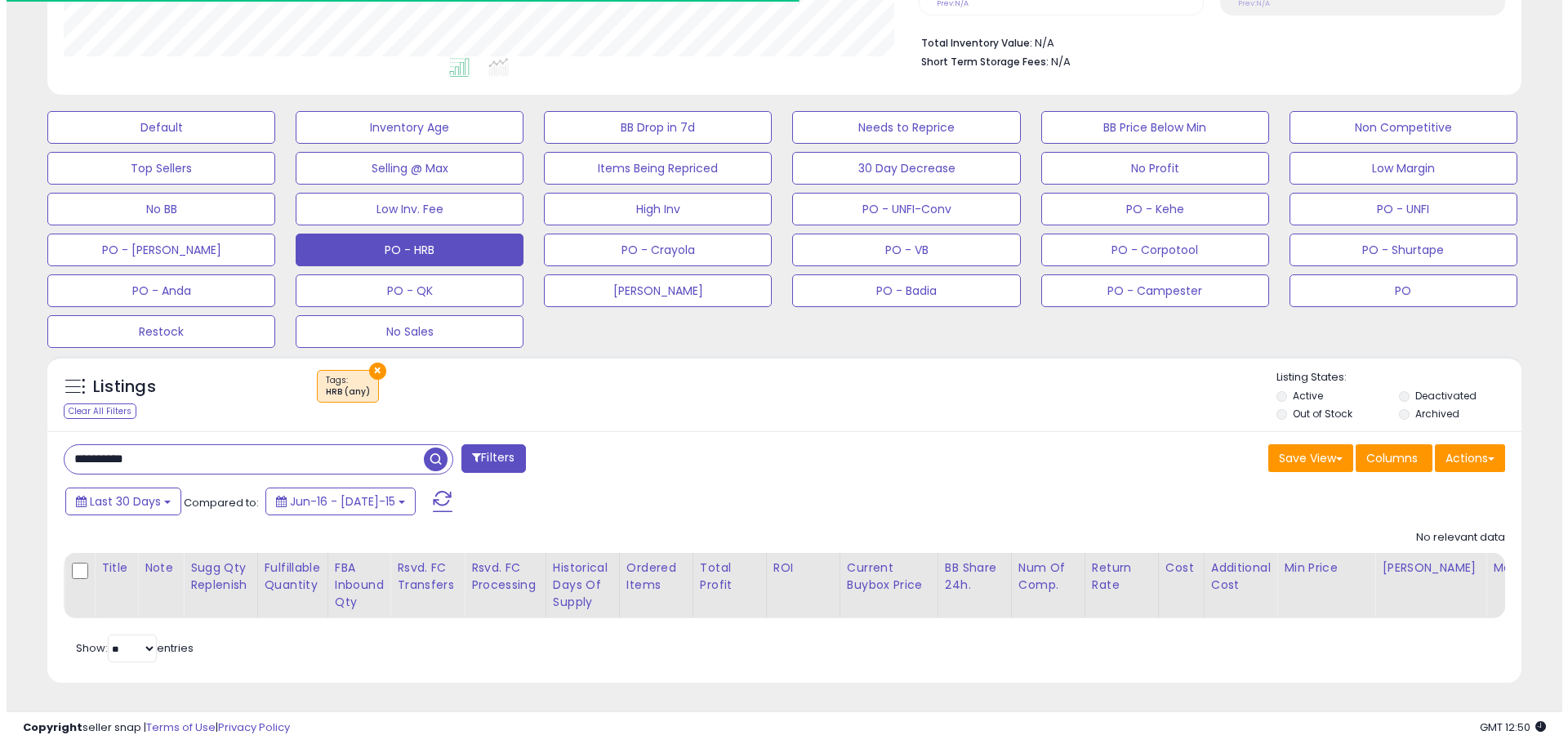
scroll to position [335, 855]
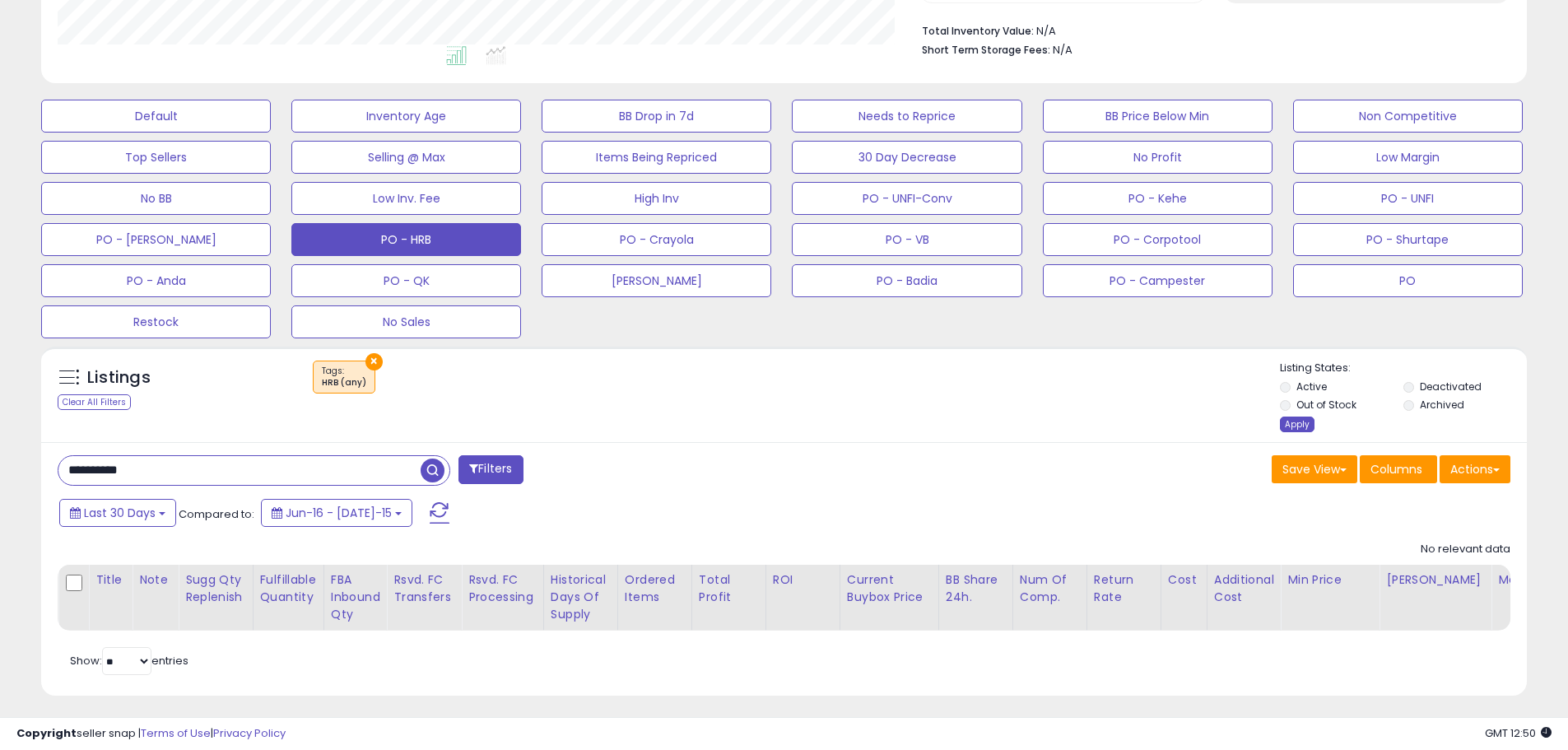
click at [1304, 428] on div "Apply" at bounding box center [1297, 424] width 35 height 16
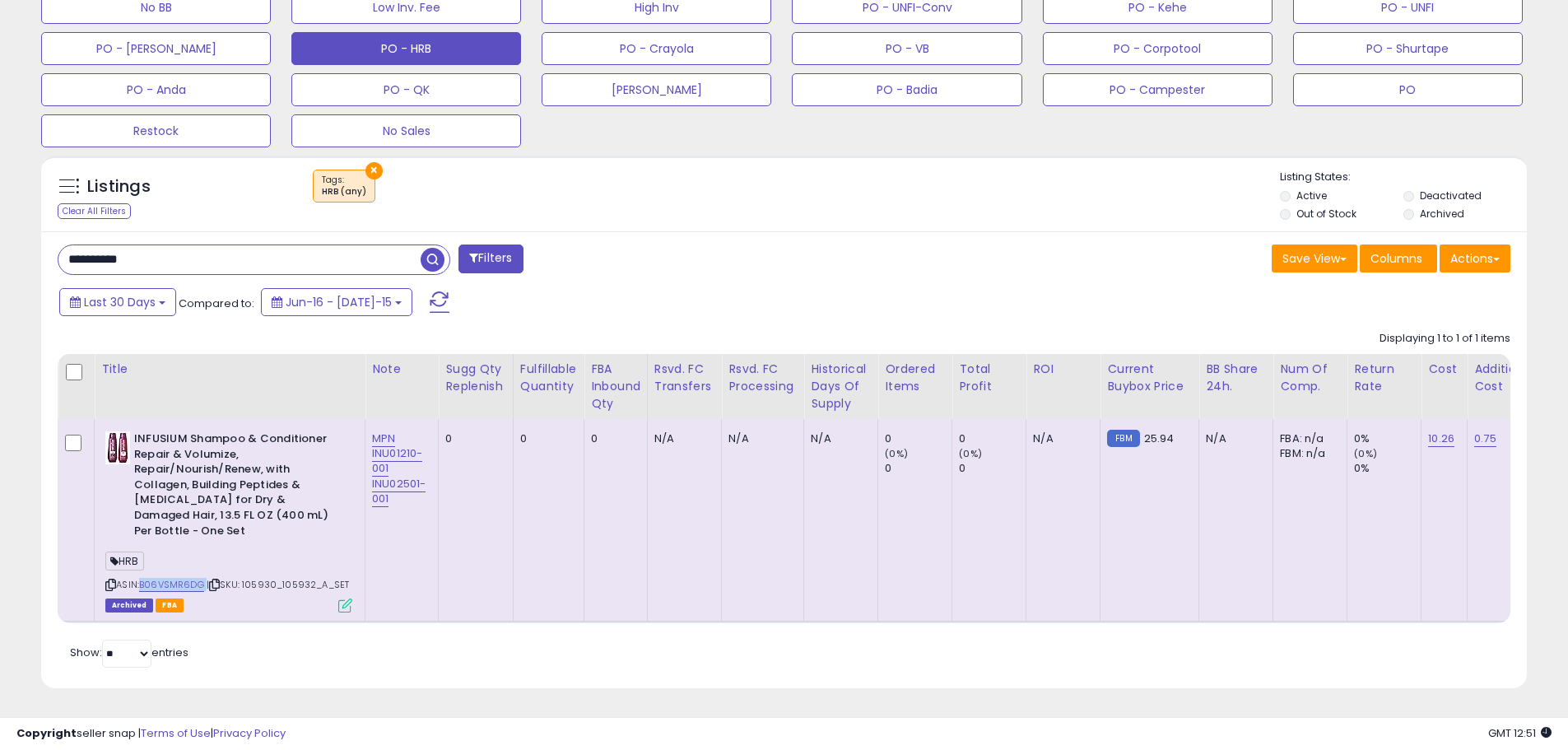
drag, startPoint x: 206, startPoint y: 572, endPoint x: 152, endPoint y: 573, distance: 54.0
click at [143, 573] on div "ASIN: B06VSMR6DG | SKU: 105930_105932_A_SET Archived FBA" at bounding box center [228, 521] width 247 height 180
copy div "B06VSMR6DG"
drag, startPoint x: 266, startPoint y: 238, endPoint x: 39, endPoint y: 240, distance: 227.0
click at [39, 240] on div "Listings Clear All Filters × Tags HRB (any) Active" at bounding box center [784, 428] width 1511 height 561
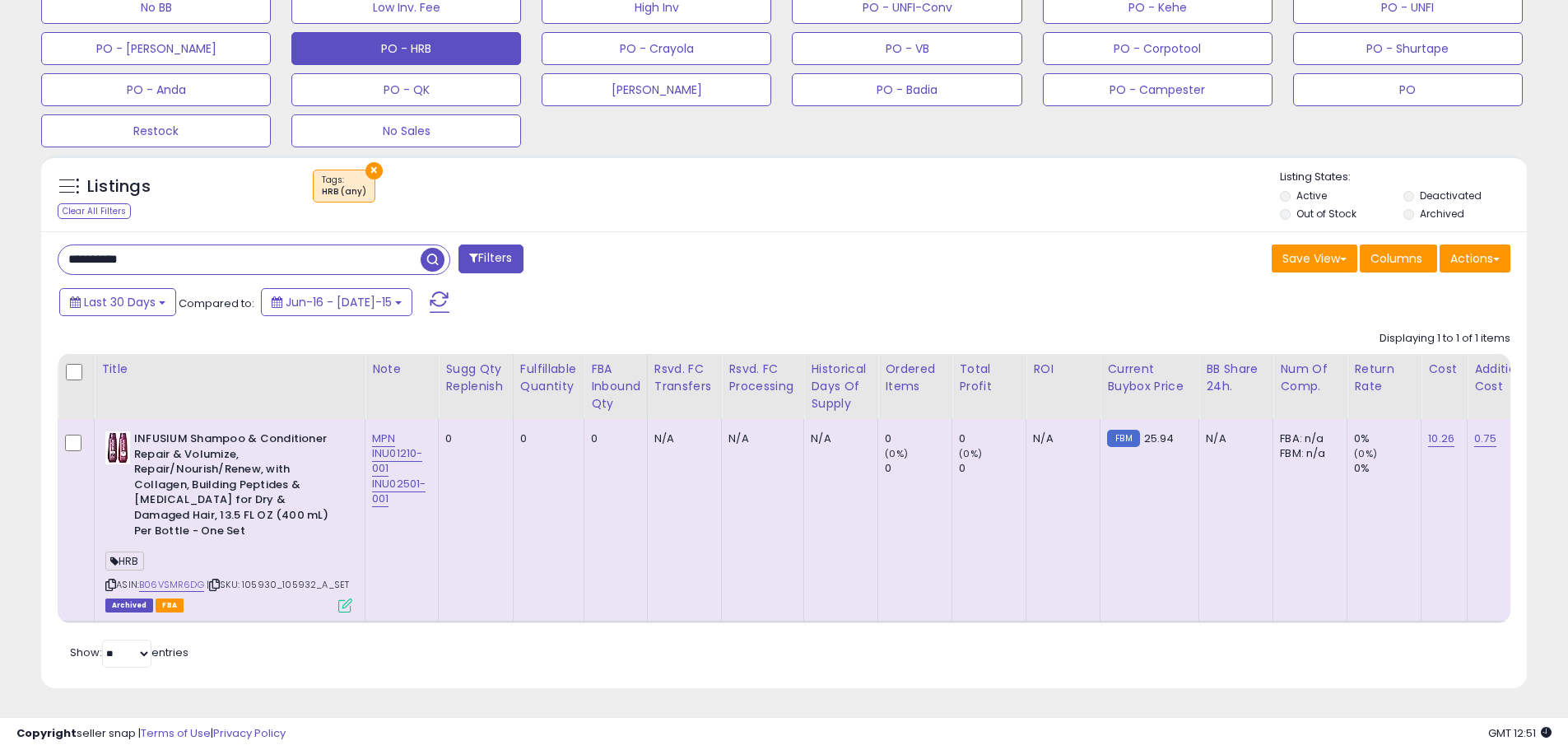
paste input "text"
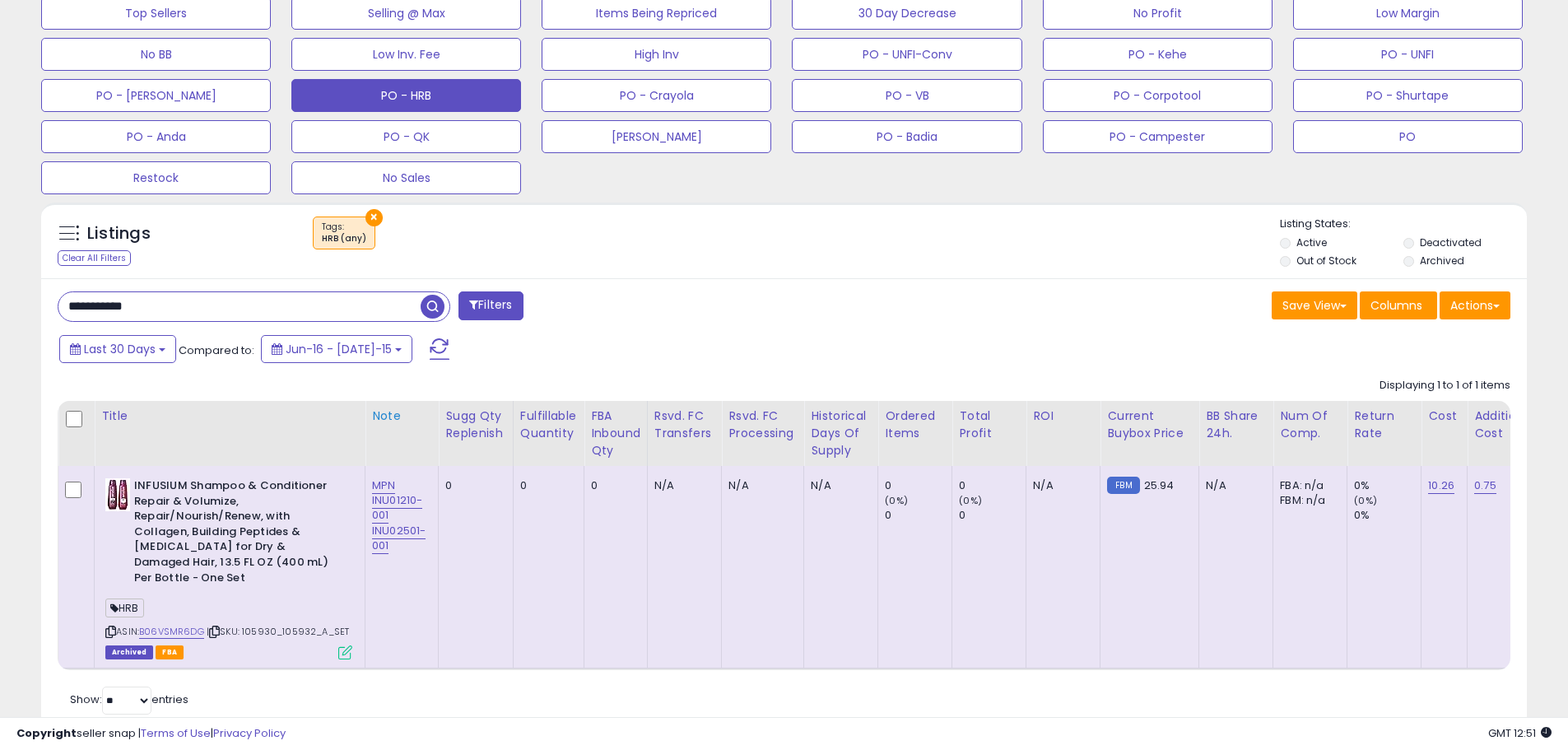
scroll to position [622, 0]
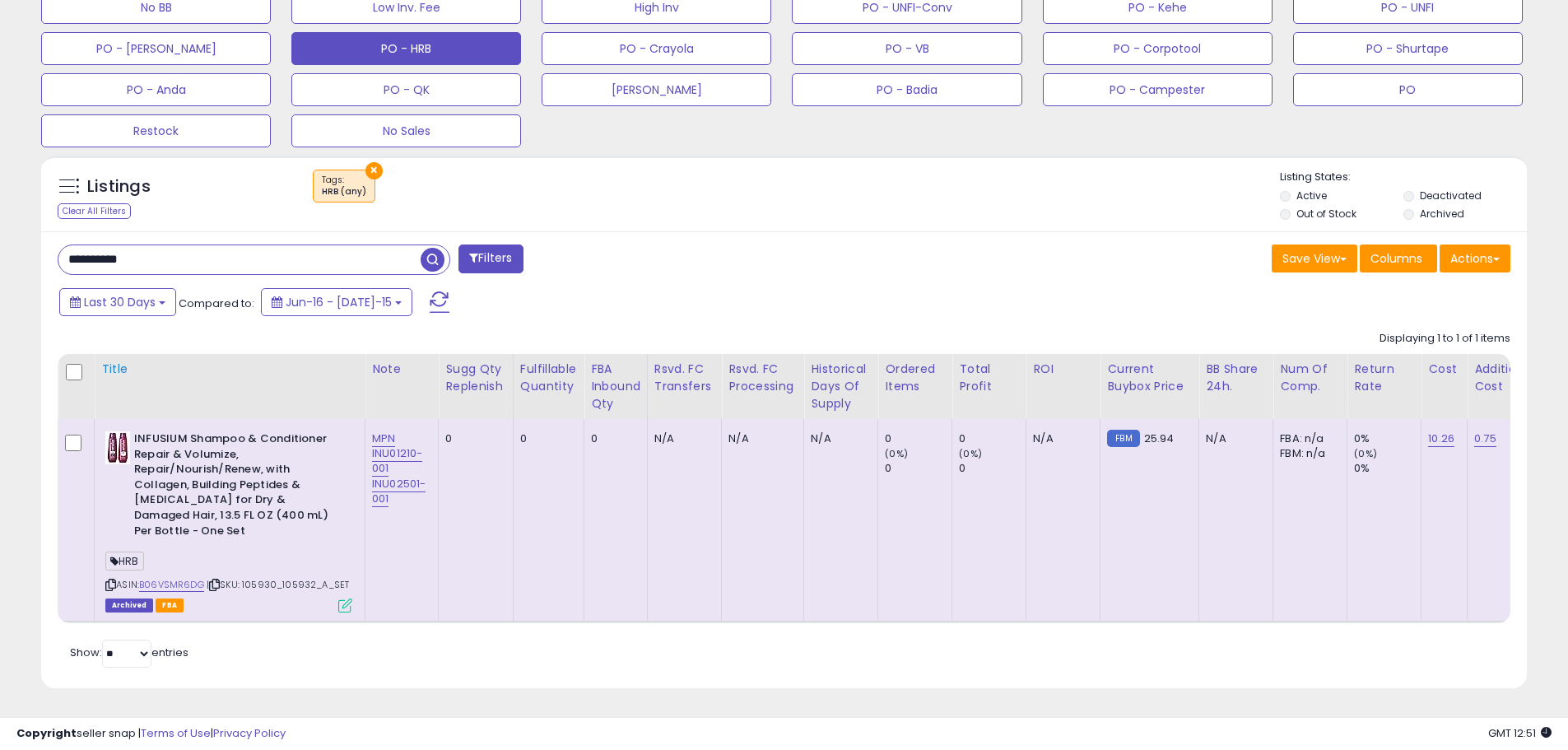
type input "**********"
click at [188, 578] on link "B06VSMR6DG" at bounding box center [171, 585] width 65 height 14
click at [278, 578] on span "| SKU: 105930_105932_A_SET" at bounding box center [278, 585] width 143 height 13
click at [283, 578] on span "| SKU: 105930_105932_A_SET" at bounding box center [278, 585] width 143 height 13
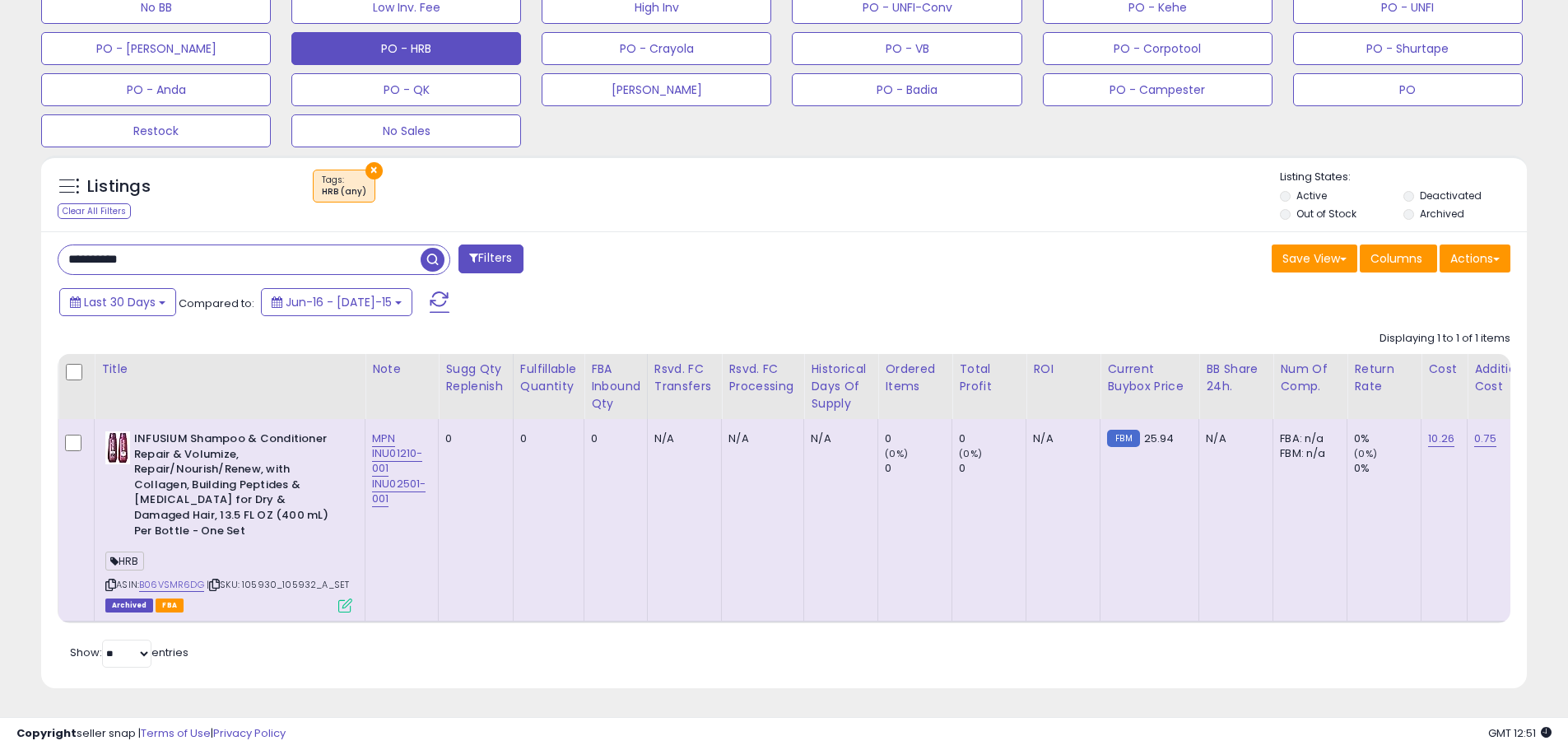
click at [283, 578] on span "| SKU: 105930_105932_A_SET" at bounding box center [278, 585] width 143 height 13
click at [284, 578] on span "| SKU: 105930_105932_A_SET" at bounding box center [278, 585] width 143 height 13
click at [269, 503] on b "INFUSIUM Shampoo & Conditioner Repair & Volumize, Repair/Nourish/Renew, with Co…" at bounding box center [234, 487] width 200 height 111
drag, startPoint x: 311, startPoint y: 502, endPoint x: 191, endPoint y: 530, distance: 123.2
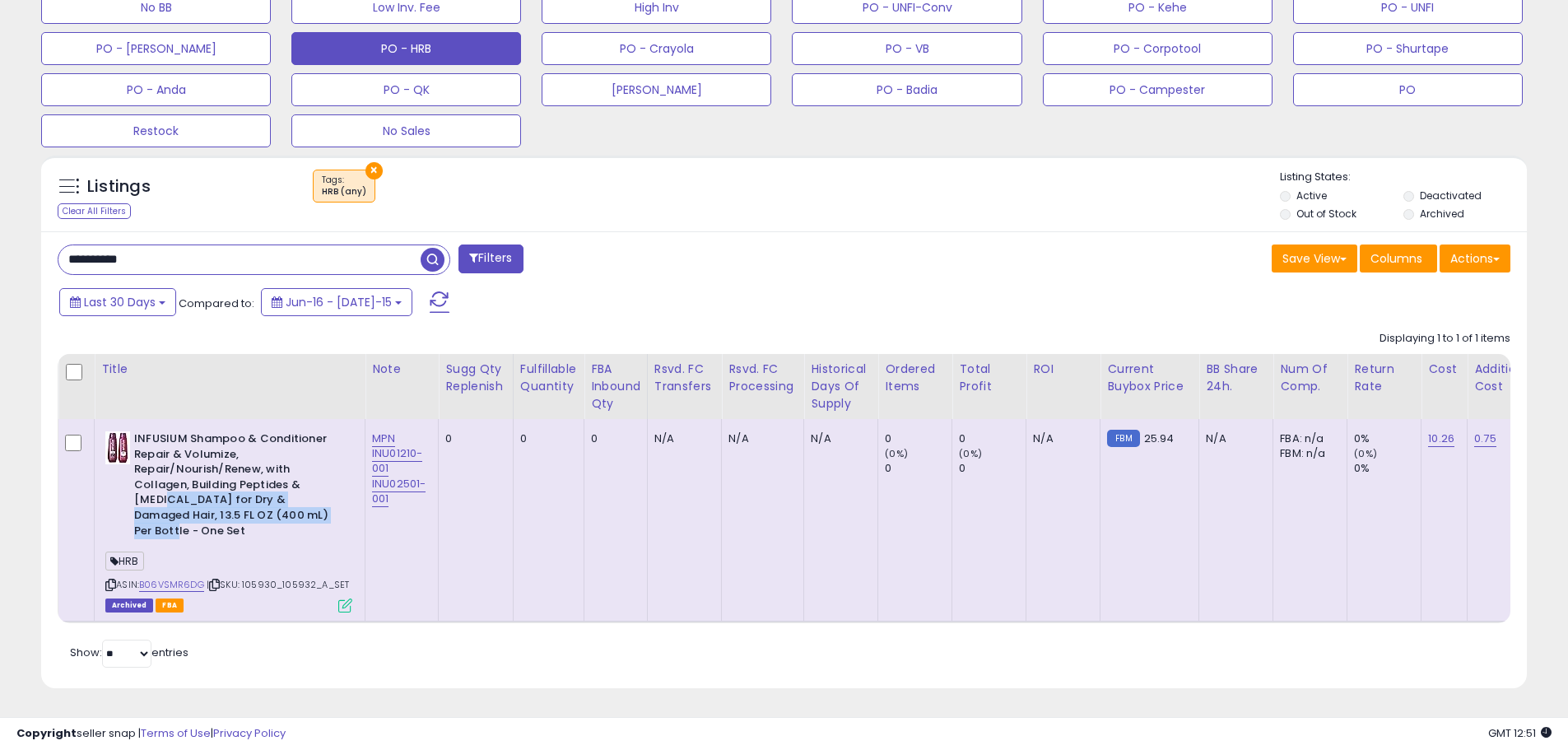
click at [167, 490] on b "INFUSIUM Shampoo & Conditioner Repair & Volumize, Repair/Nourish/Renew, with Co…" at bounding box center [234, 487] width 200 height 111
click at [208, 521] on b "INFUSIUM Shampoo & Conditioner Repair & Volumize, Repair/Nourish/Renew, with Co…" at bounding box center [234, 487] width 200 height 111
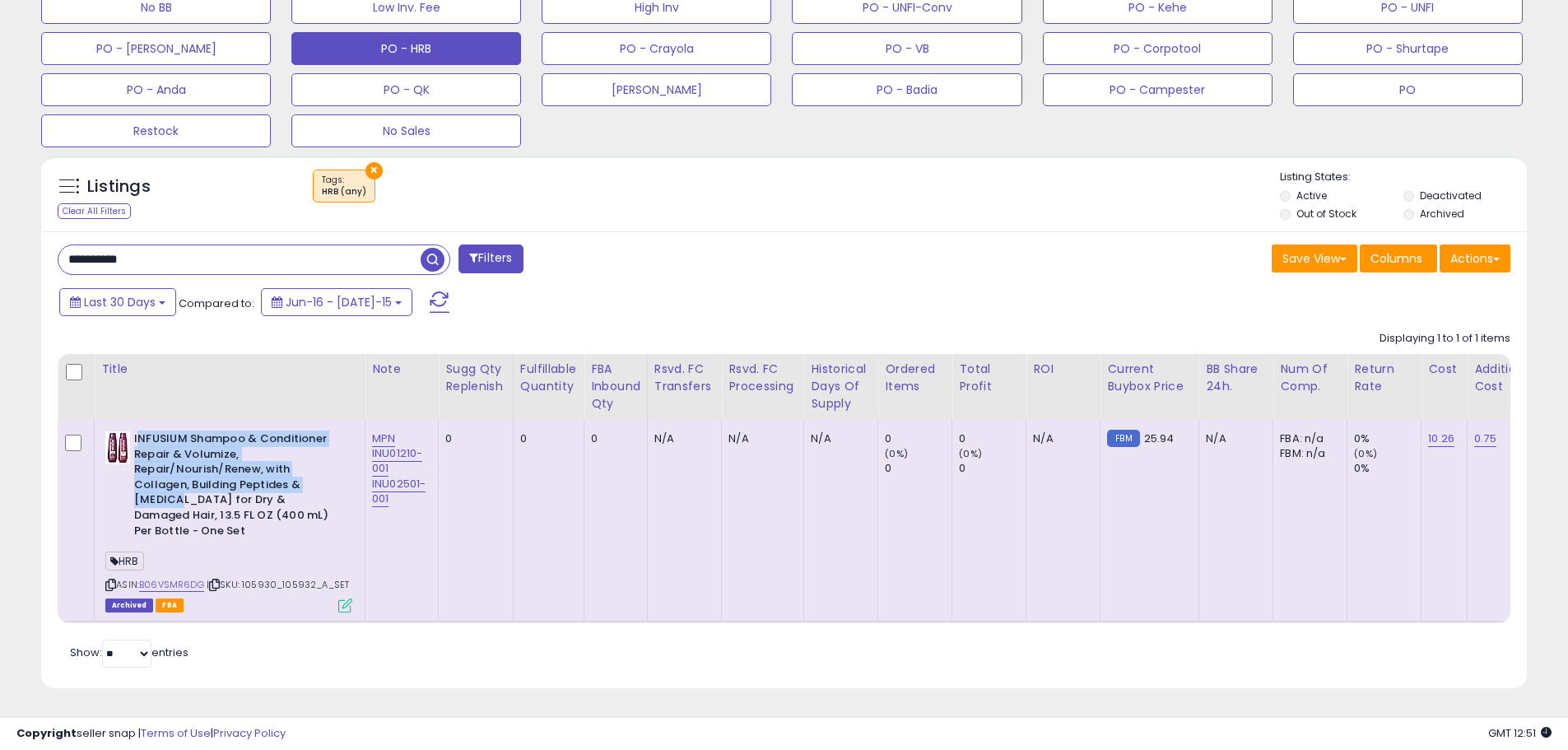
drag, startPoint x: 140, startPoint y: 431, endPoint x: 212, endPoint y: 493, distance: 95.0
click at [180, 492] on b "INFUSIUM Shampoo & Conditioner Repair & Volumize, Repair/Nourish/Renew, with Co…" at bounding box center [234, 487] width 200 height 111
click at [212, 492] on b "INFUSIUM Shampoo & Conditioner Repair & Volumize, Repair/Nourish/Renew, with Co…" at bounding box center [234, 487] width 200 height 111
click at [299, 580] on div "ASIN: B06VSMR6DG | SKU: 105930_105932_A_SET Archived FBA" at bounding box center [228, 521] width 247 height 180
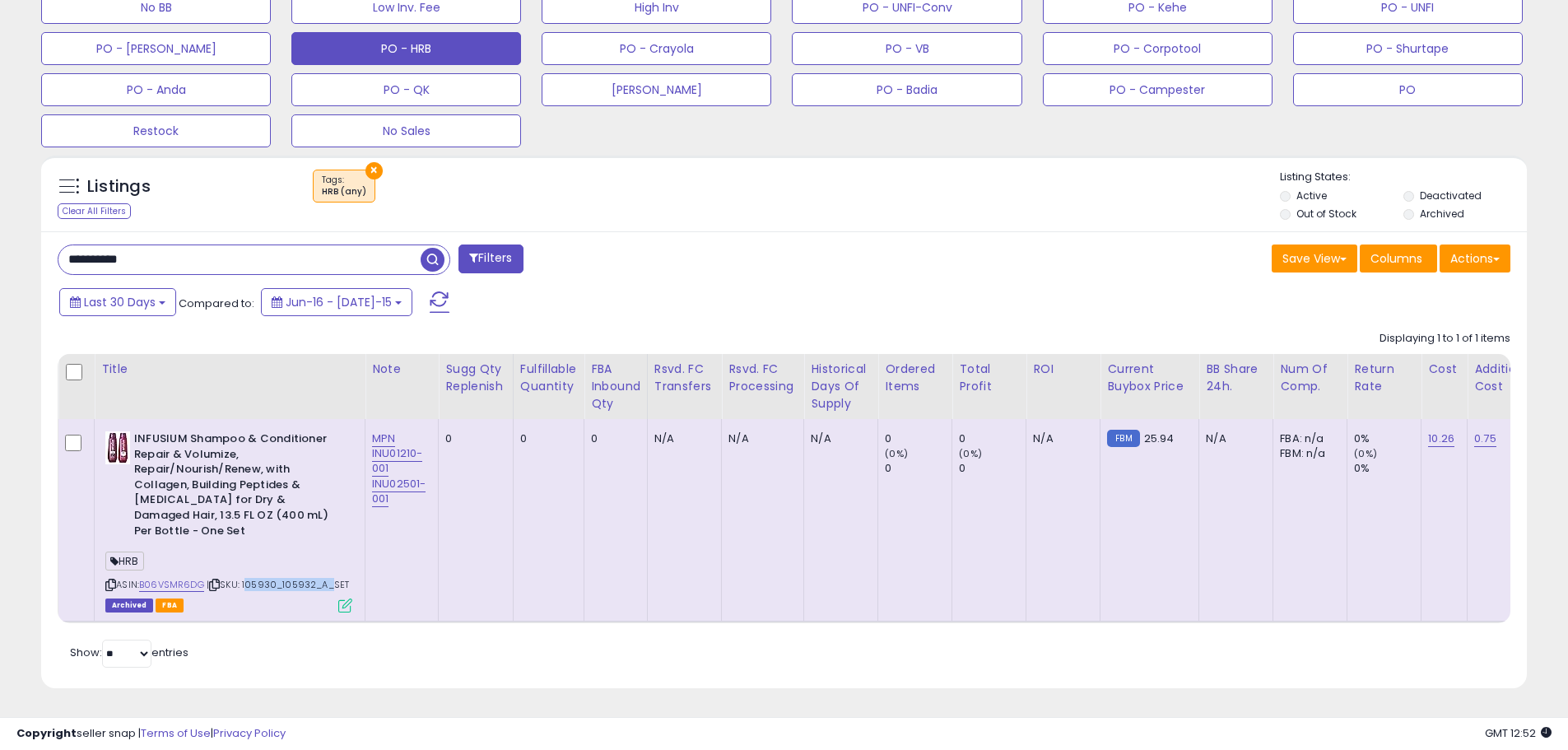
drag, startPoint x: 323, startPoint y: 571, endPoint x: 246, endPoint y: 572, distance: 77.0
click at [246, 578] on span "| SKU: 105930_105932_A_SET" at bounding box center [278, 585] width 143 height 13
copy span "105930_105932_A"
click at [348, 563] on div "ASIN: B06VSMR6DG | SKU: 105930_105932_A_SET Archived FBA" at bounding box center [228, 521] width 247 height 180
drag, startPoint x: 172, startPoint y: 236, endPoint x: -45, endPoint y: 243, distance: 217.1
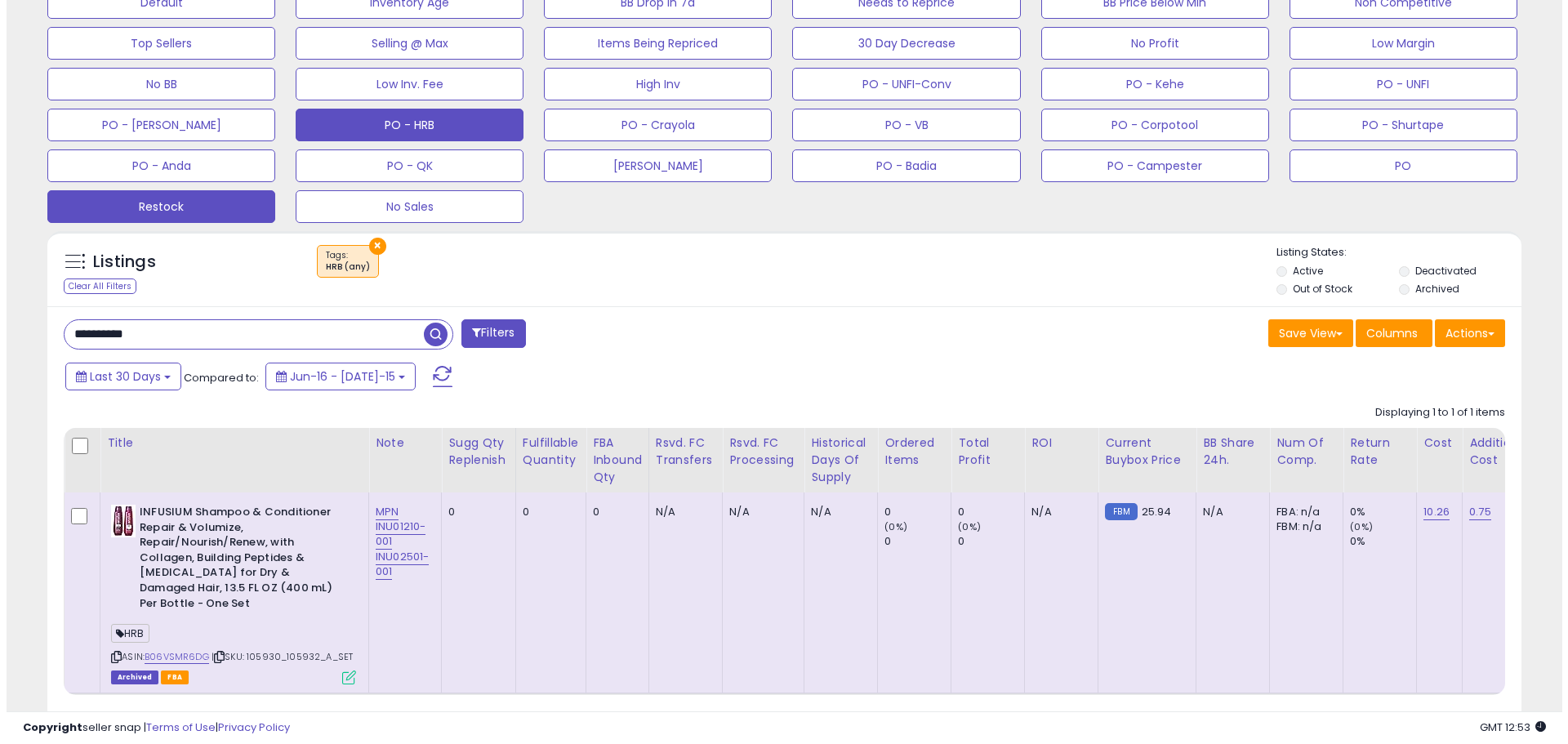
scroll to position [372, 0]
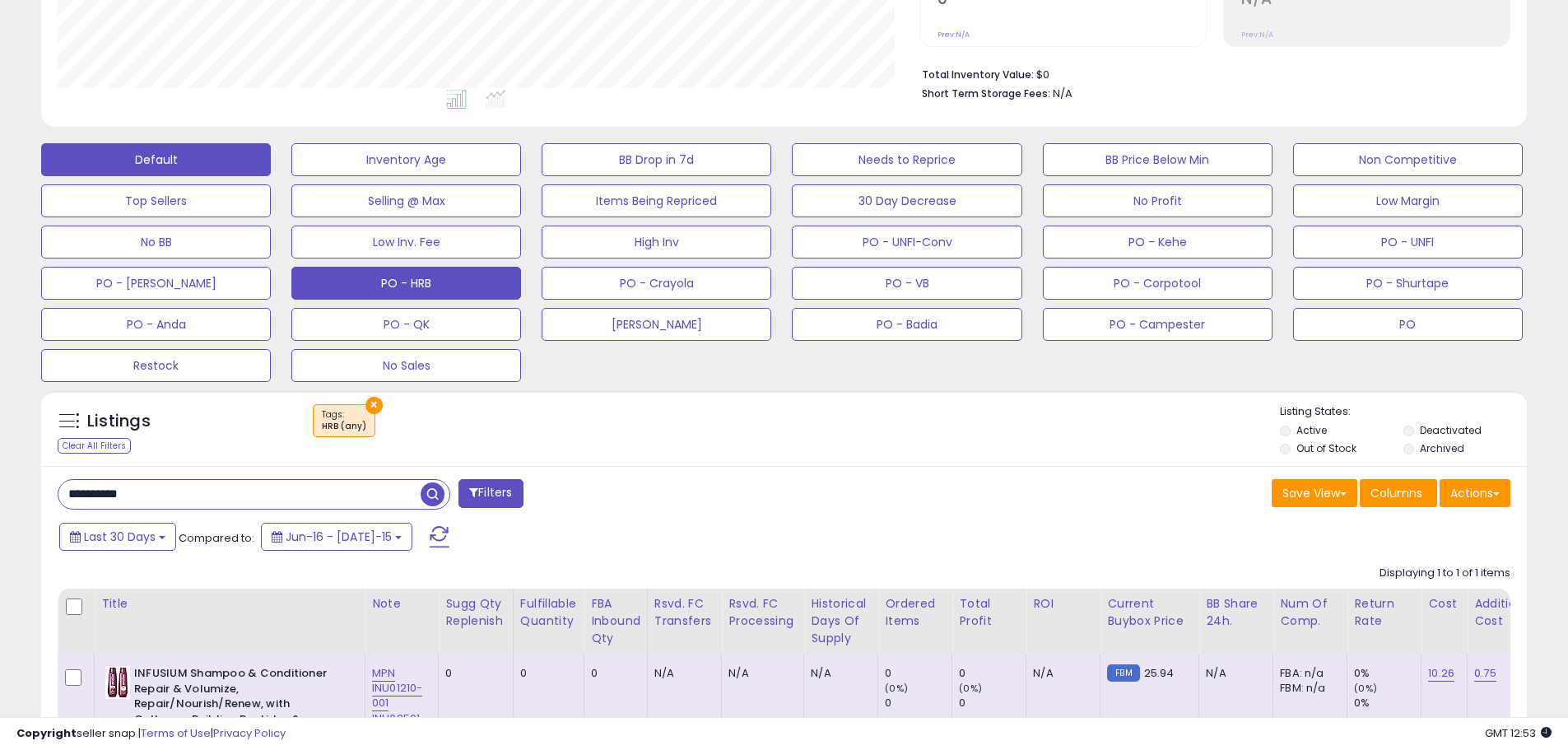
click at [152, 168] on button "Default" at bounding box center [156, 159] width 229 height 33
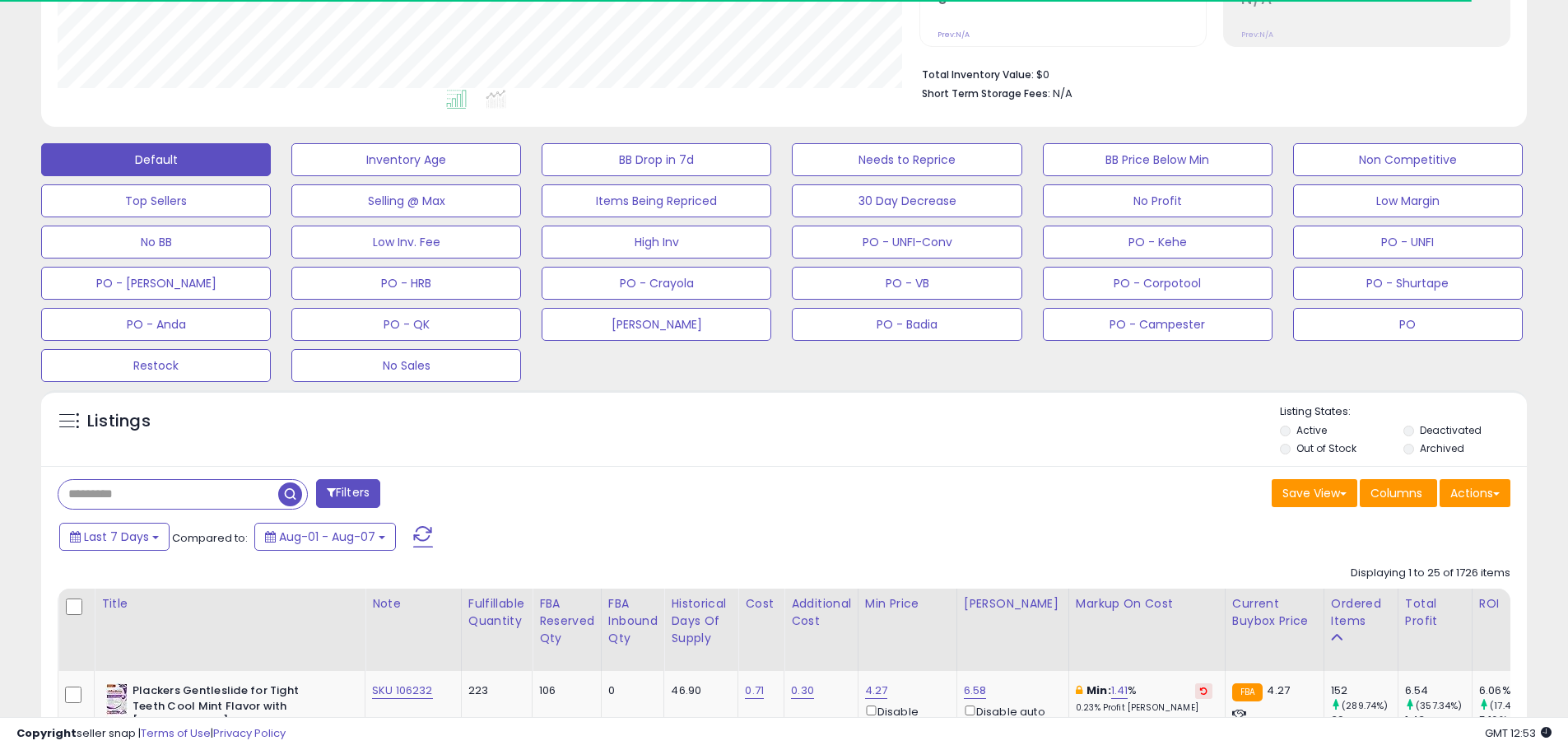
scroll to position [822771, 822421]
click at [156, 495] on input "text" at bounding box center [178, 494] width 239 height 29
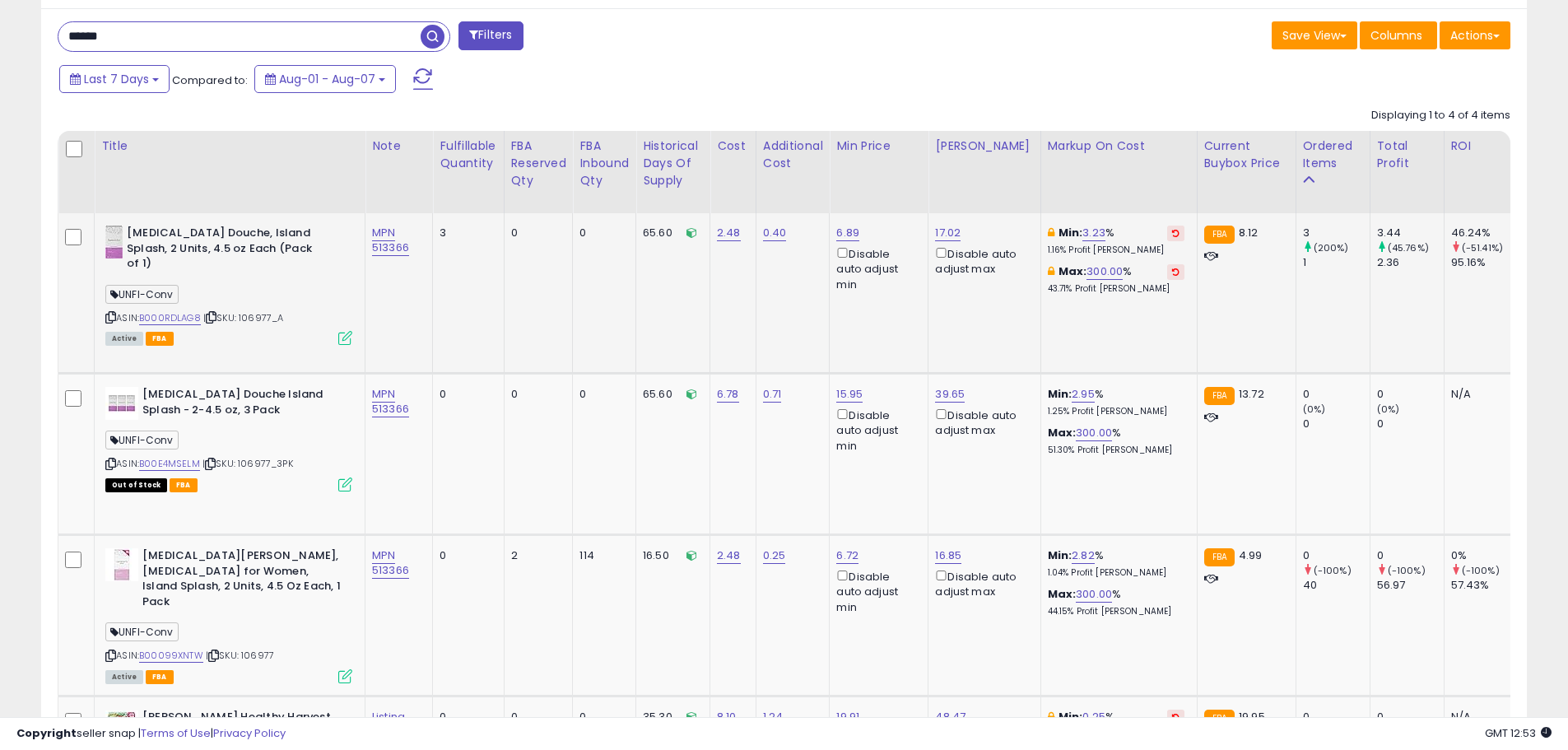
scroll to position [752, 0]
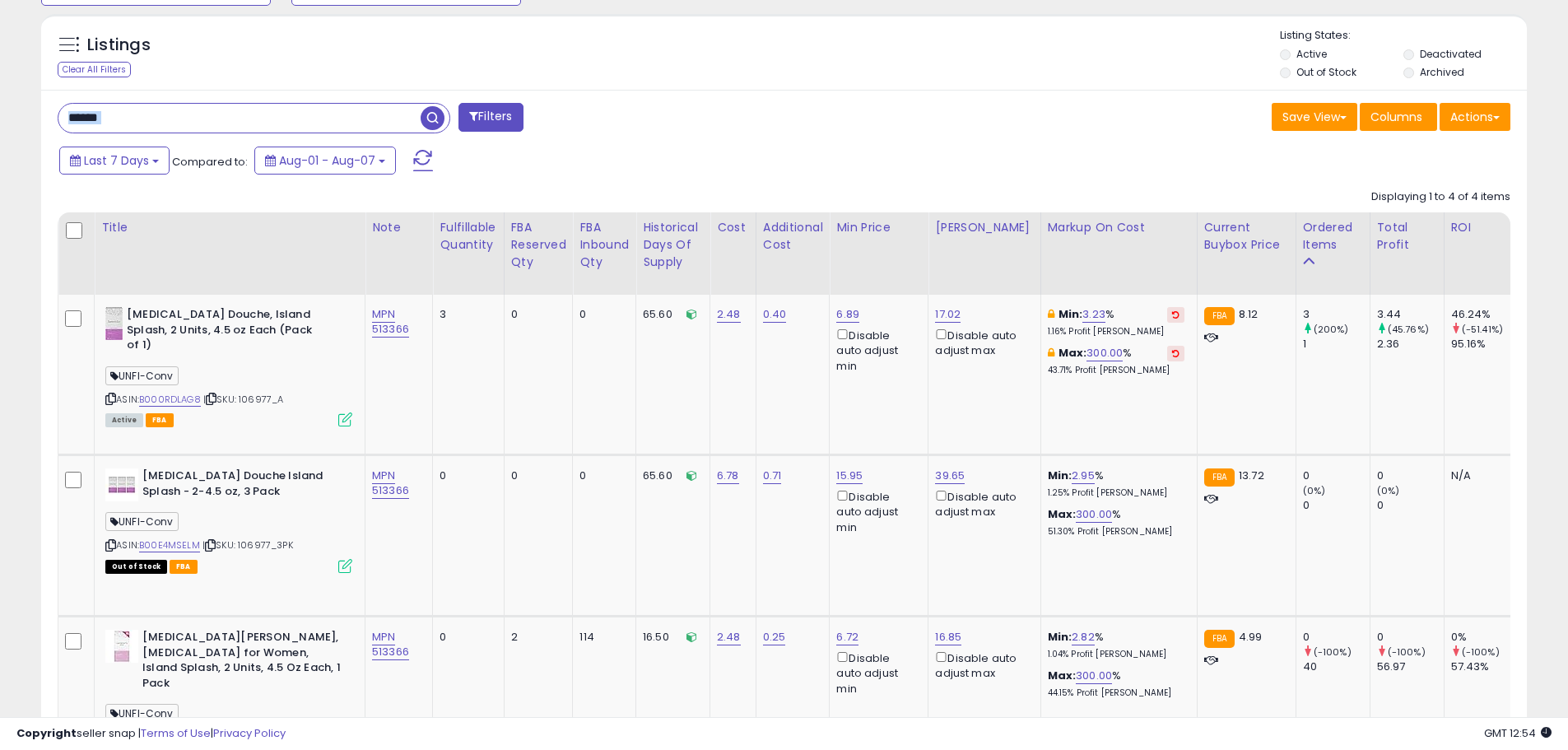
drag, startPoint x: 133, startPoint y: 101, endPoint x: 54, endPoint y: 102, distance: 79.0
click at [54, 100] on div "****** Filters Save View Save As New View Update Current View" at bounding box center [784, 547] width 1486 height 916
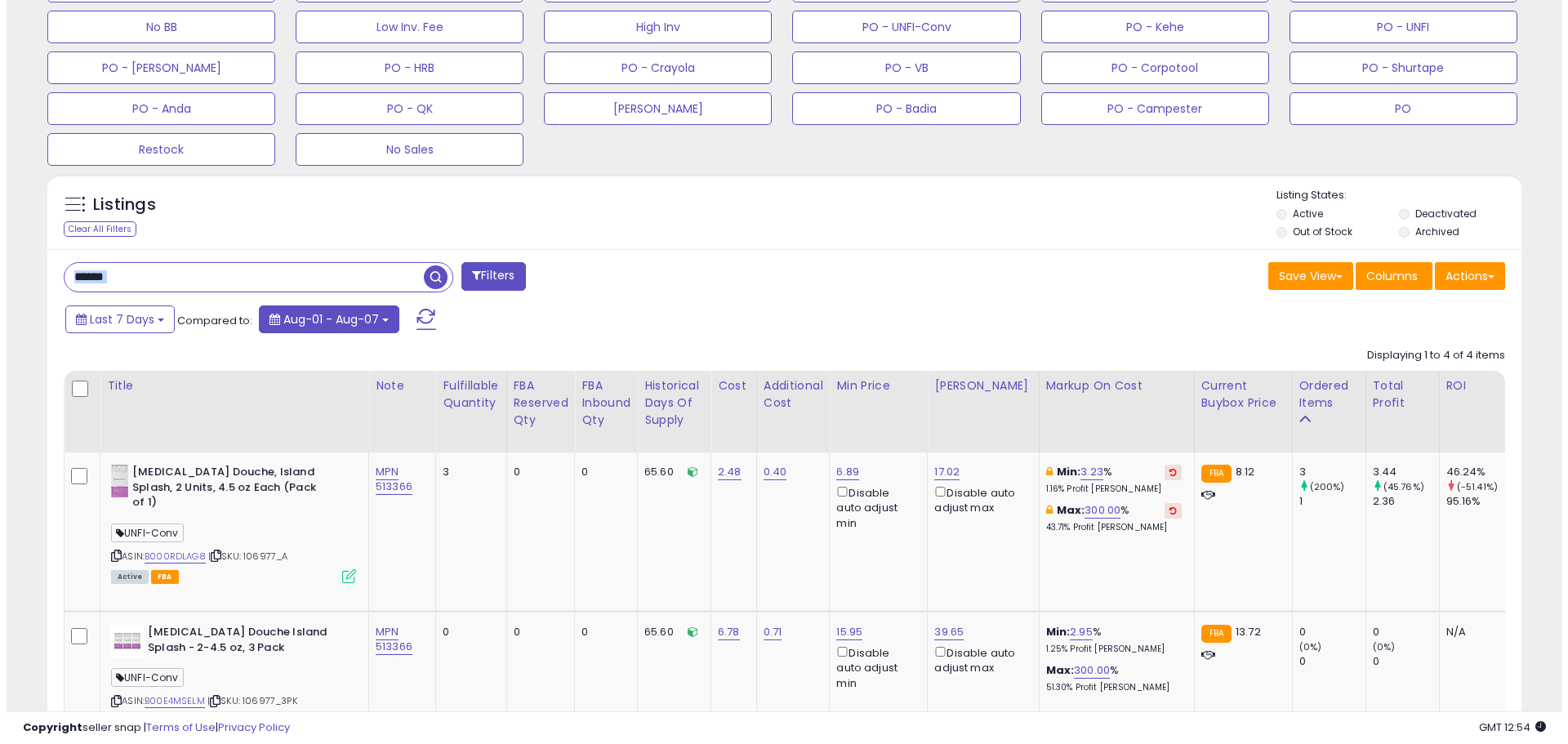
scroll to position [419, 0]
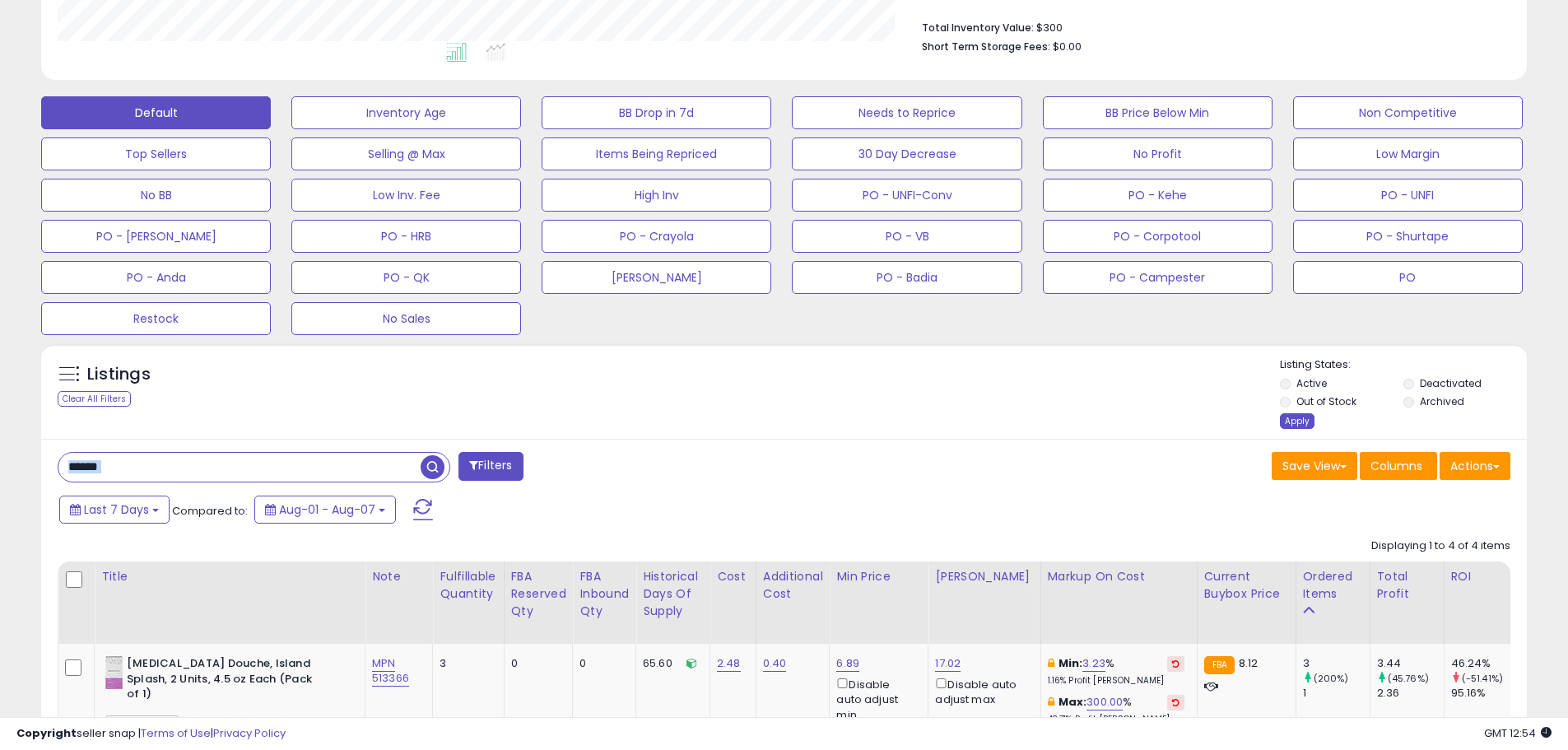
click at [1305, 420] on div "Apply" at bounding box center [1297, 421] width 35 height 16
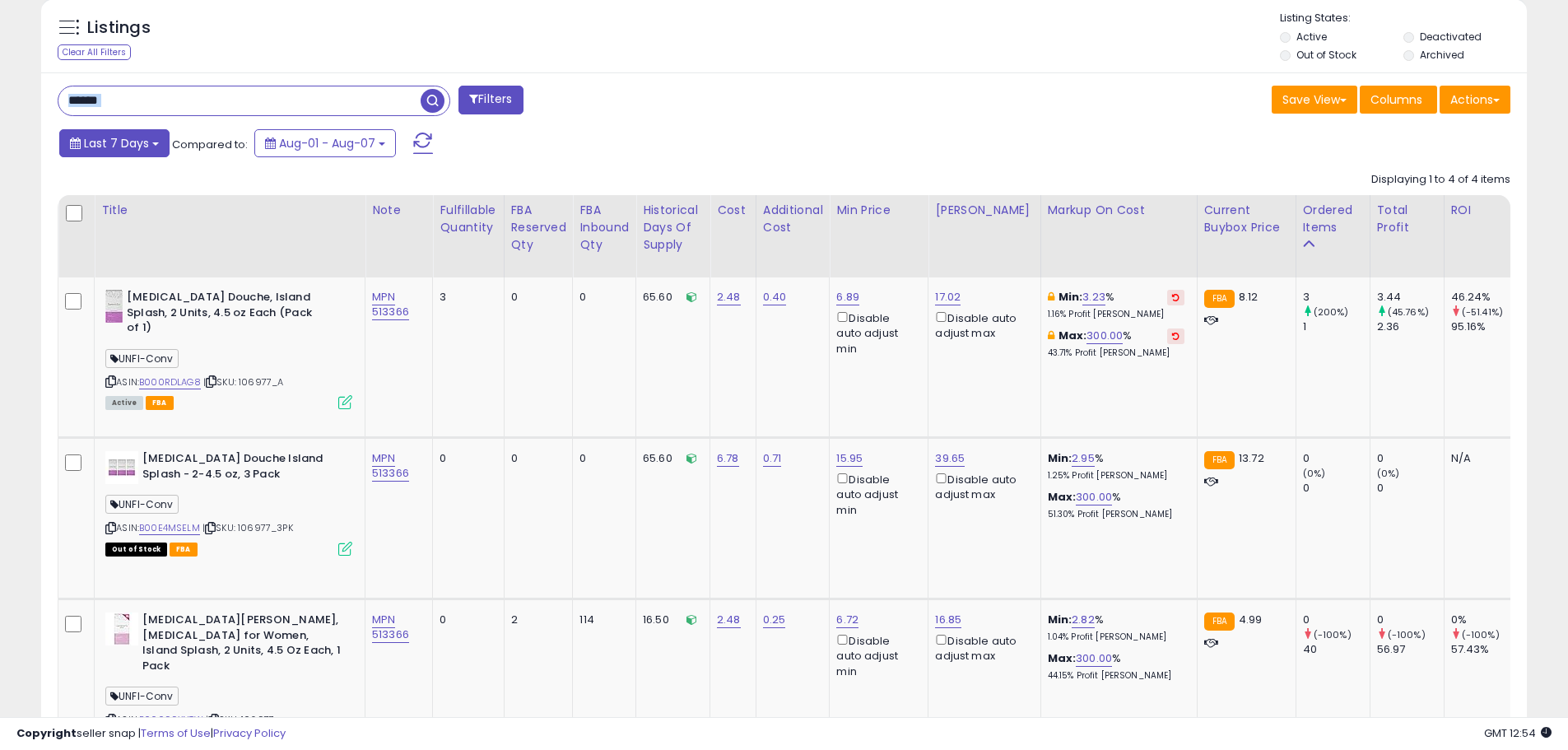
scroll to position [586, 0]
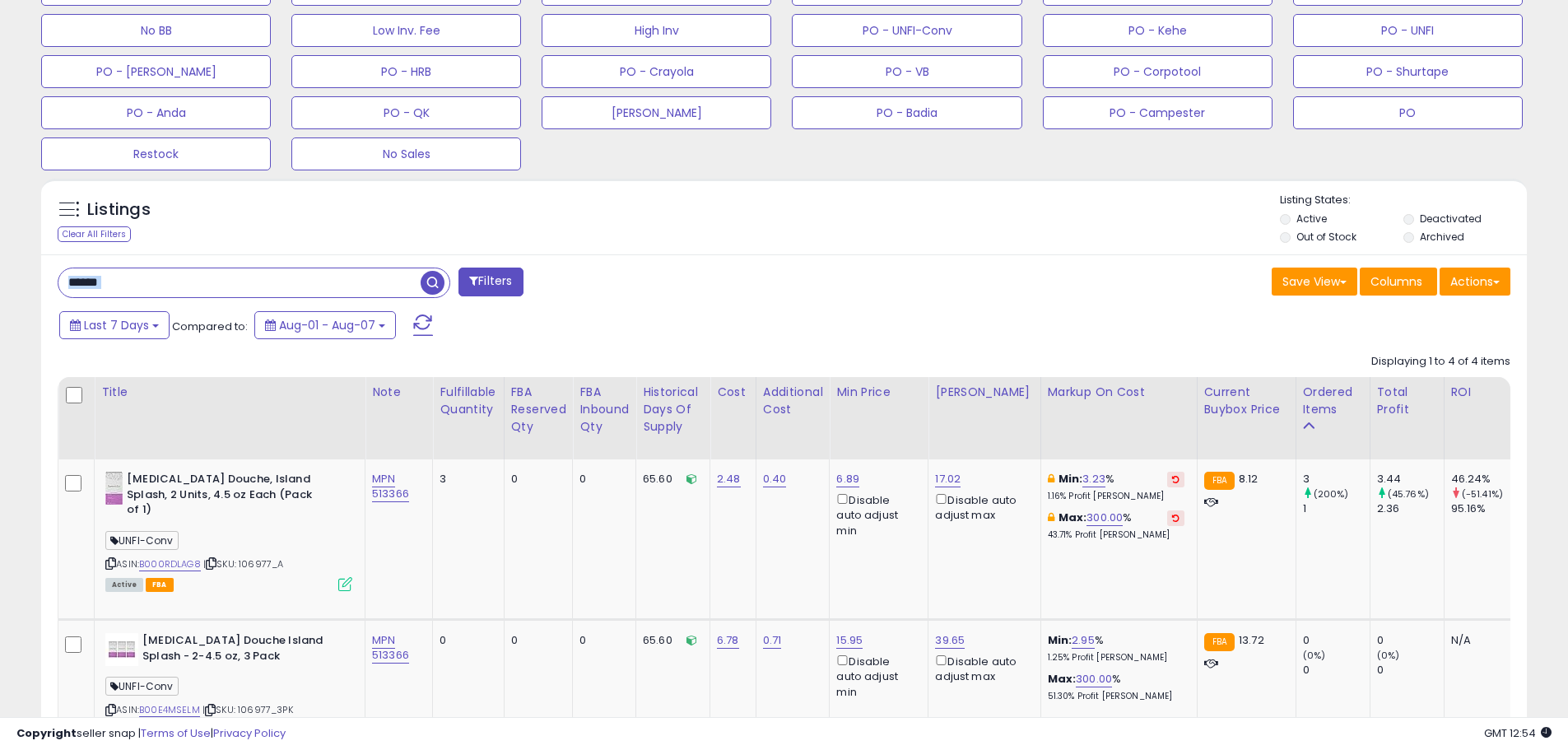
click at [133, 277] on input "******" at bounding box center [239, 283] width 362 height 29
drag, startPoint x: 136, startPoint y: 279, endPoint x: 34, endPoint y: 276, distance: 102.0
click at [34, 276] on div "Listings Clear All Filters" at bounding box center [784, 680] width 1511 height 1020
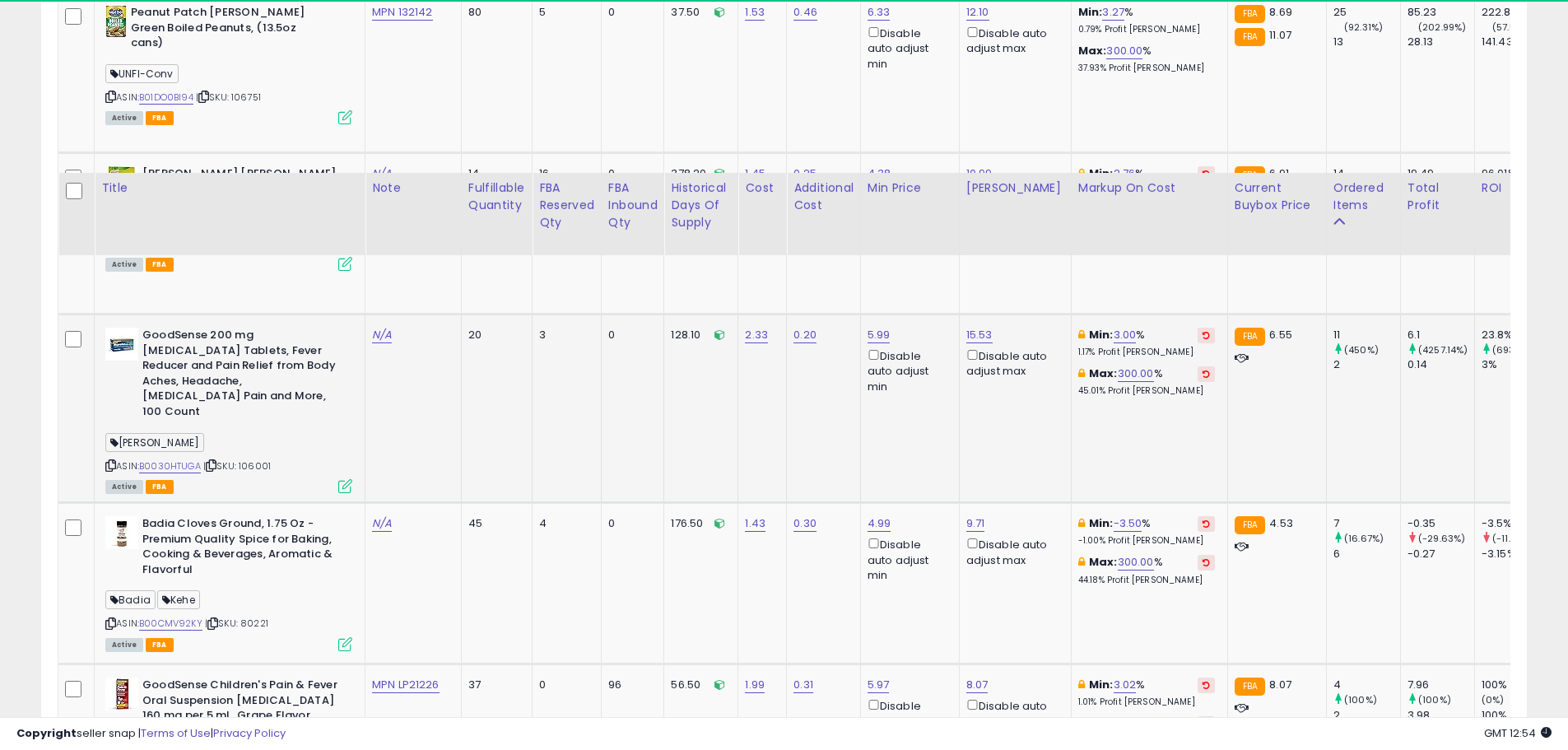
scroll to position [0, 0]
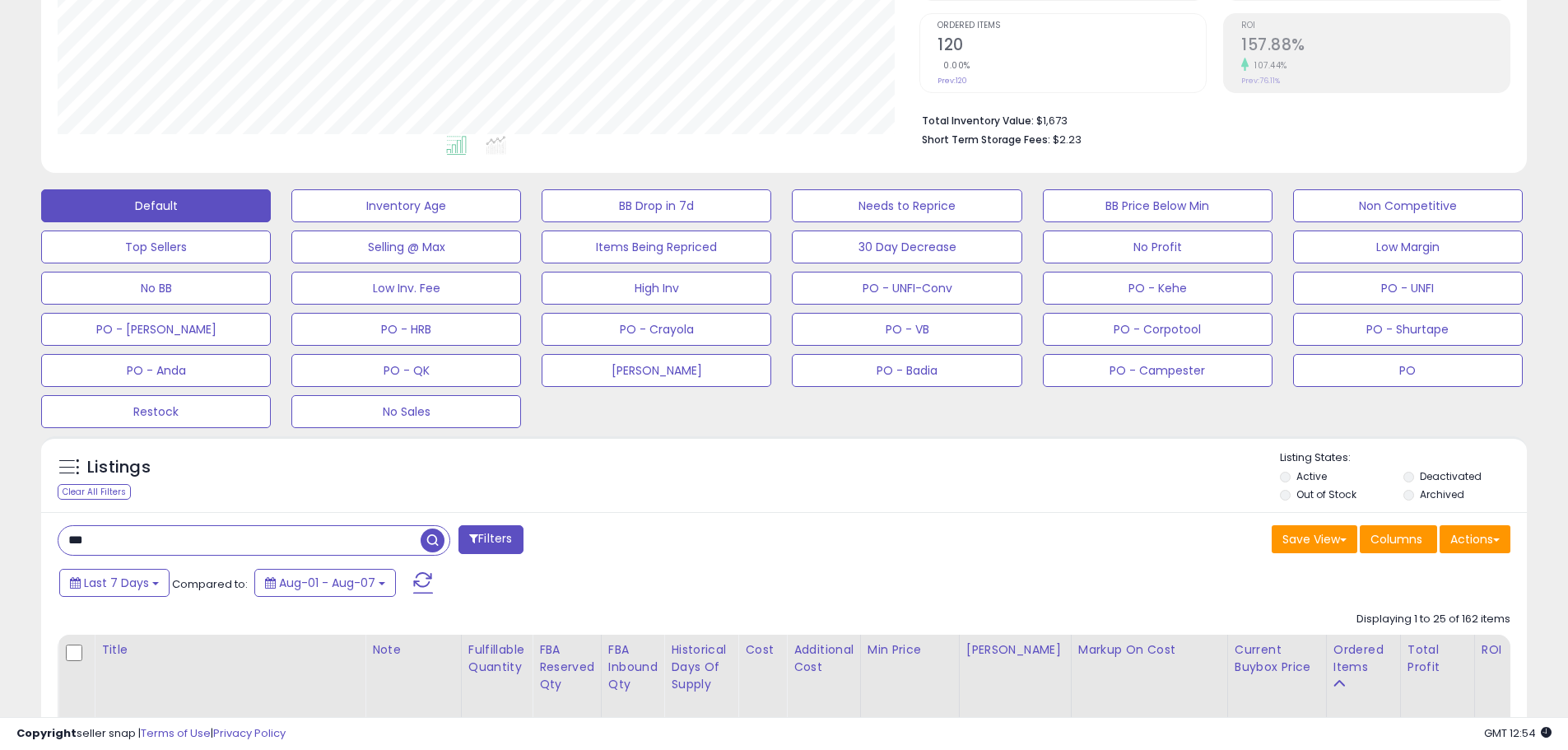
drag, startPoint x: 134, startPoint y: 543, endPoint x: -4, endPoint y: 548, distance: 138.1
click at [0, 421] on html "Unable to login Retrieving listings data.. has not yet accepted the Terms of Us…" at bounding box center [784, 46] width 1568 height 750
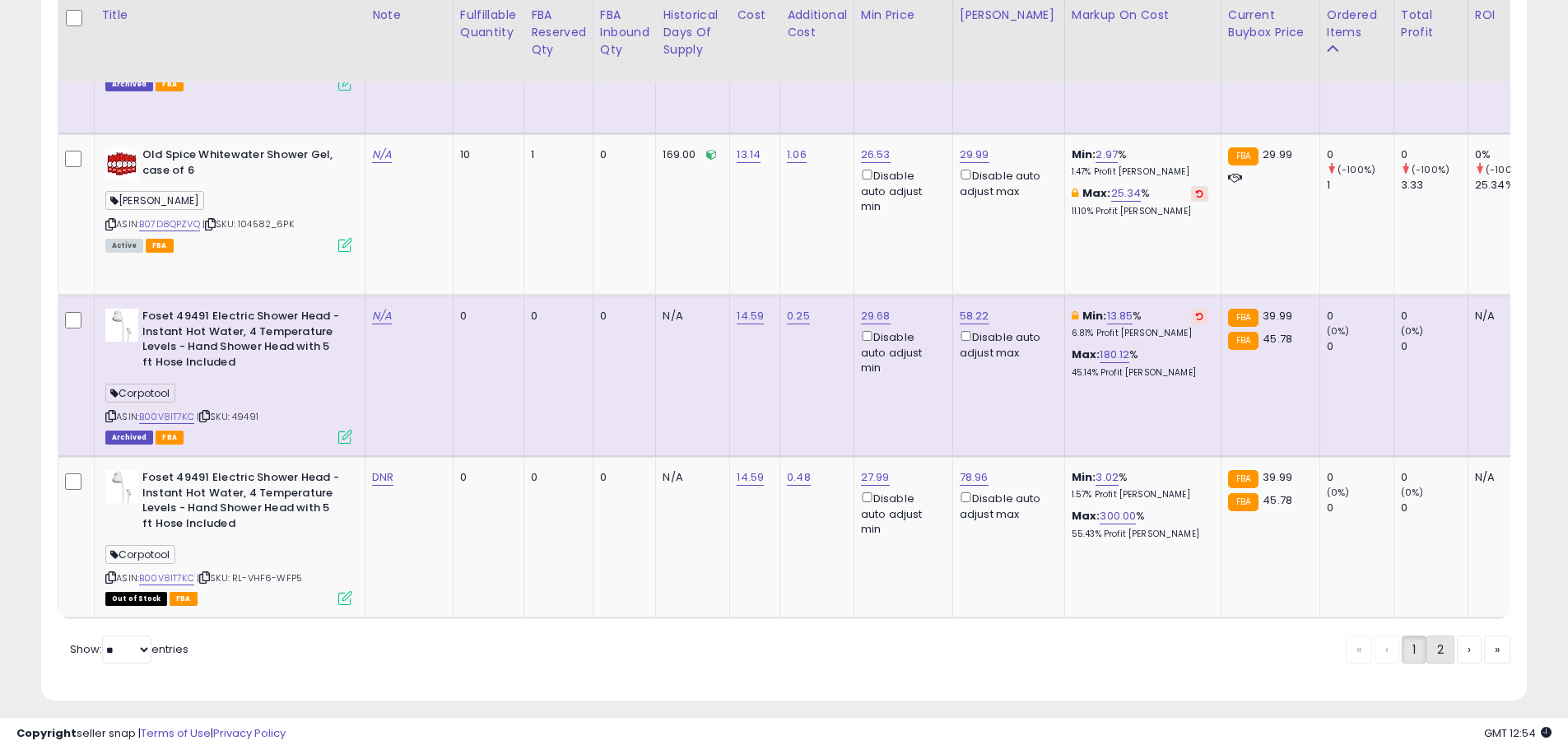
click at [1484, 639] on link "2" at bounding box center [1497, 649] width 26 height 28
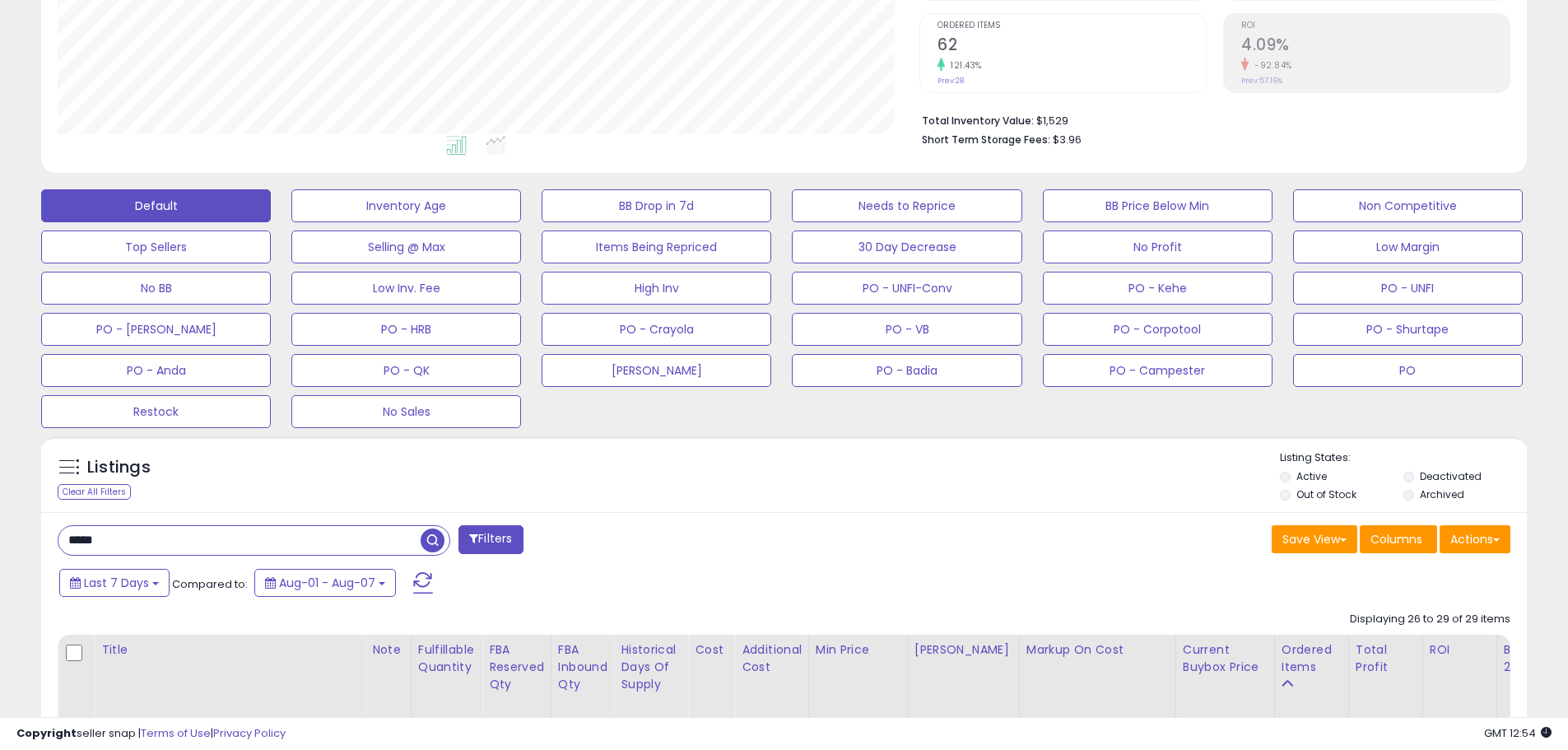
drag, startPoint x: 141, startPoint y: 546, endPoint x: -56, endPoint y: 547, distance: 197.0
click at [0, 421] on html "Unable to login Retrieving listings data.. has not yet accepted the Terms of Us…" at bounding box center [784, 46] width 1568 height 750
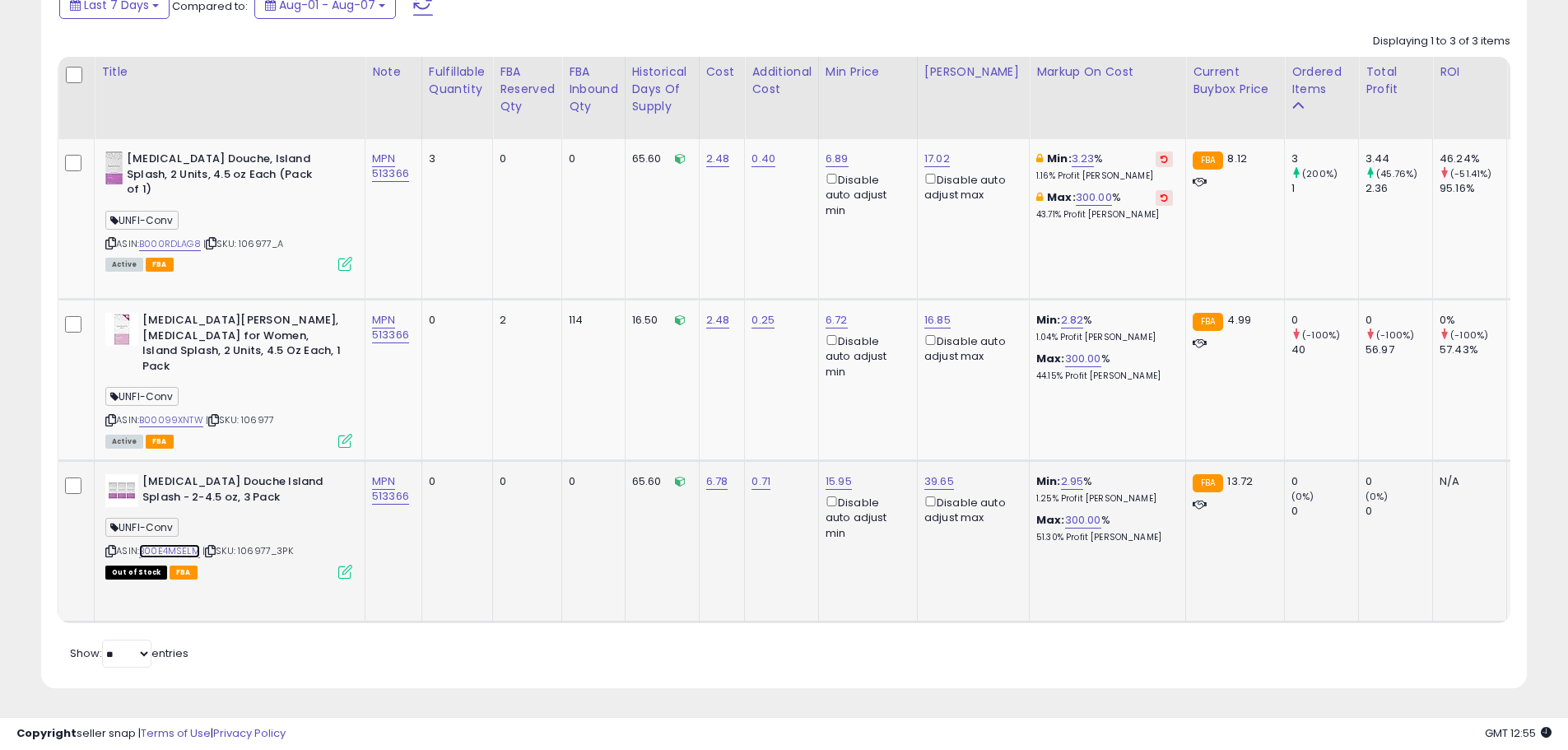
click at [188, 544] on link "B00E4MSELM" at bounding box center [169, 551] width 61 height 14
click at [170, 414] on link "B00099XNTW" at bounding box center [171, 420] width 64 height 14
click at [177, 237] on link "B000RDLAG8" at bounding box center [170, 243] width 62 height 14
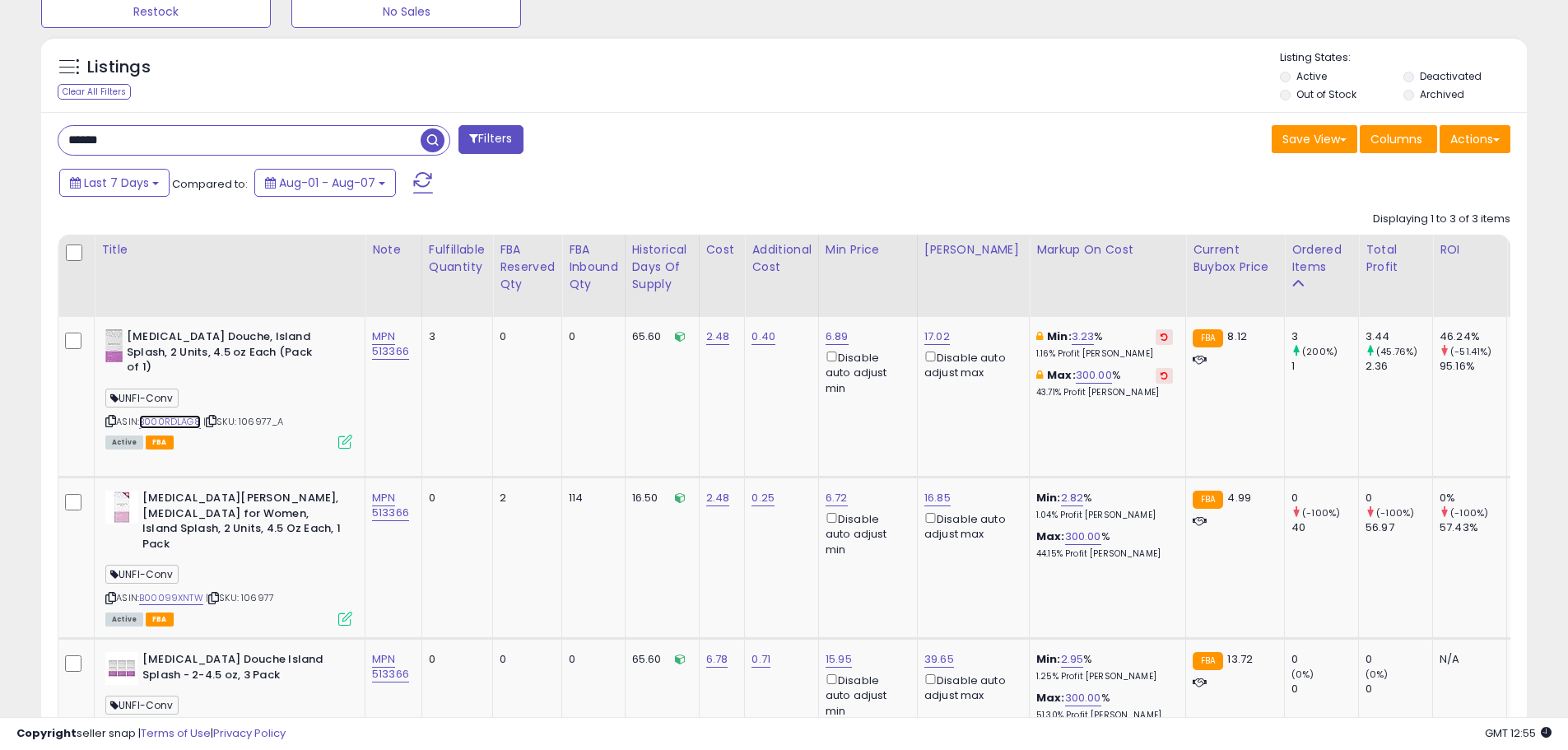
scroll to position [508, 0]
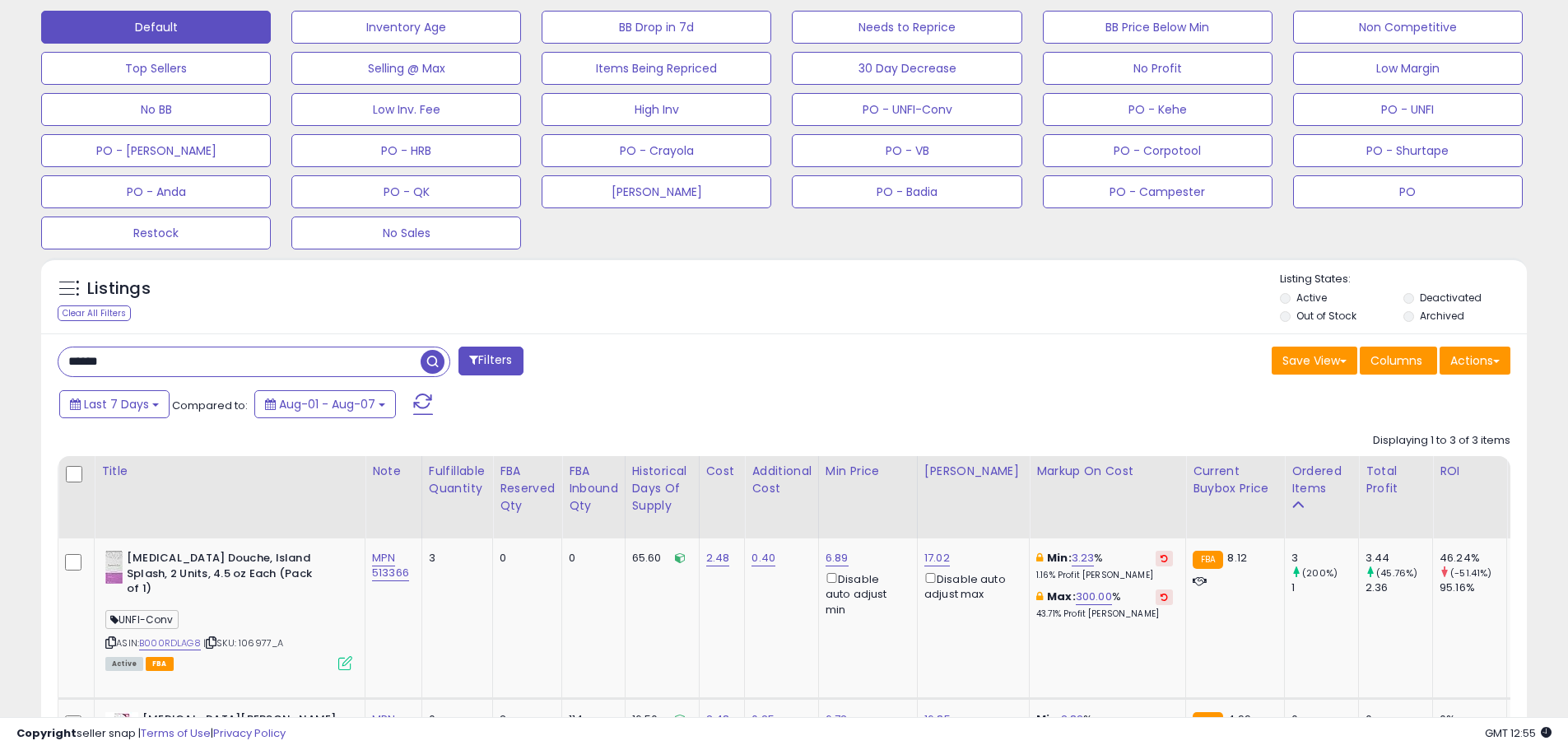
drag, startPoint x: 122, startPoint y: 367, endPoint x: -9, endPoint y: 371, distance: 131.1
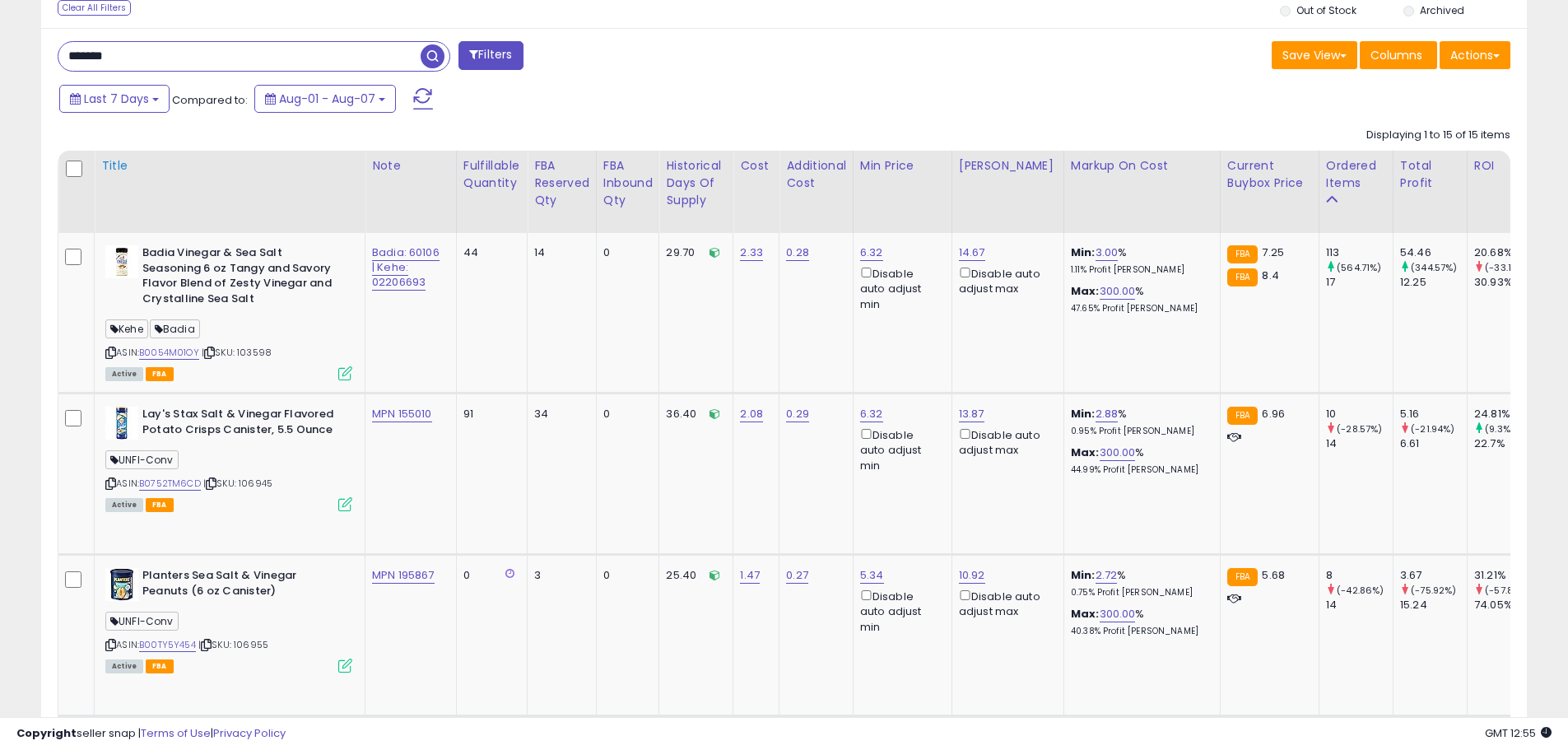
scroll to position [727, 0]
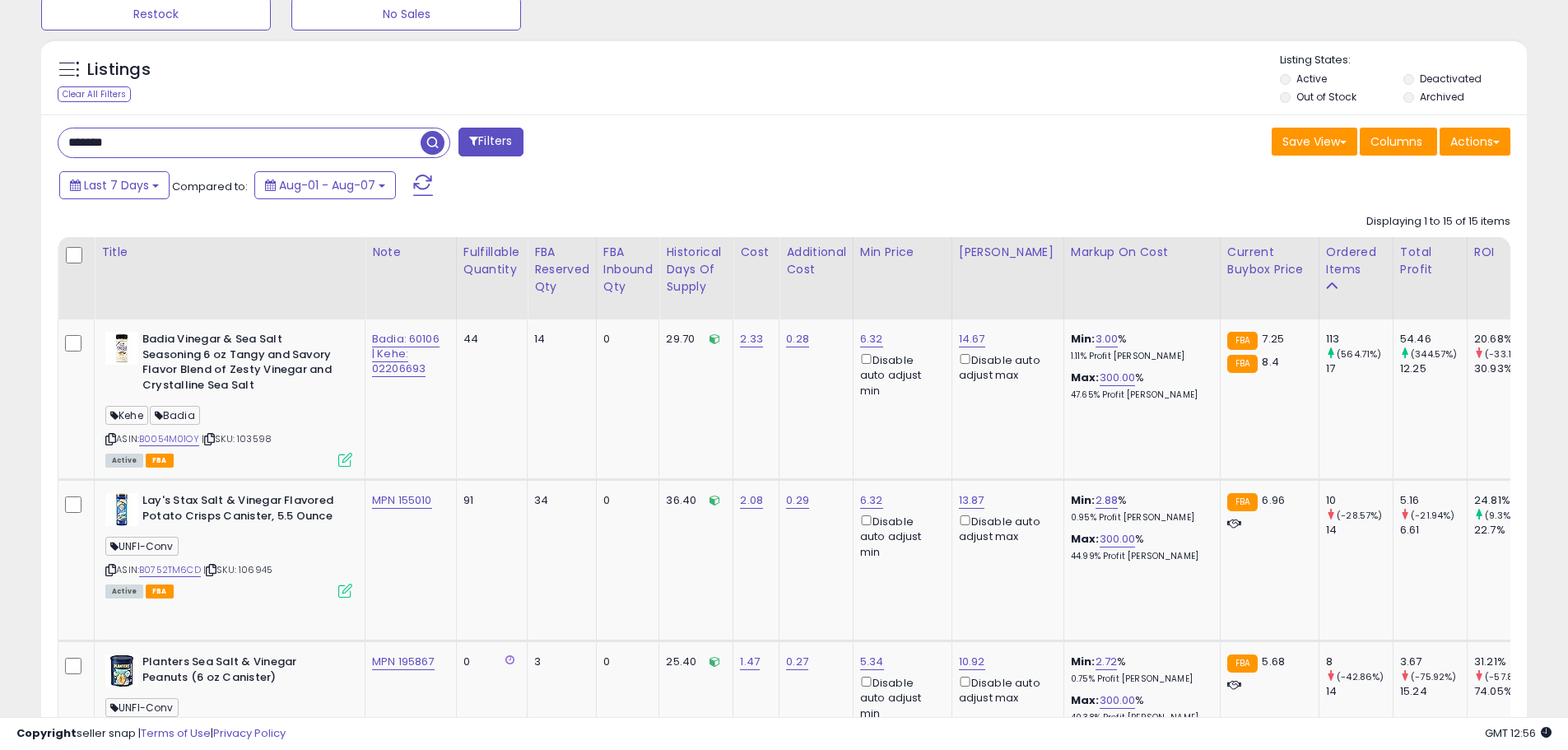
drag, startPoint x: 137, startPoint y: 147, endPoint x: 27, endPoint y: 148, distance: 110.0
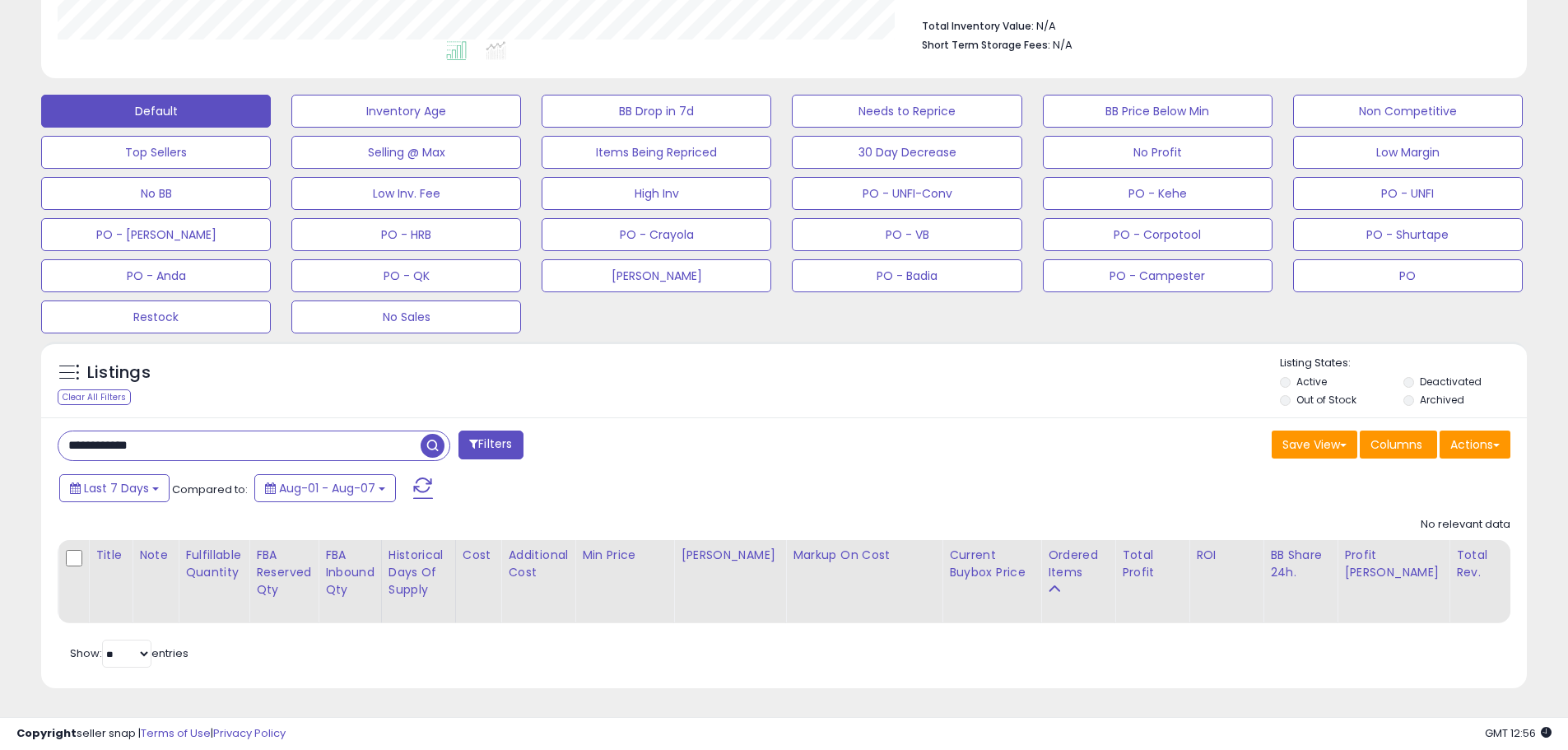
scroll to position [337, 862]
click at [102, 437] on input "**********" at bounding box center [239, 445] width 362 height 29
click at [120, 434] on input "**********" at bounding box center [239, 445] width 362 height 29
click at [129, 441] on input "**********" at bounding box center [239, 445] width 362 height 29
click at [163, 436] on input "**********" at bounding box center [239, 445] width 362 height 29
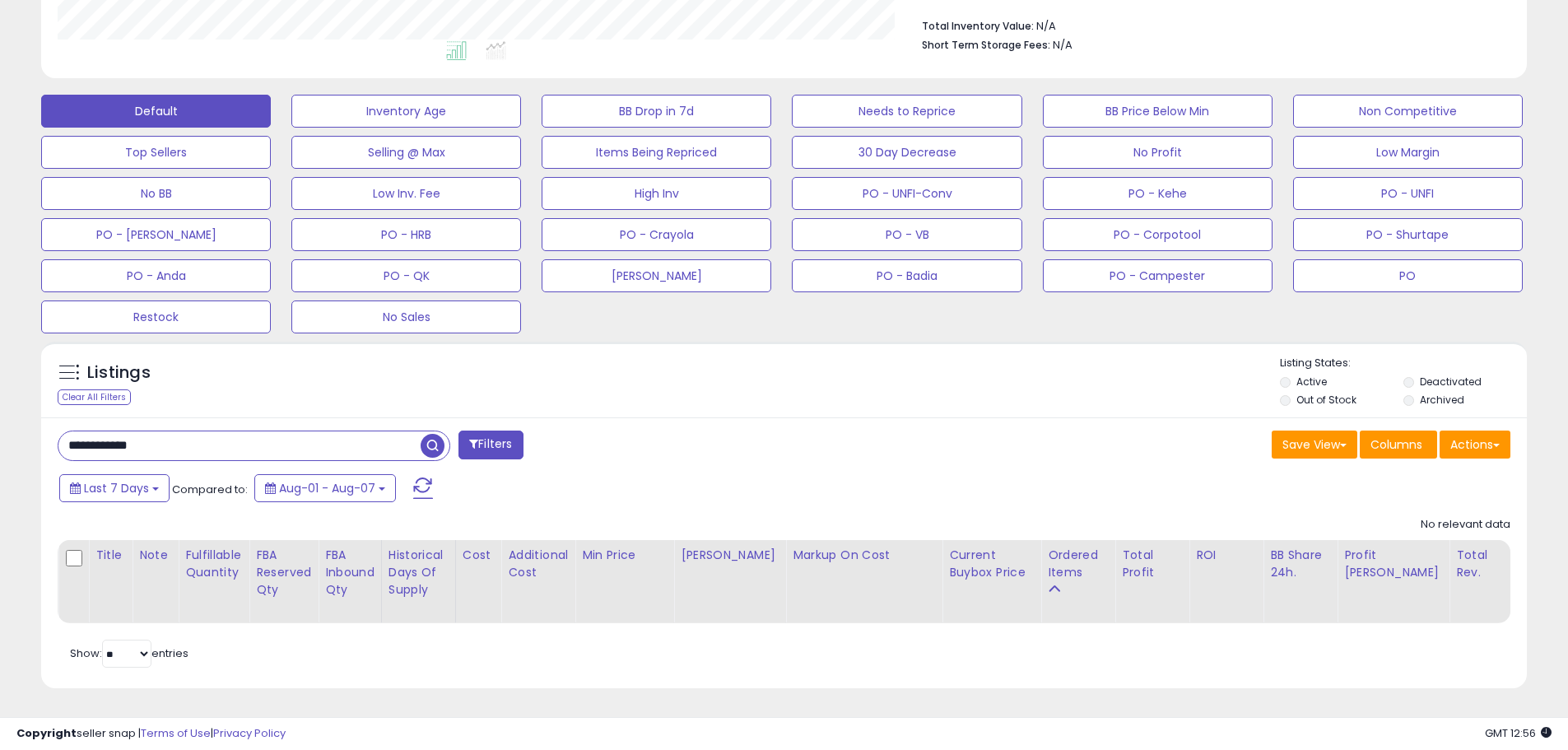
drag, startPoint x: 165, startPoint y: 434, endPoint x: 43, endPoint y: 440, distance: 122.1
click at [43, 439] on div "**********" at bounding box center [784, 553] width 1486 height 272
click at [129, 431] on input "**********" at bounding box center [239, 445] width 362 height 29
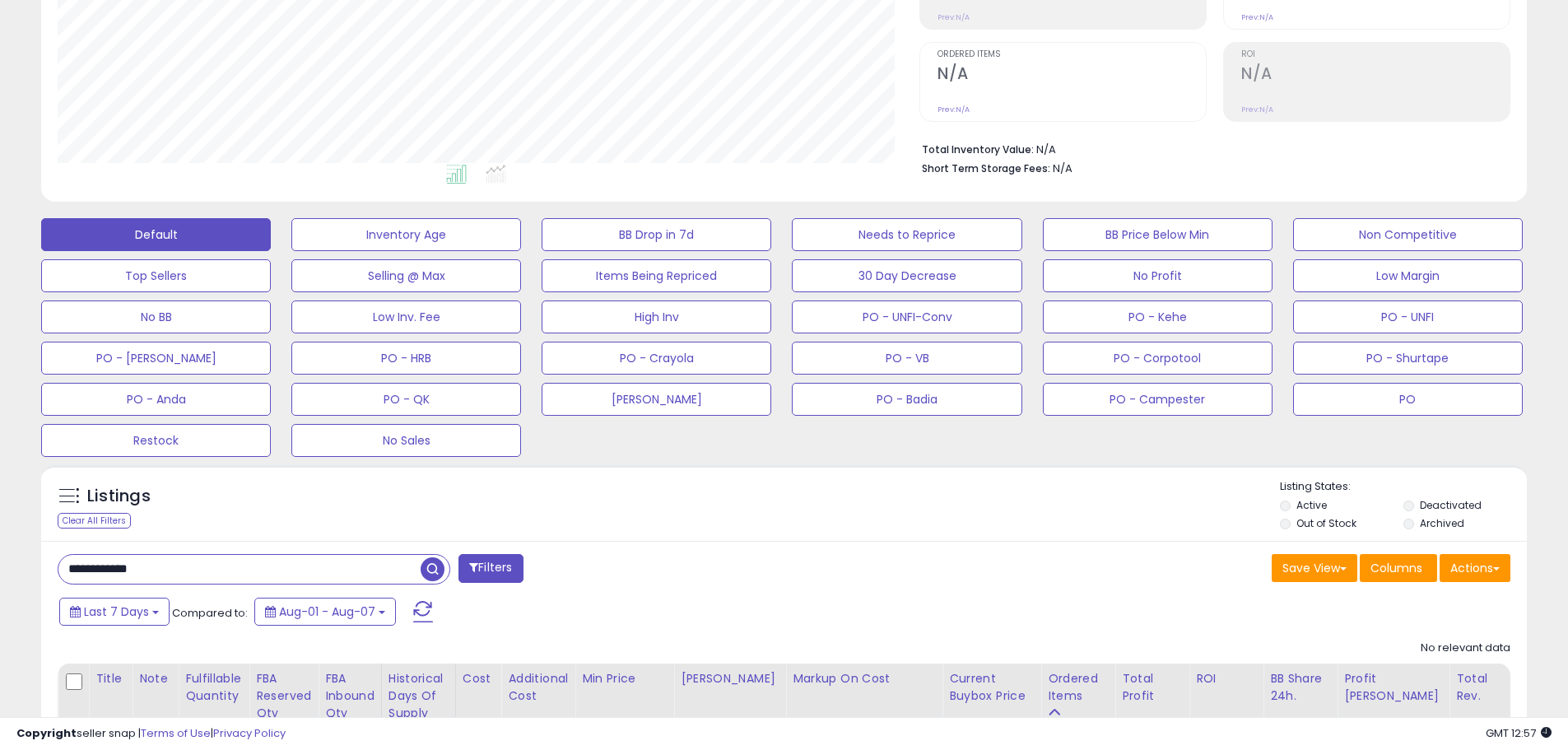
scroll to position [329, 0]
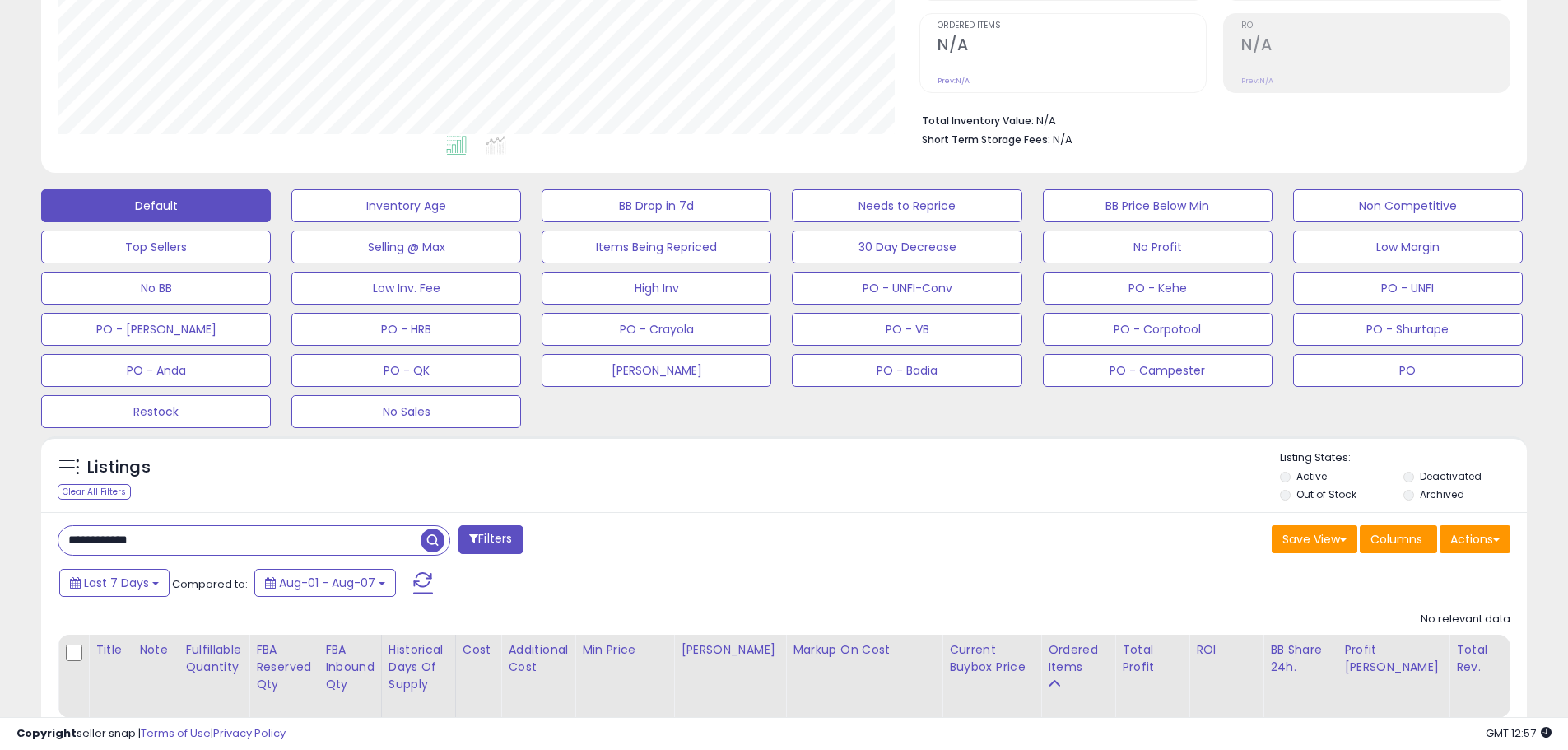
click at [169, 545] on input "**********" at bounding box center [239, 540] width 362 height 29
click at [140, 544] on input "**********" at bounding box center [239, 540] width 362 height 29
click at [148, 540] on input "**********" at bounding box center [239, 540] width 362 height 29
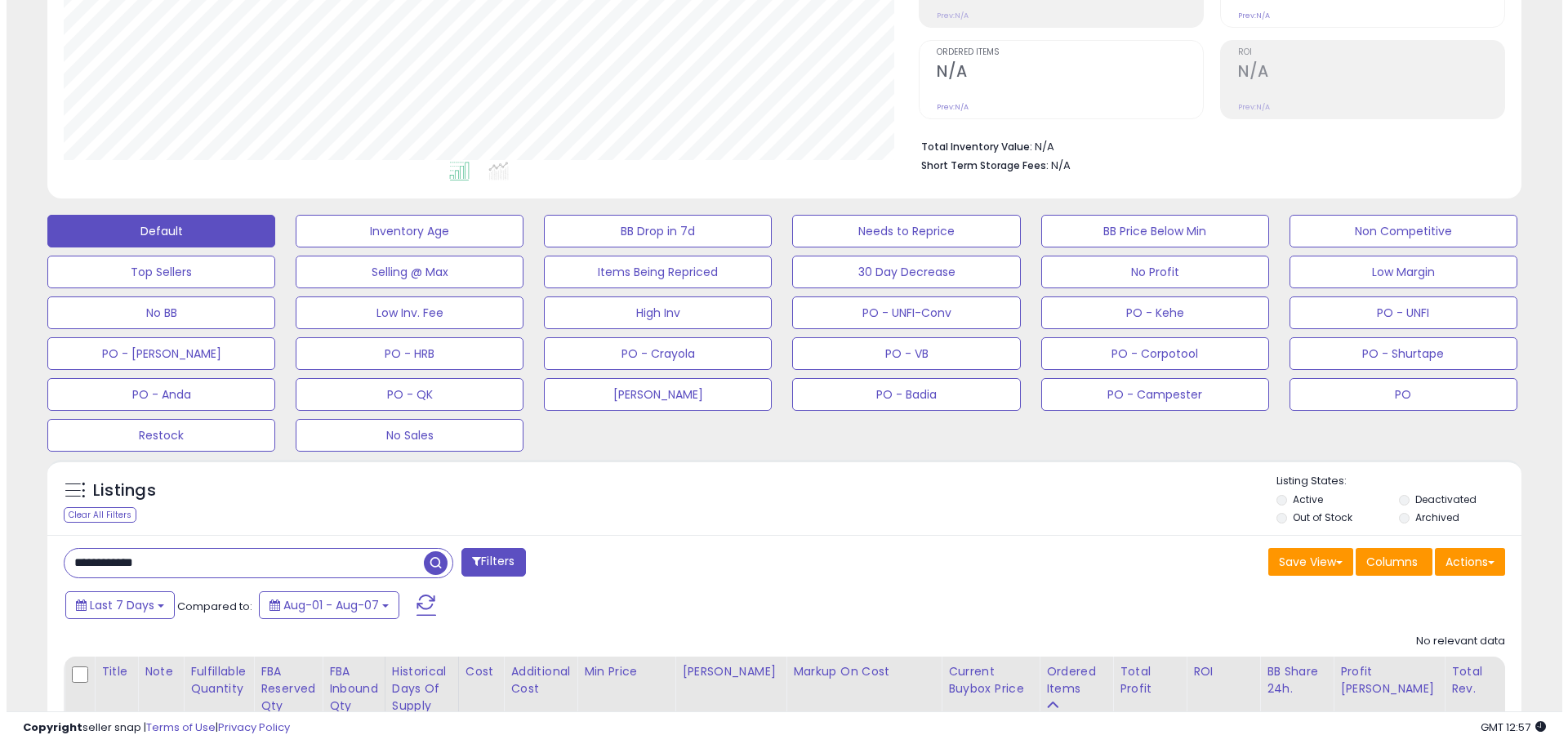
scroll to position [433, 0]
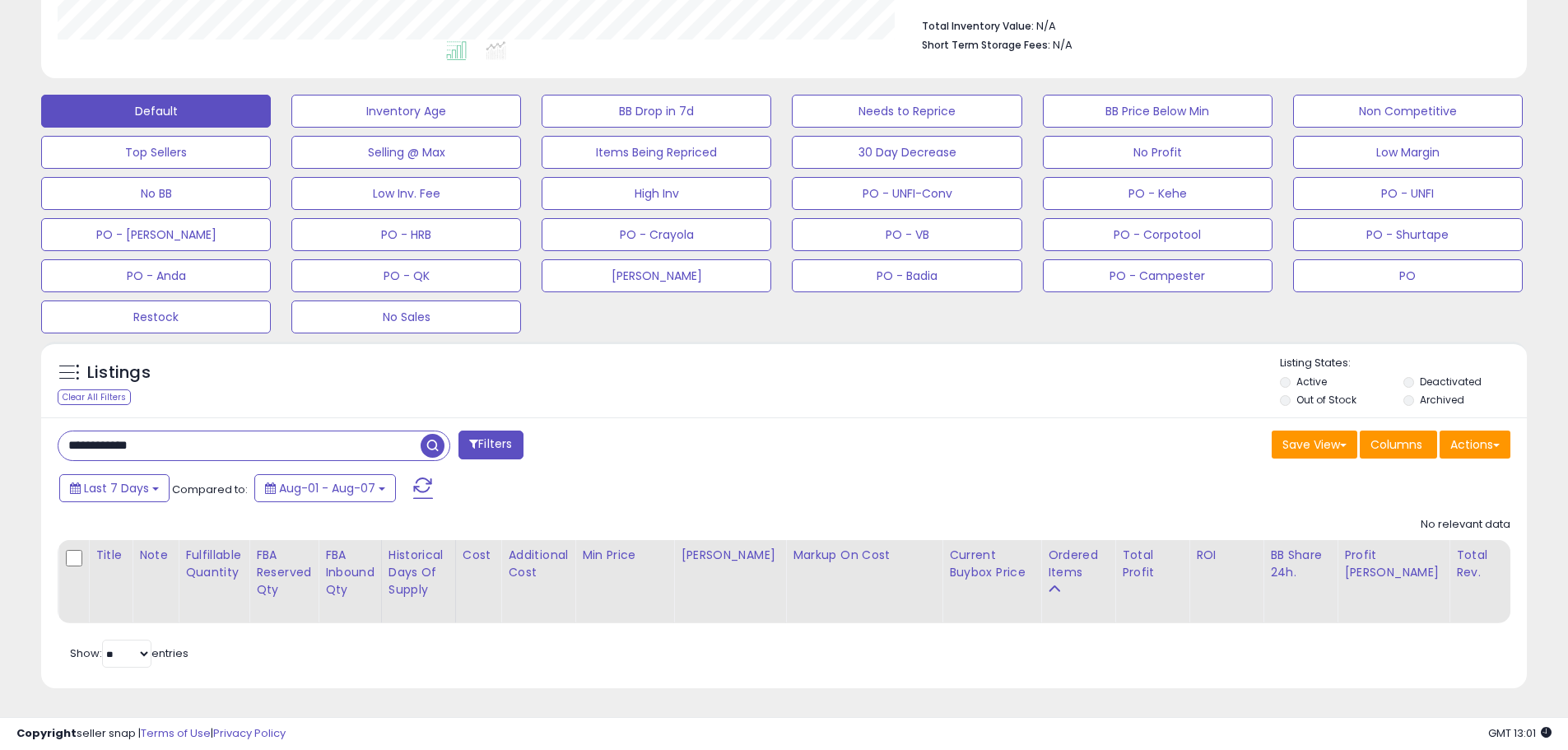
click at [175, 431] on input "**********" at bounding box center [239, 445] width 362 height 29
drag, startPoint x: 170, startPoint y: 438, endPoint x: -30, endPoint y: 430, distance: 200.2
paste input "text"
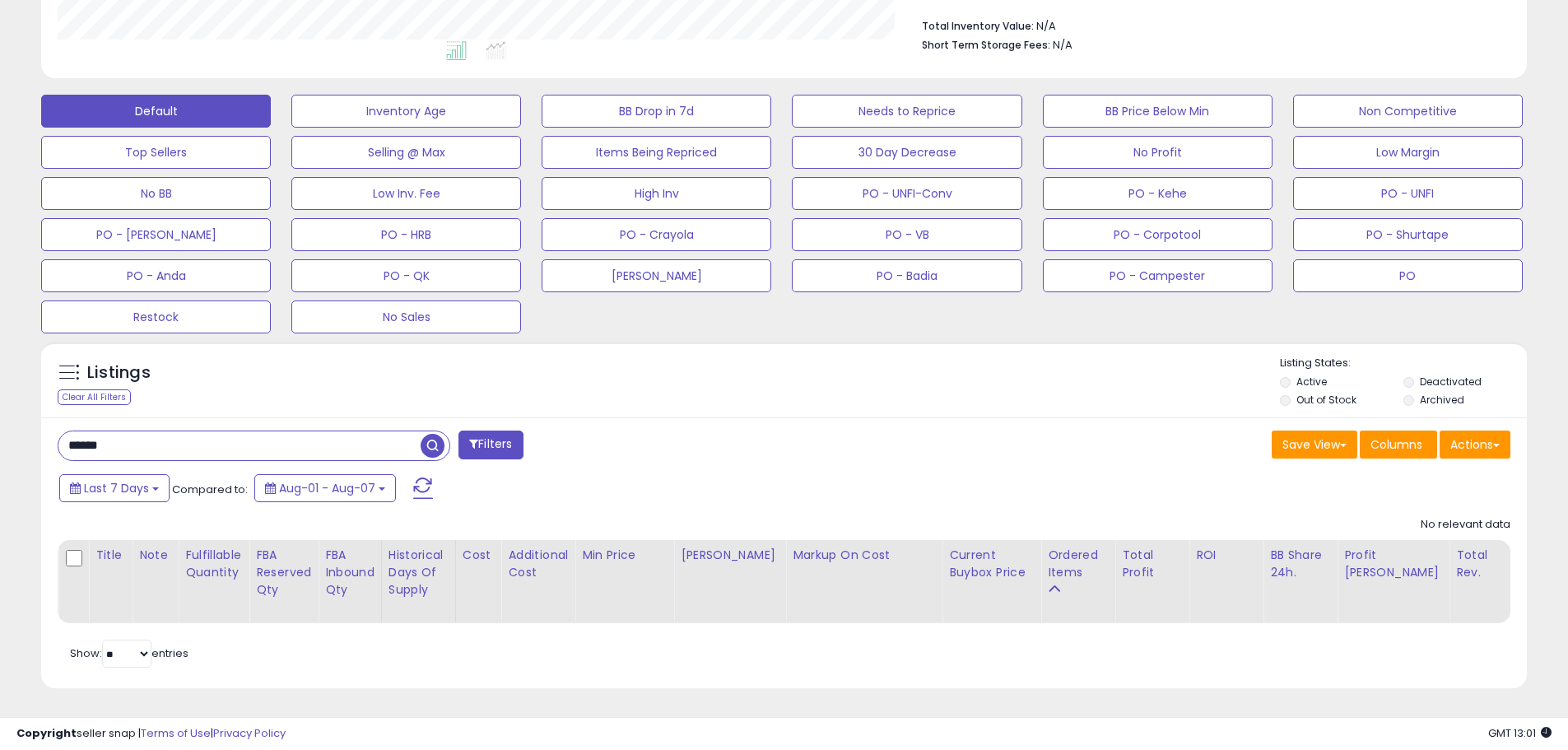
drag, startPoint x: 122, startPoint y: 438, endPoint x: 16, endPoint y: 429, distance: 106.4
click at [16, 429] on div "**********" at bounding box center [784, 177] width 1552 height 1063
paste input "text"
type input "******"
drag, startPoint x: 130, startPoint y: 434, endPoint x: -135, endPoint y: 419, distance: 265.4
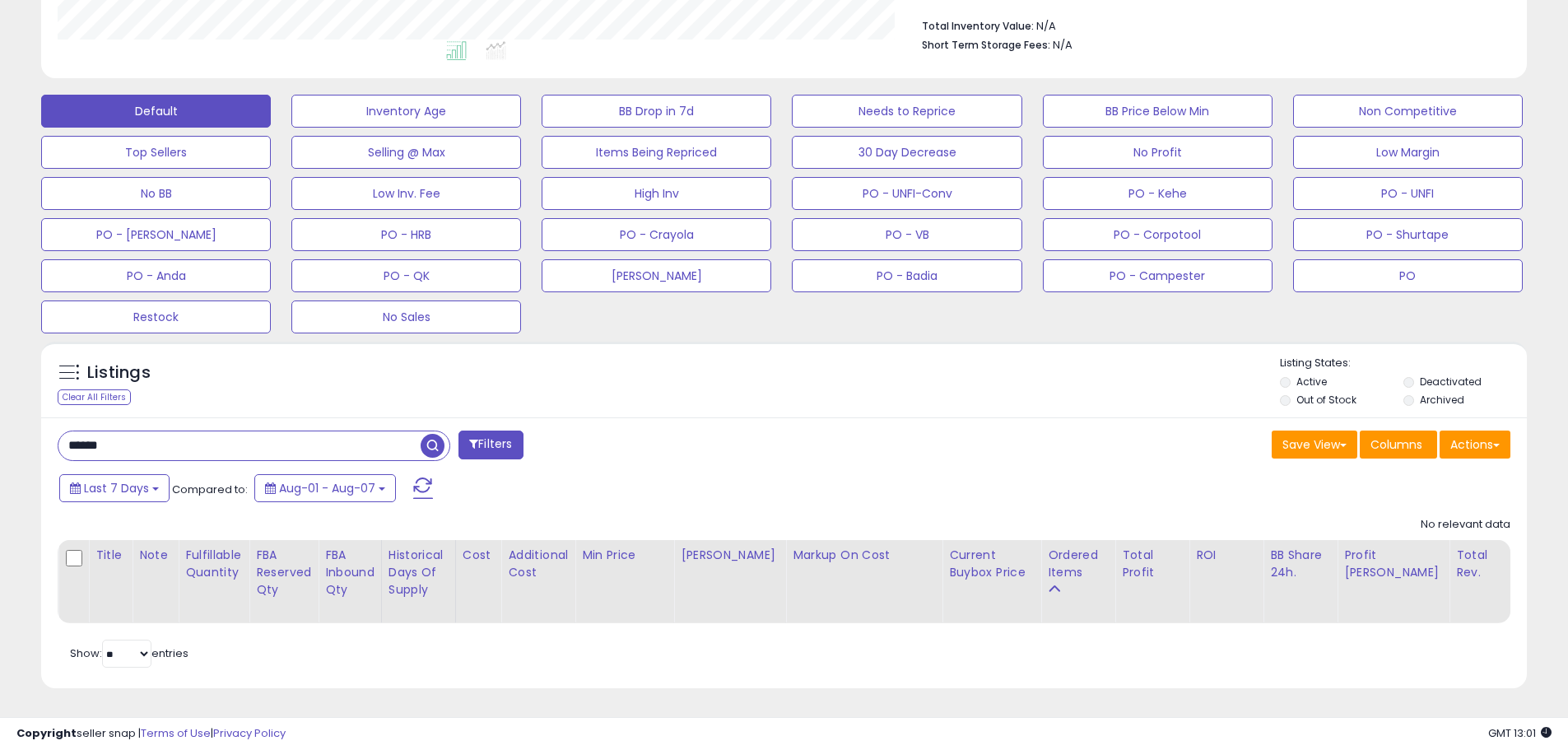
drag, startPoint x: 147, startPoint y: 441, endPoint x: 21, endPoint y: 433, distance: 126.3
click at [21, 433] on div "**********" at bounding box center [784, 177] width 1552 height 1063
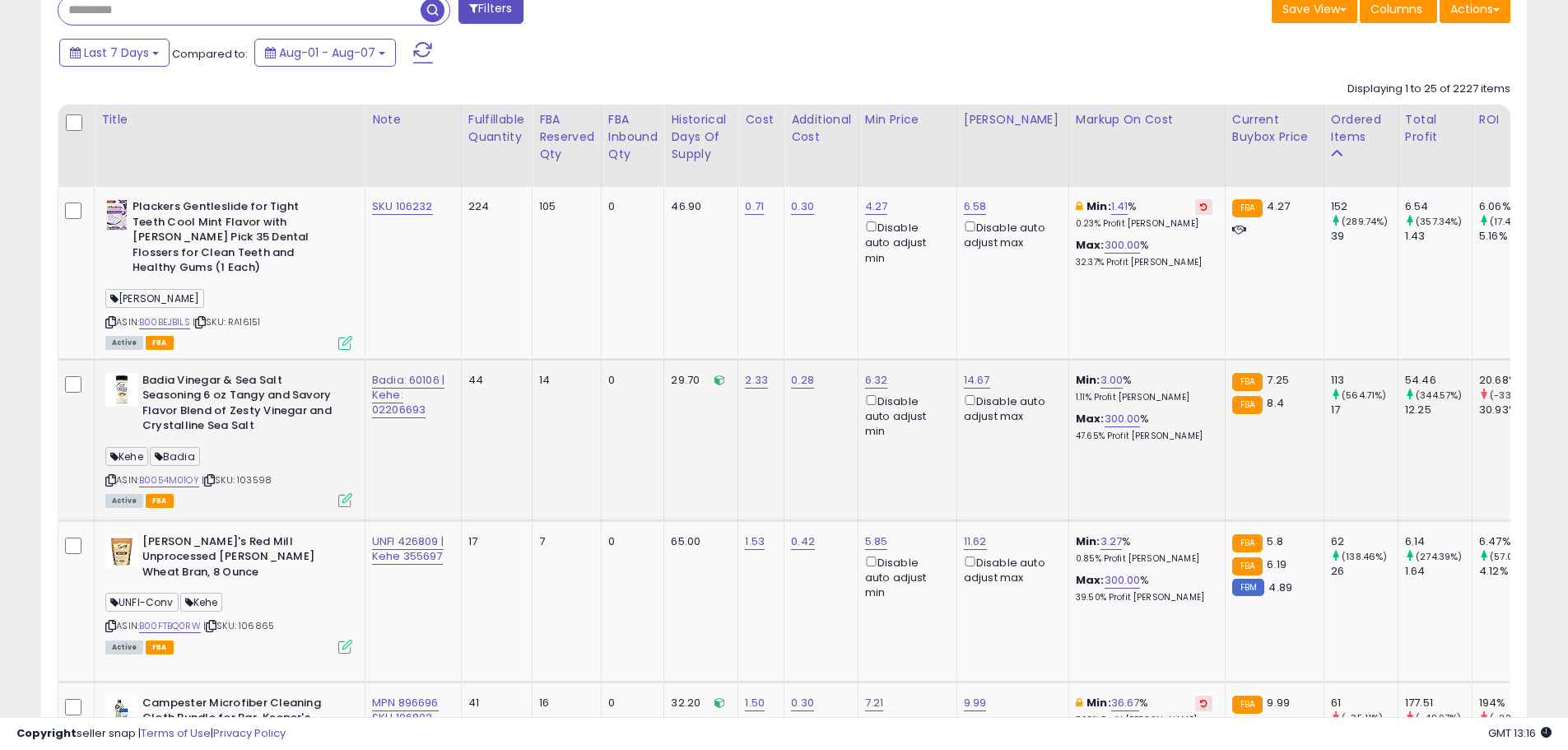
scroll to position [765, 0]
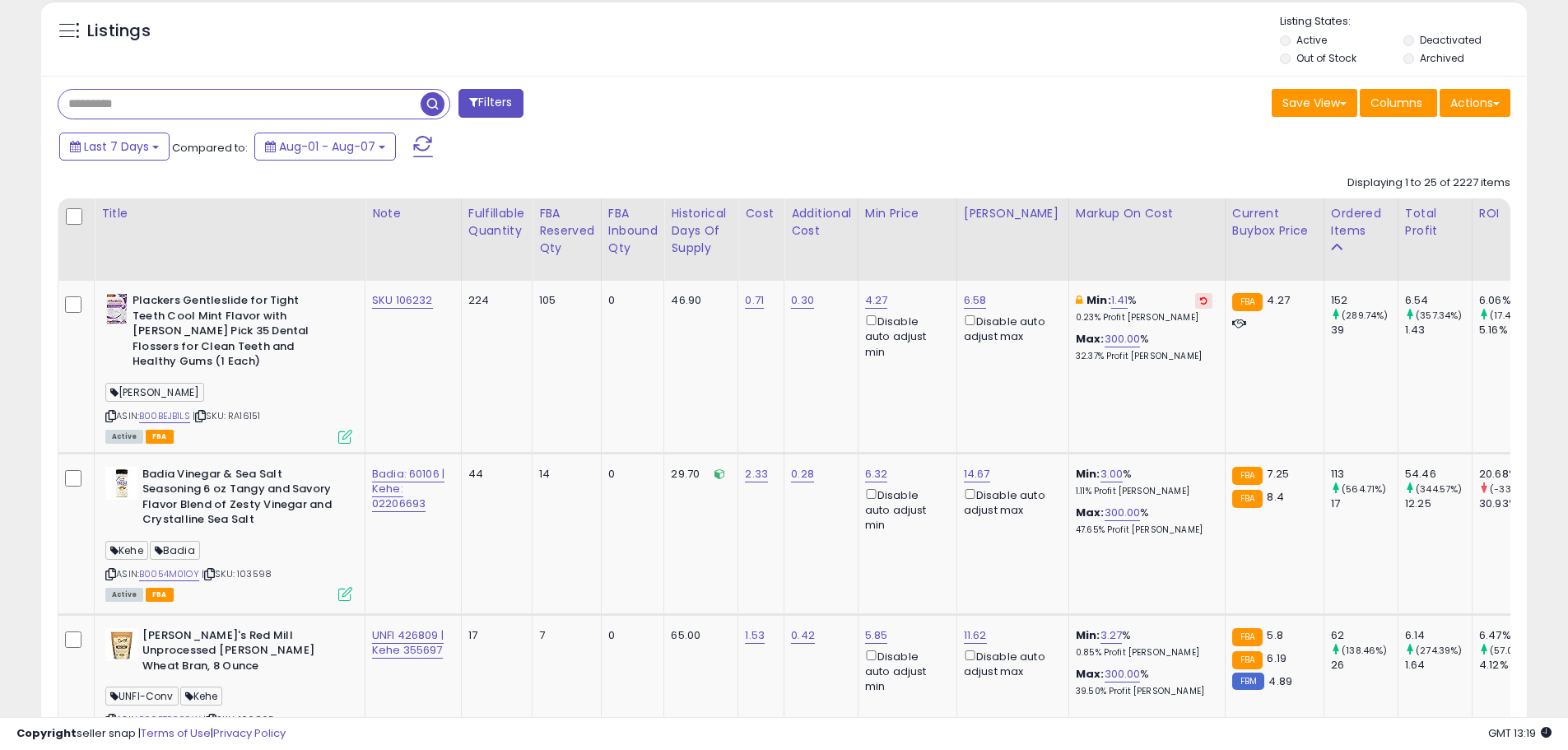
click at [137, 101] on input "text" at bounding box center [239, 103] width 362 height 29
paste input "**********"
drag, startPoint x: 401, startPoint y: 102, endPoint x: -71, endPoint y: 99, distance: 472.0
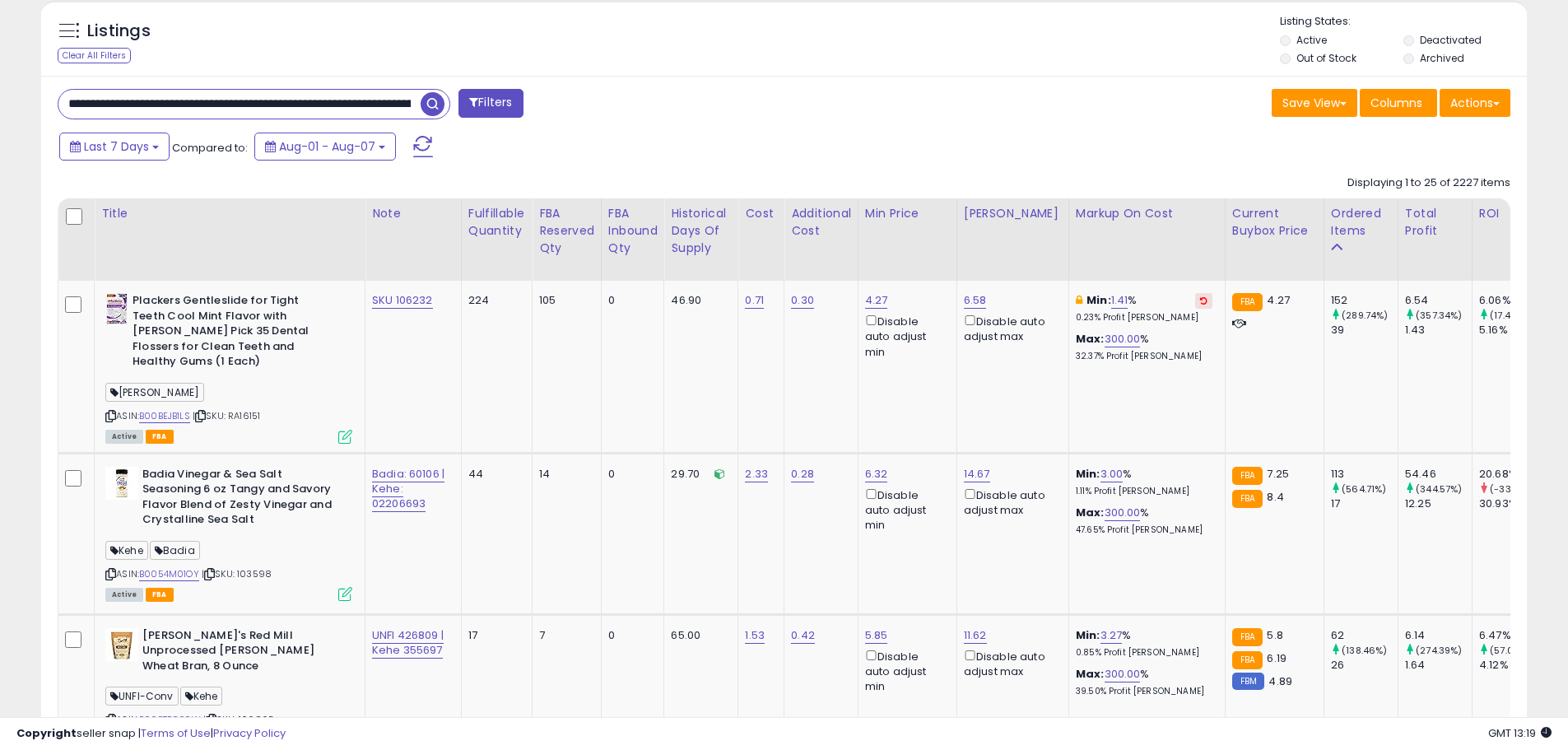
type input "*"
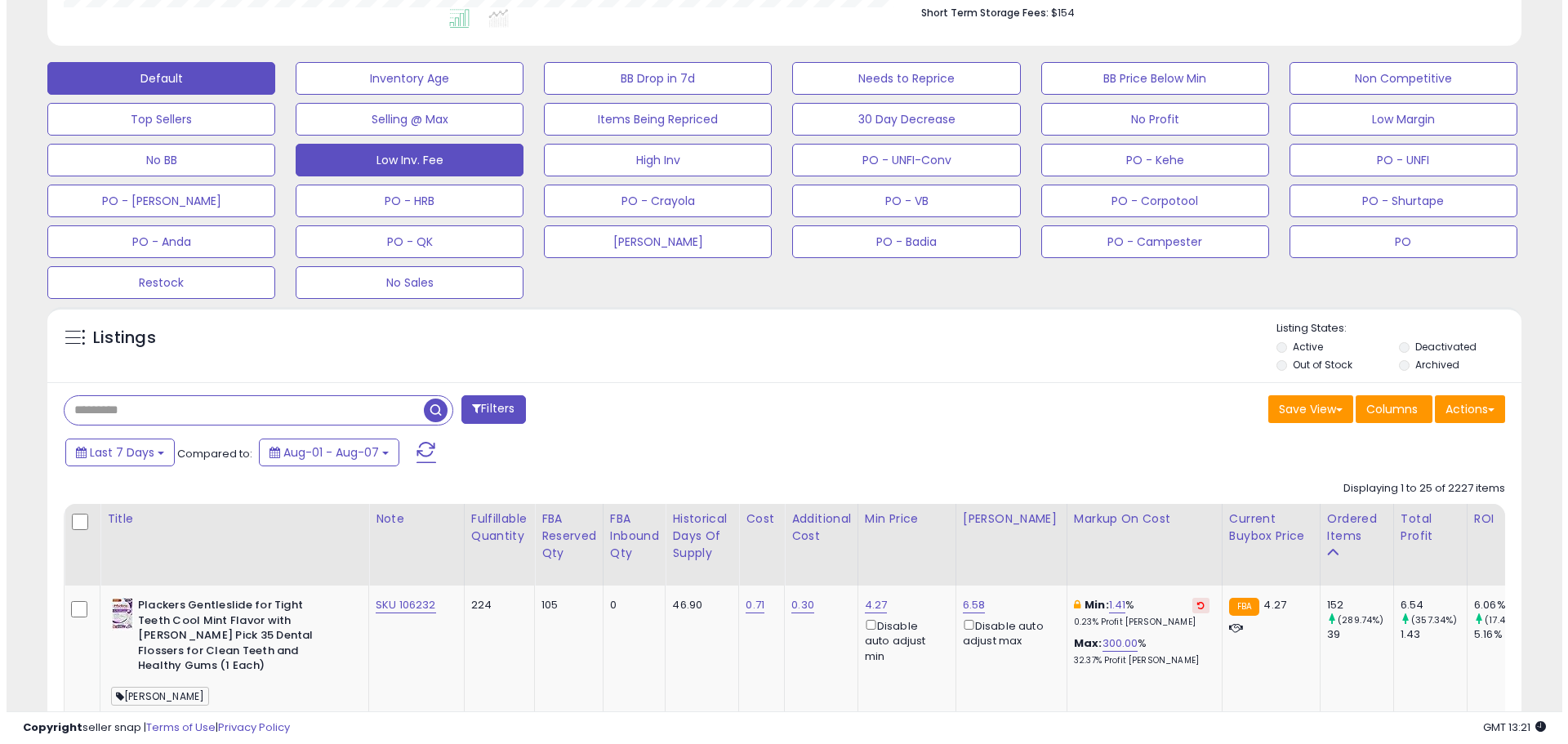
scroll to position [433, 0]
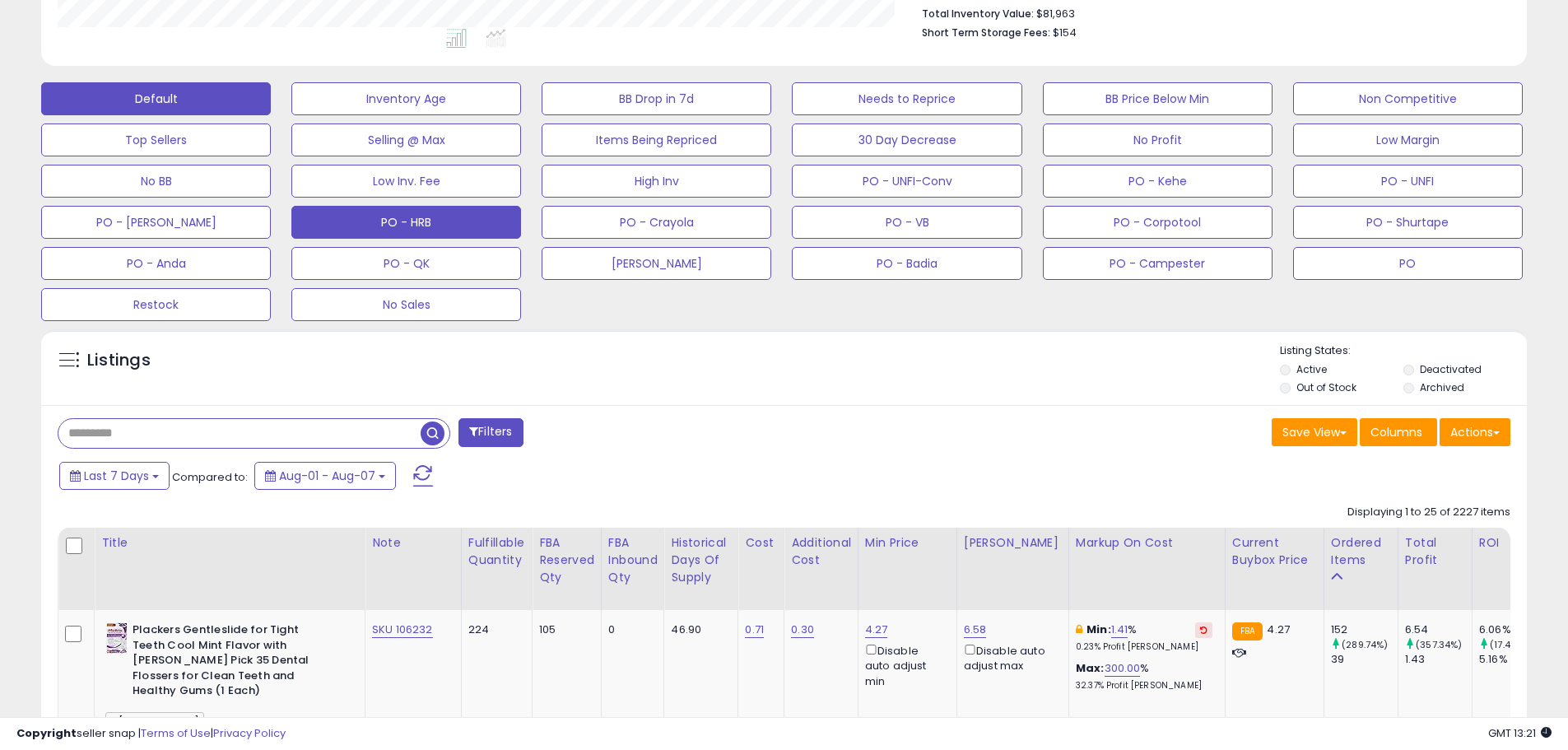
click at [471, 116] on button "PO - HRB" at bounding box center [406, 99] width 229 height 33
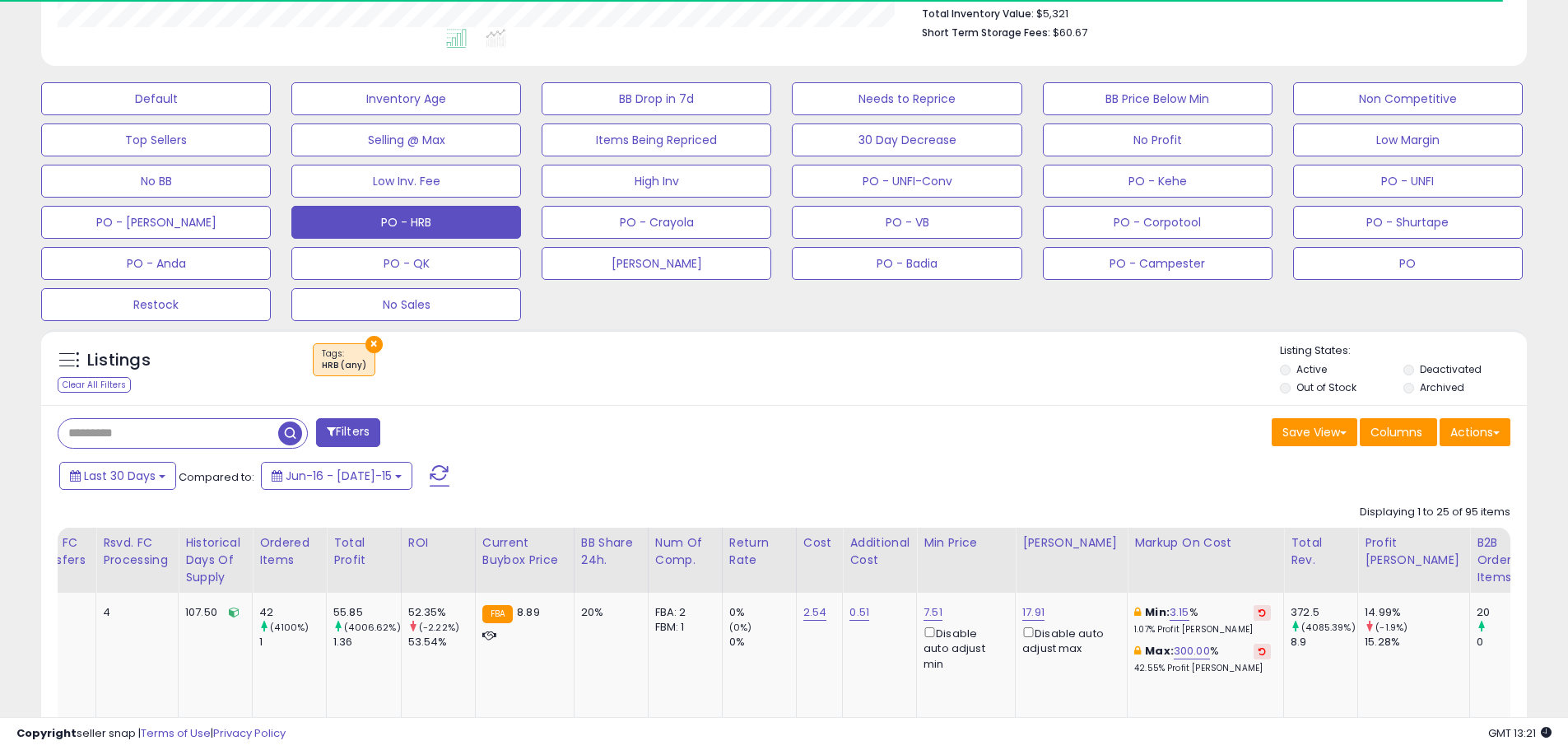
scroll to position [0, 1261]
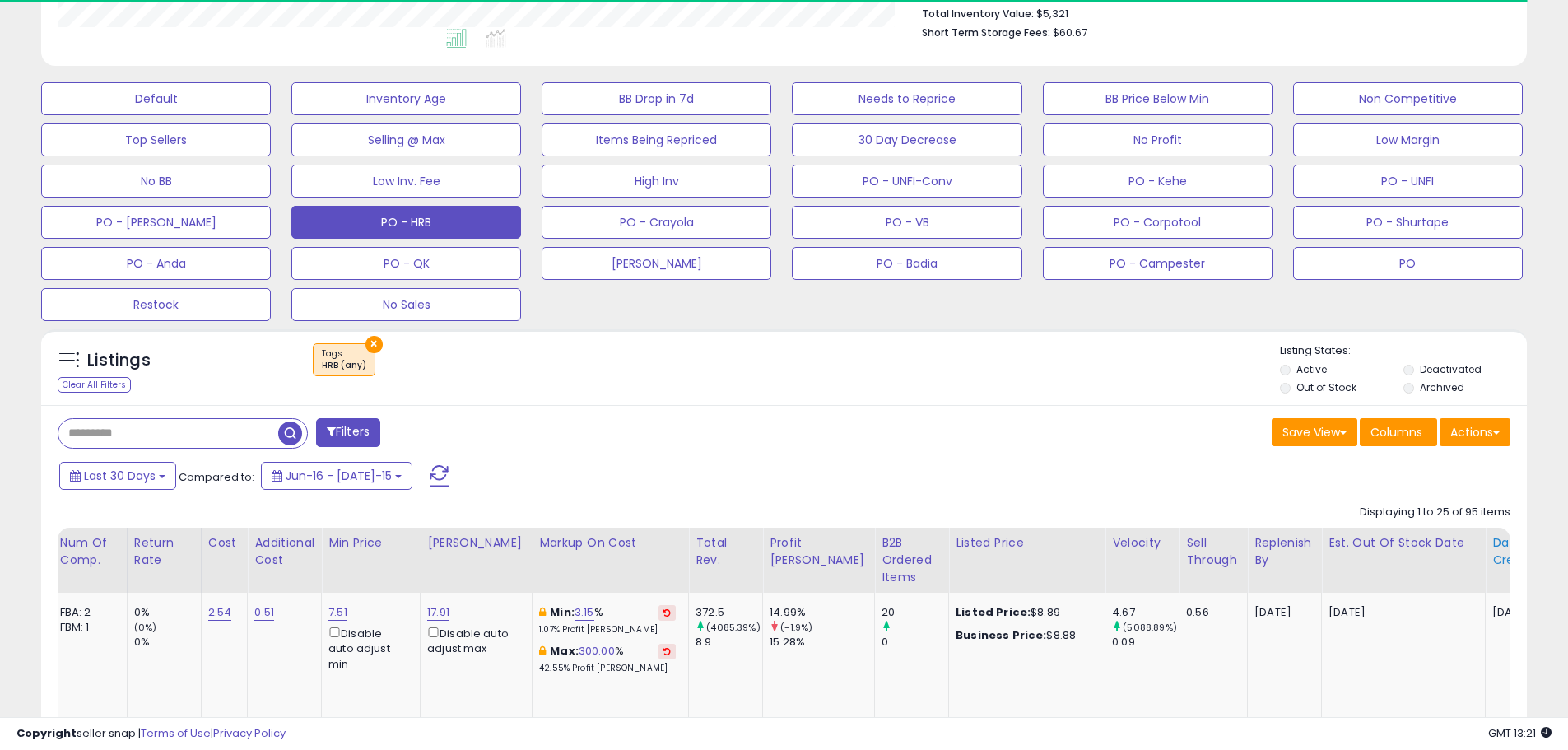
click at [1493, 565] on div "Date Created" at bounding box center [1529, 551] width 71 height 35
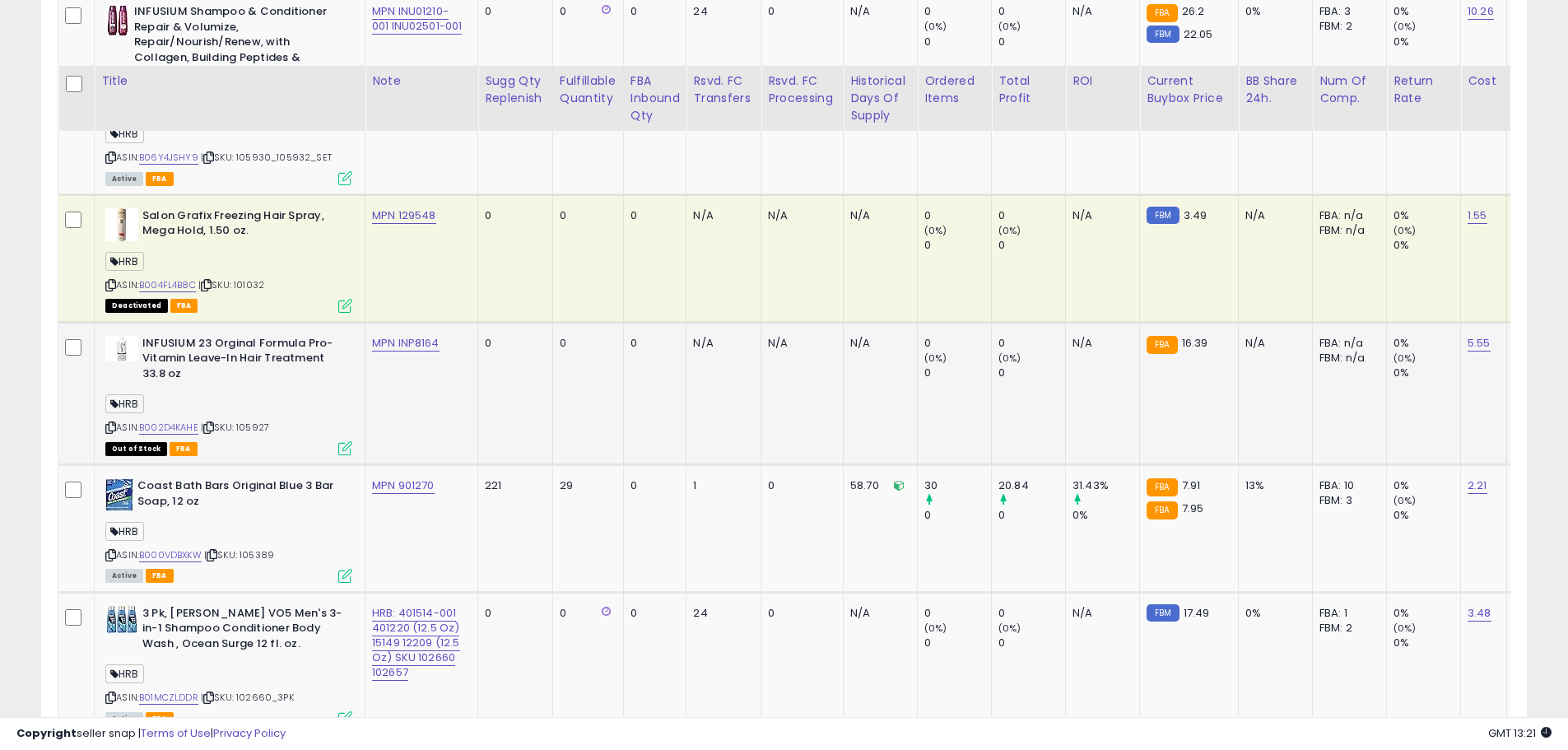
scroll to position [1917, 0]
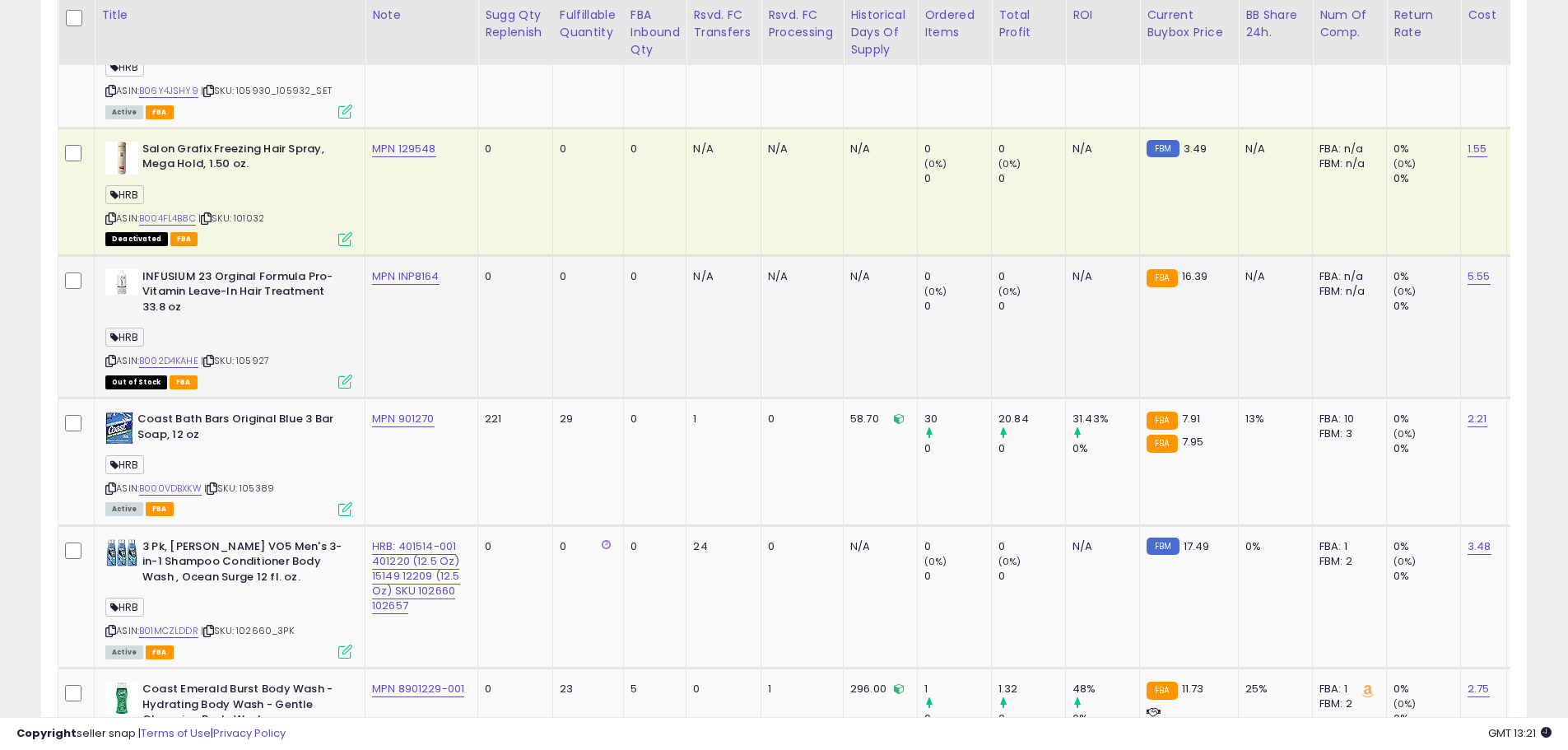
click at [176, 270] on b "INFUSIUM 23 Orginal Formula Pro-Vitamin Leave-In Hair Treatment 33.8 oz" at bounding box center [243, 293] width 200 height 50
click at [202, 281] on b "INFUSIUM 23 Orginal Formula Pro-Vitamin Leave-In Hair Treatment 33.8 oz" at bounding box center [243, 293] width 200 height 50
drag, startPoint x: 248, startPoint y: 282, endPoint x: 202, endPoint y: 283, distance: 46.0
click at [248, 282] on b "INFUSIUM 23 Orginal Formula Pro-Vitamin Leave-In Hair Treatment 33.8 oz" at bounding box center [243, 293] width 200 height 50
click at [201, 283] on b "INFUSIUM 23 Orginal Formula Pro-Vitamin Leave-In Hair Treatment 33.8 oz" at bounding box center [243, 293] width 200 height 50
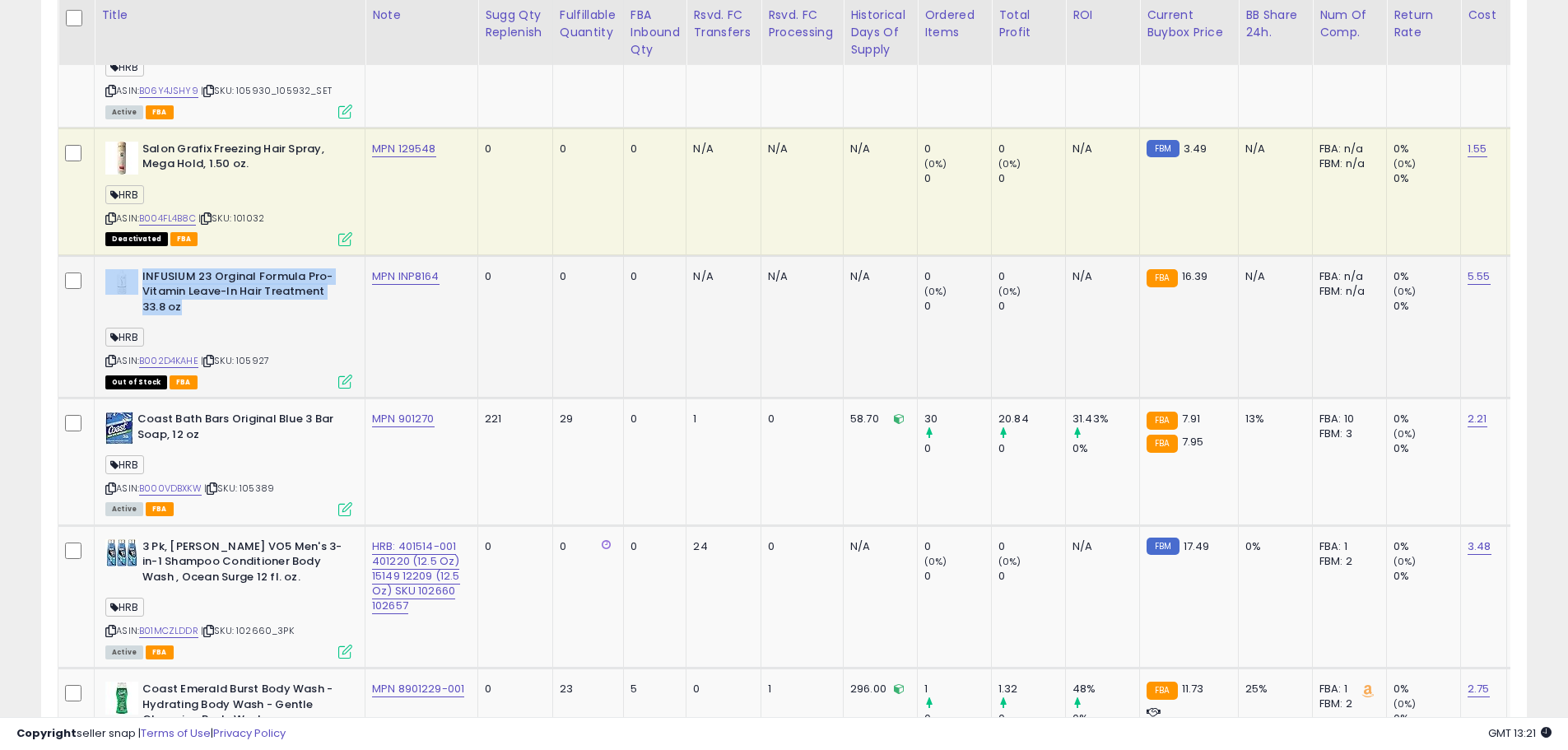
drag, startPoint x: 223, startPoint y: 290, endPoint x: 181, endPoint y: 279, distance: 43.4
click at [134, 269] on div "INFUSIUM 23 Orginal Formula Pro-Vitamin Leave-In Hair Treatment 33.8 oz" at bounding box center [228, 293] width 247 height 50
drag, startPoint x: 241, startPoint y: 284, endPoint x: 259, endPoint y: 286, distance: 18.1
click at [241, 285] on b "INFUSIUM 23 Orginal Formula Pro-Vitamin Leave-In Hair Treatment 33.8 oz" at bounding box center [243, 293] width 200 height 50
click at [288, 290] on b "INFUSIUM 23 Orginal Formula Pro-Vitamin Leave-In Hair Treatment 33.8 oz" at bounding box center [243, 293] width 200 height 50
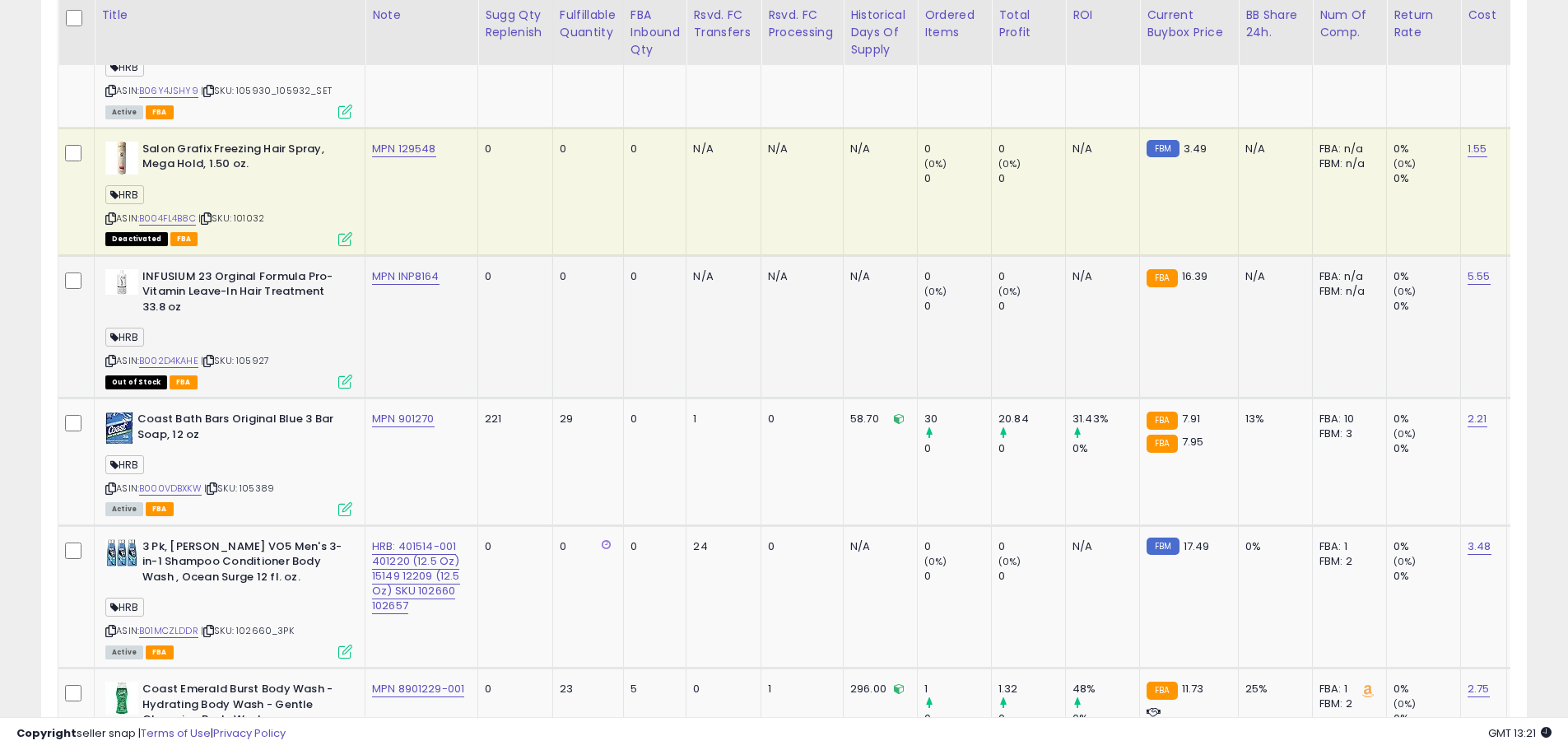
click at [318, 298] on b "INFUSIUM 23 Orginal Formula Pro-Vitamin Leave-In Hair Treatment 33.8 oz" at bounding box center [243, 293] width 200 height 50
click at [191, 354] on link "B002D4KAHE" at bounding box center [168, 361] width 59 height 14
click at [258, 354] on span "| SKU: 105927" at bounding box center [235, 361] width 69 height 13
copy span "105927"
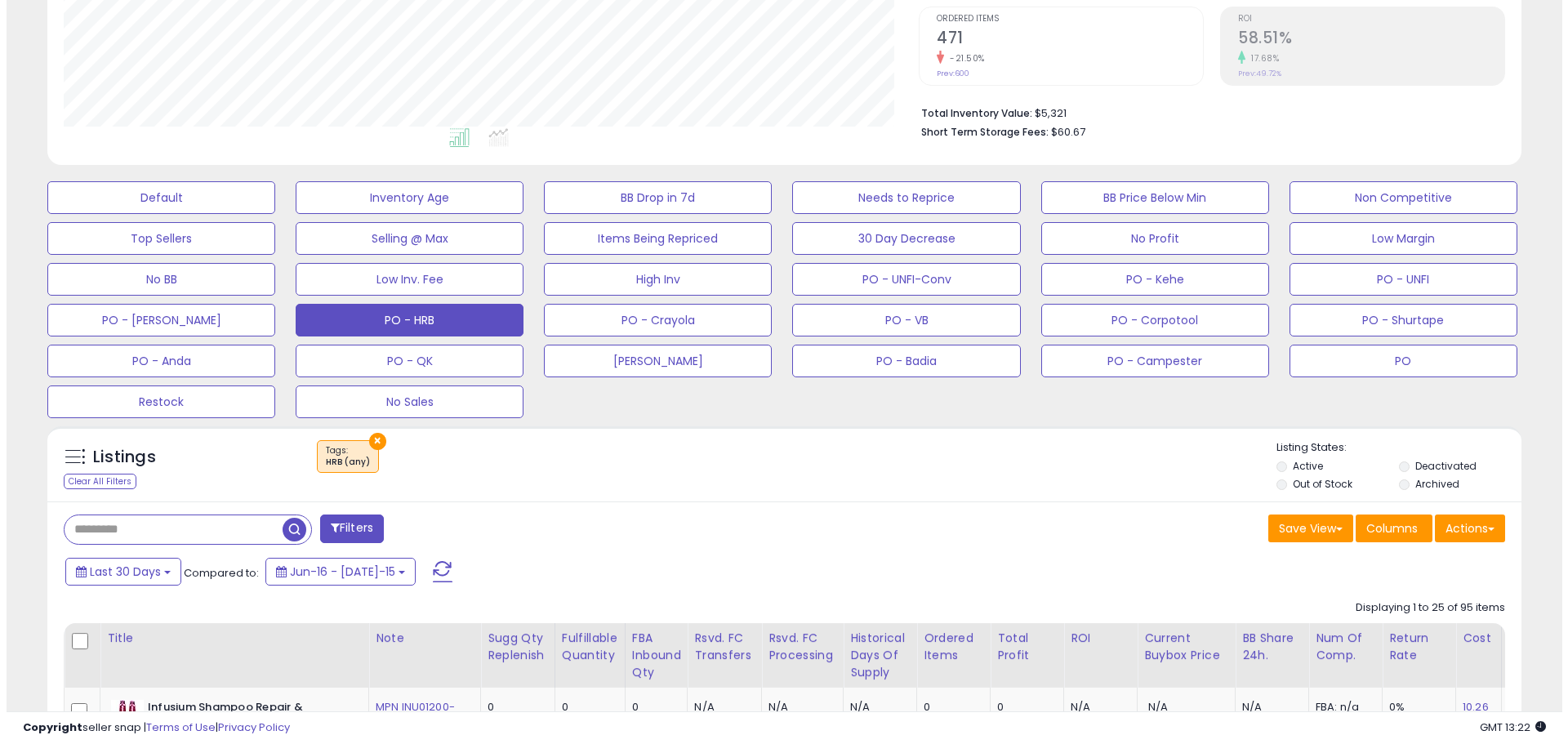
scroll to position [338, 0]
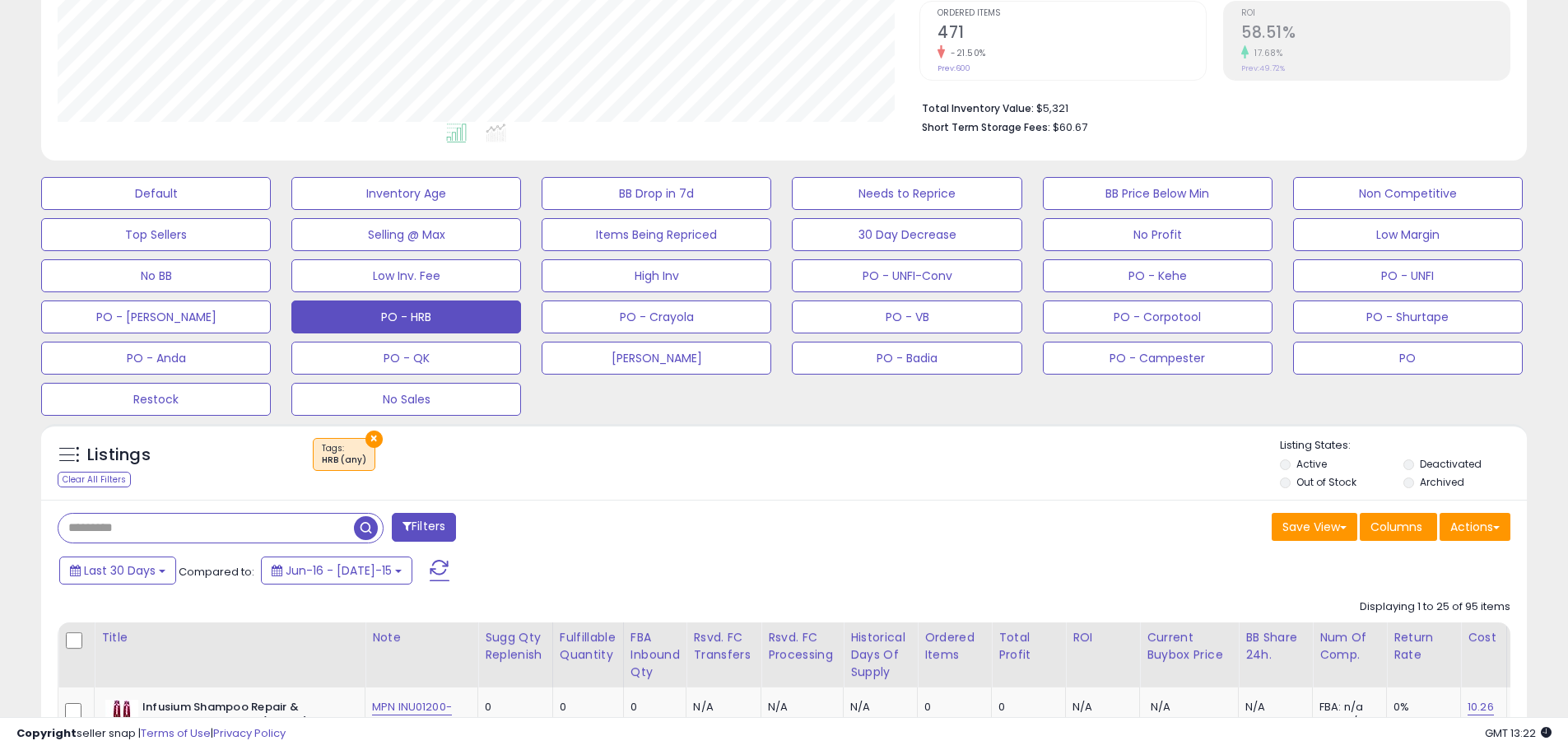
click at [147, 525] on input "text" at bounding box center [182, 527] width 248 height 29
paste input "******"
type input "******"
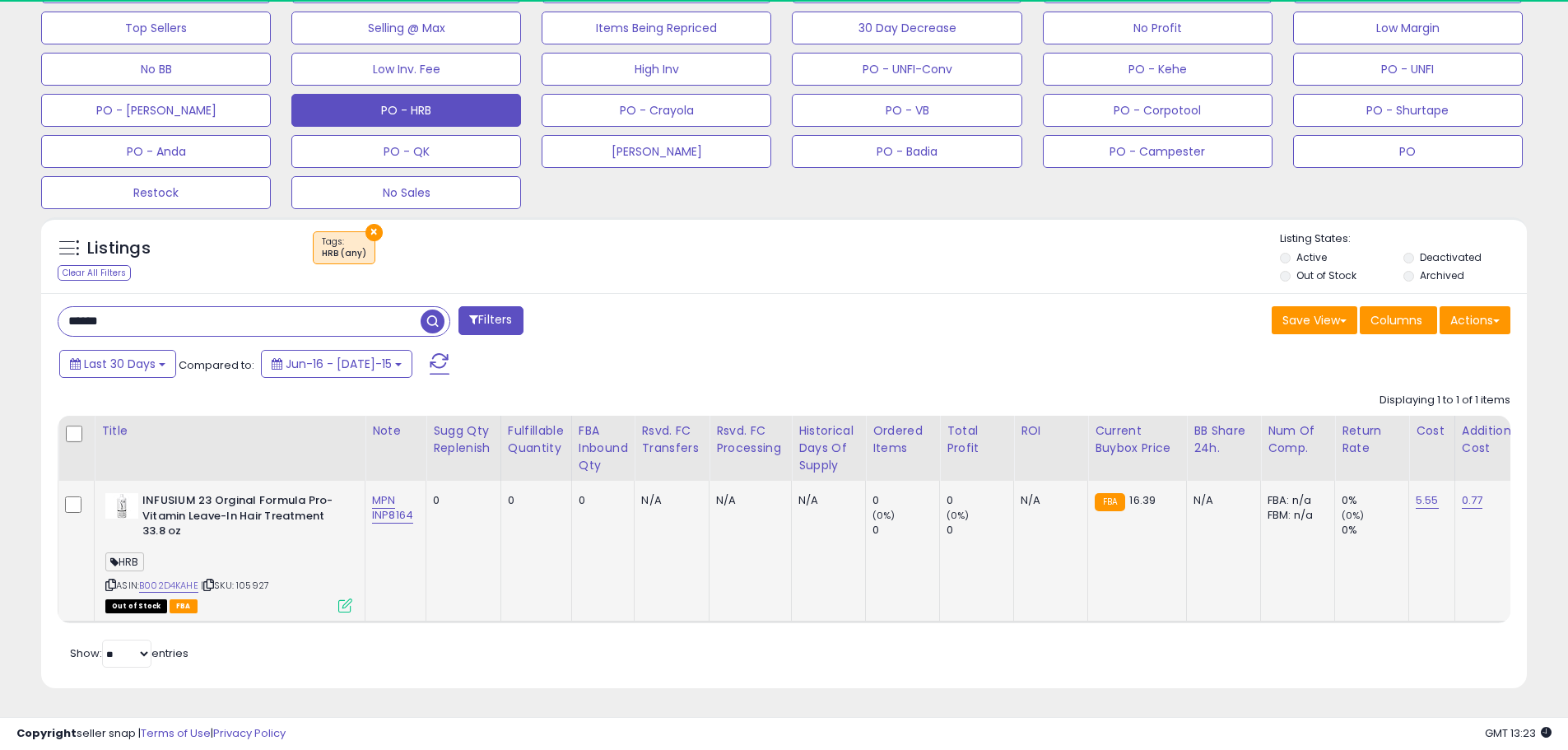
scroll to position [337, 862]
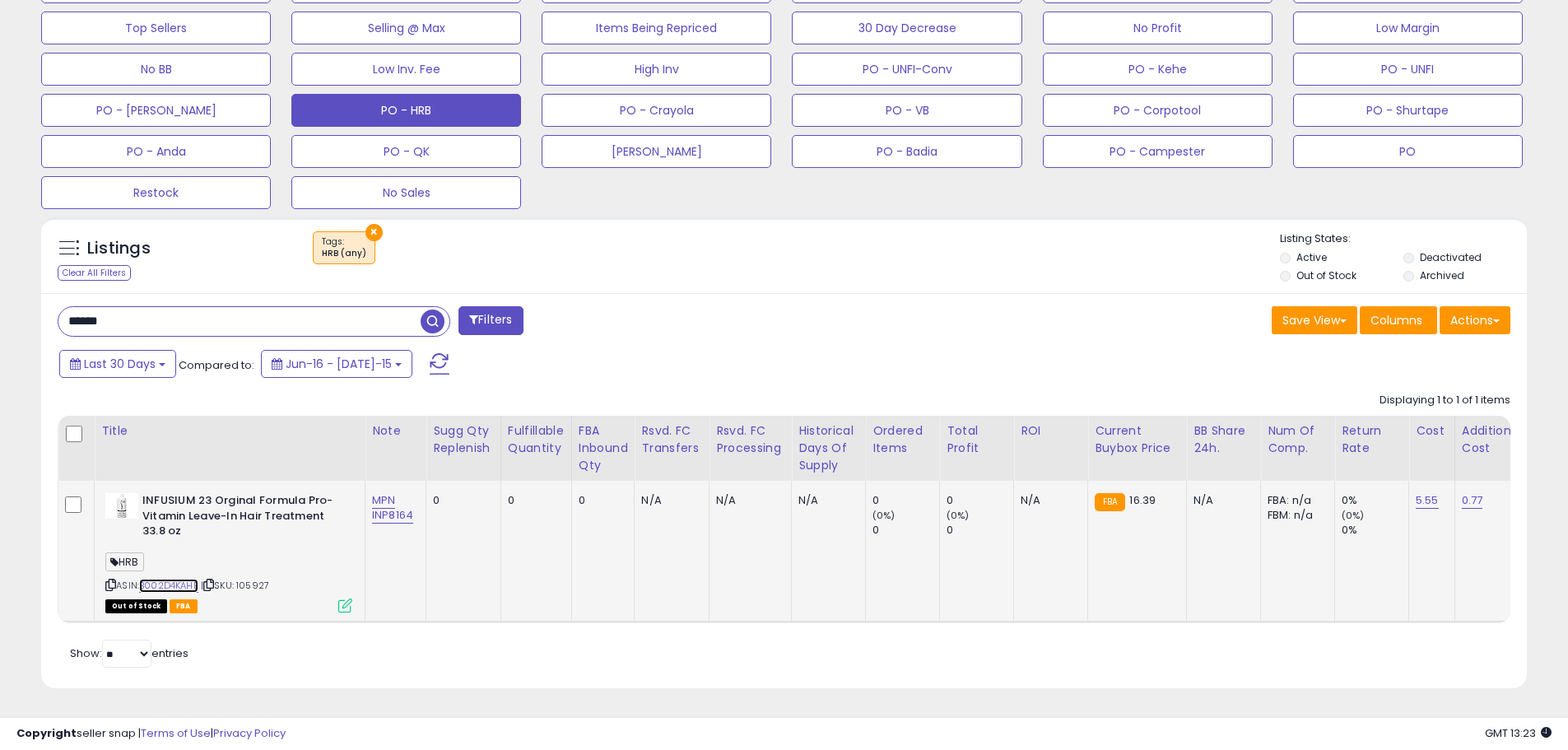
click at [185, 579] on link "B002D4KAHE" at bounding box center [168, 586] width 59 height 14
click at [798, 306] on div "Save View Save As New View Update Current View Columns Actions Import Export Vi…" at bounding box center [1154, 322] width 739 height 32
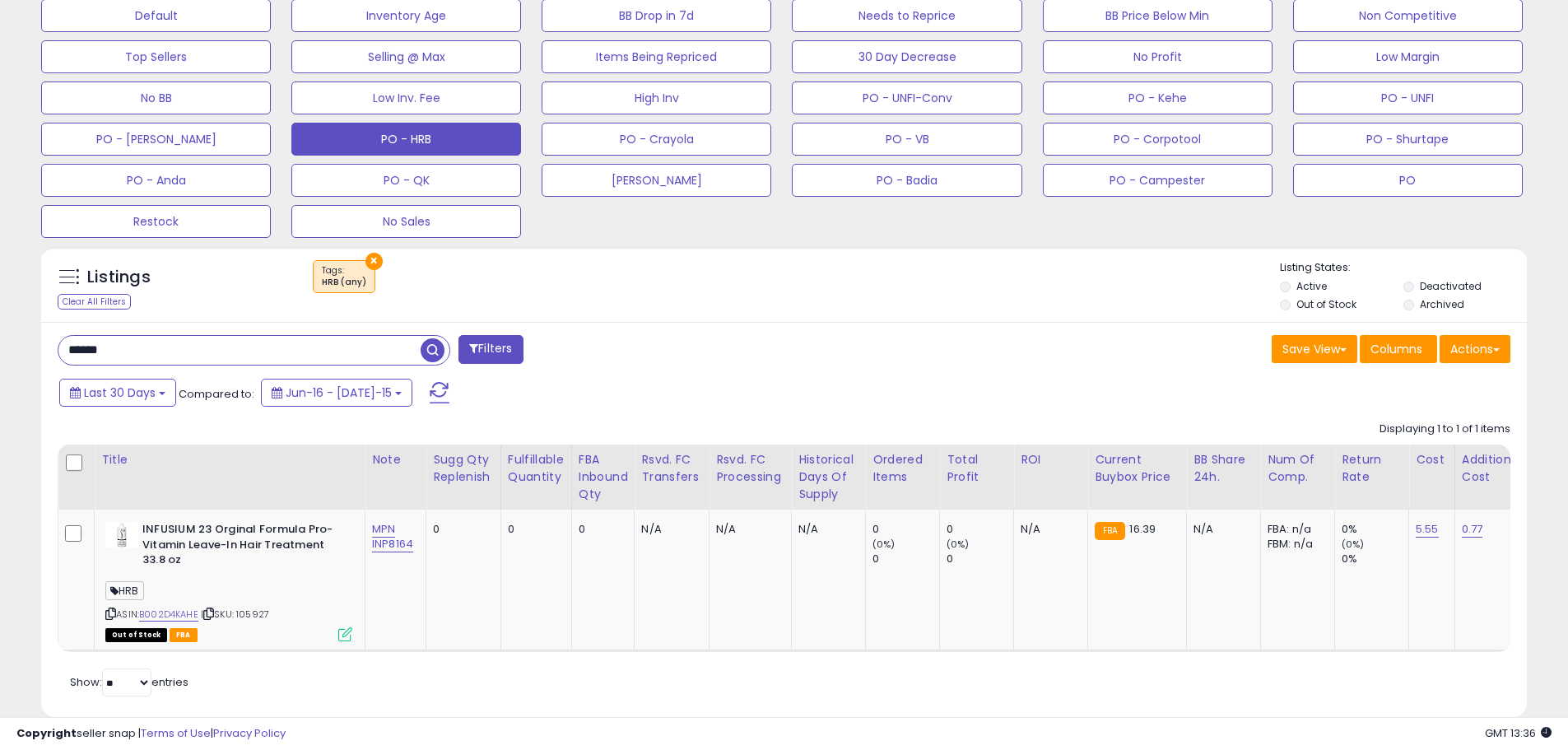
scroll to position [478, 0]
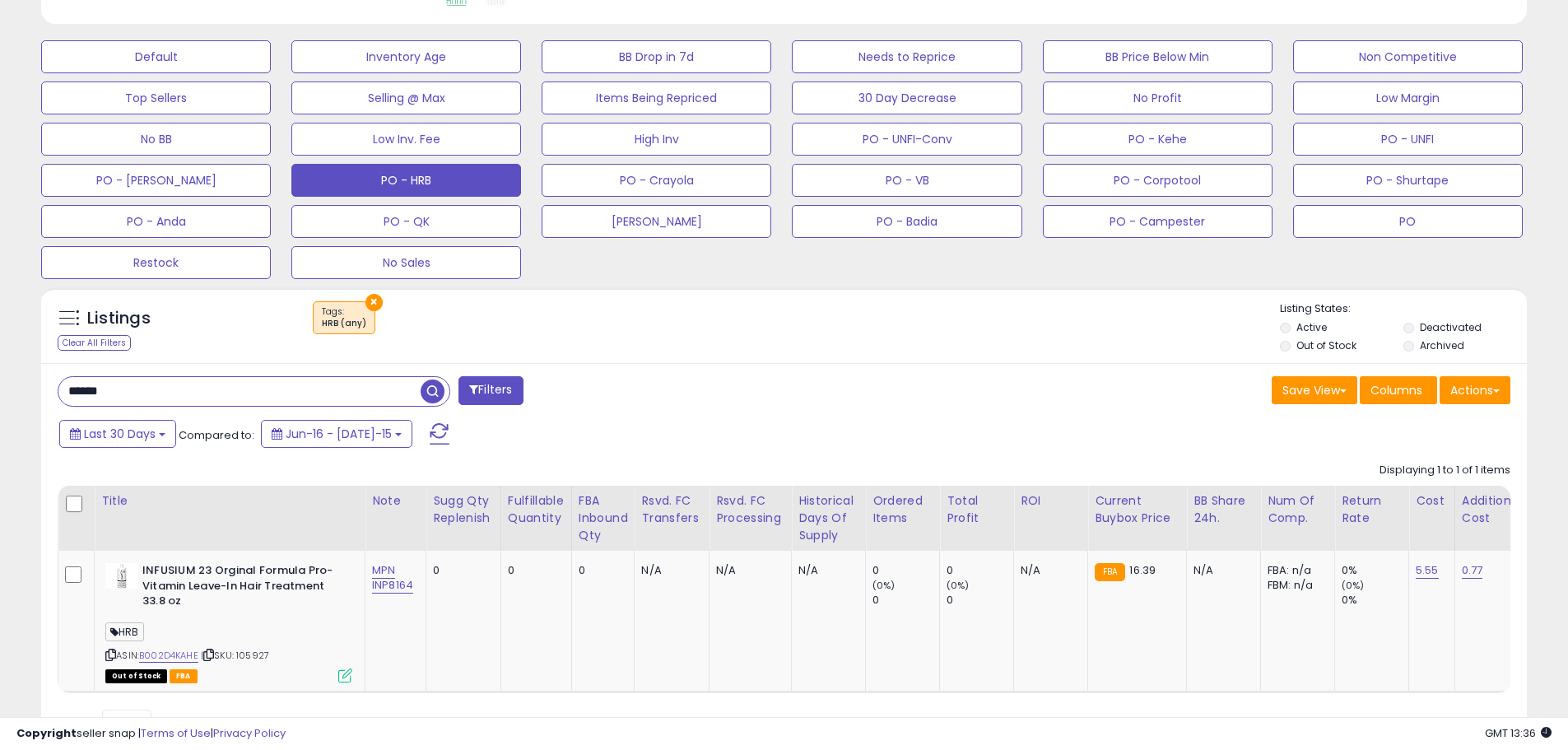
drag, startPoint x: 143, startPoint y: 397, endPoint x: 7, endPoint y: 401, distance: 136.1
click at [7, 401] on div "**********" at bounding box center [784, 197] width 1568 height 1244
click at [206, 63] on button "Default" at bounding box center [156, 56] width 229 height 33
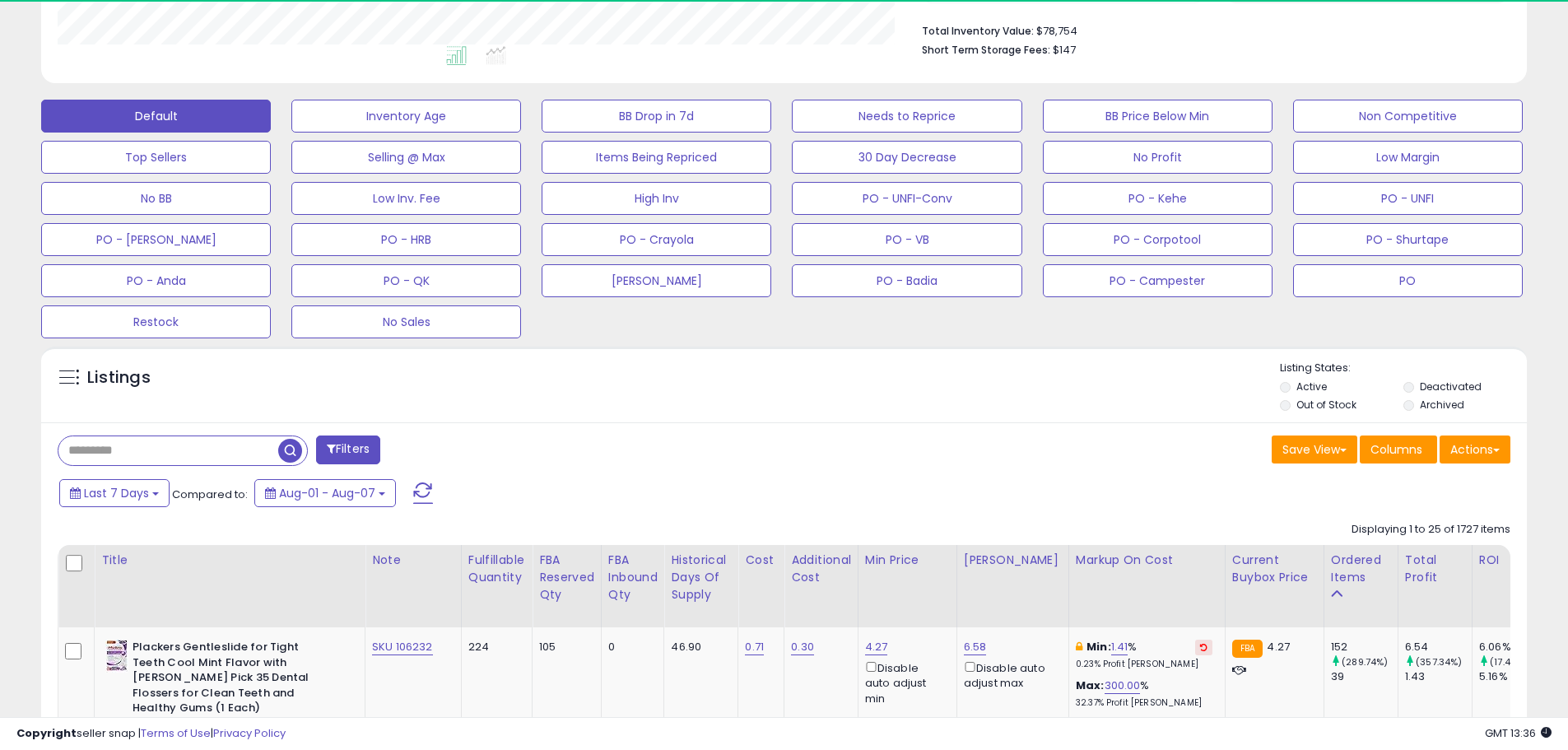
scroll to position [337, 862]
